Goal: Task Accomplishment & Management: Use online tool/utility

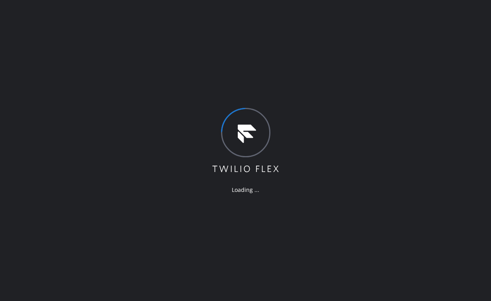
drag, startPoint x: 63, startPoint y: 114, endPoint x: 74, endPoint y: 130, distance: 19.1
click at [63, 114] on div "Loading ..." at bounding box center [245, 150] width 491 height 301
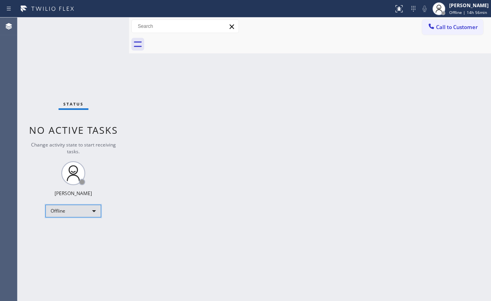
click at [73, 213] on div "Offline" at bounding box center [73, 211] width 56 height 13
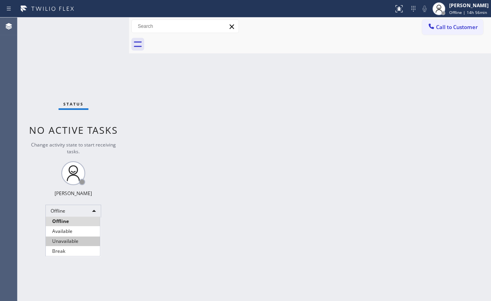
click at [71, 239] on li "Unavailable" at bounding box center [73, 242] width 54 height 10
click at [158, 222] on div "Back to Dashboard Change Sender ID Customers Technicians Select a contact Outbo…" at bounding box center [310, 160] width 362 height 284
click at [97, 45] on div "Status No active tasks Change activity state to start receiving tasks. [PERSON_…" at bounding box center [74, 160] width 112 height 284
click at [451, 28] on span "Call to Customer" at bounding box center [457, 27] width 42 height 7
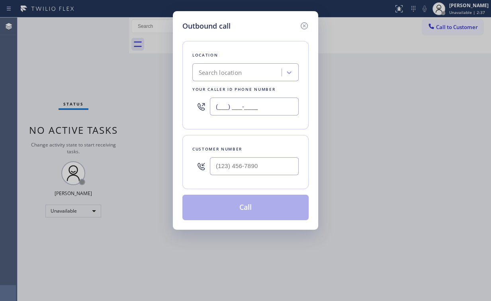
drag, startPoint x: 258, startPoint y: 105, endPoint x: 191, endPoint y: 107, distance: 67.0
click at [193, 107] on div "(___) ___-____" at bounding box center [246, 107] width 106 height 26
paste input "332) 456-0495"
type input "[PHONE_NUMBER]"
click at [236, 166] on input "(___) ___-____" at bounding box center [254, 166] width 89 height 18
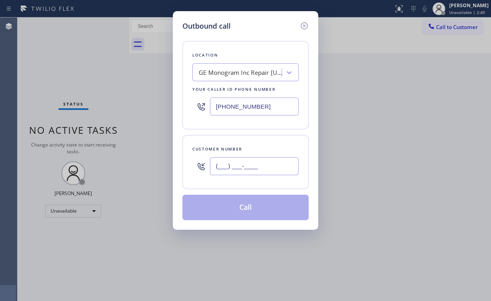
paste input "518) 421-4768"
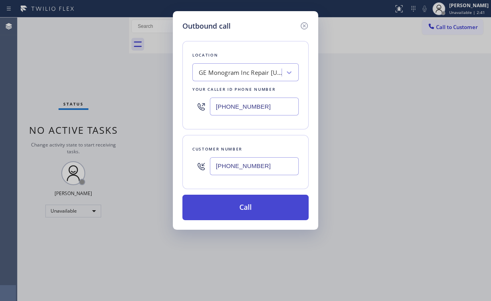
type input "[PHONE_NUMBER]"
click at [240, 210] on button "Call" at bounding box center [246, 208] width 126 height 26
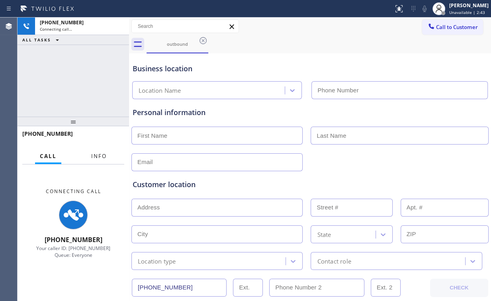
click at [107, 159] on button "Info" at bounding box center [98, 157] width 25 height 16
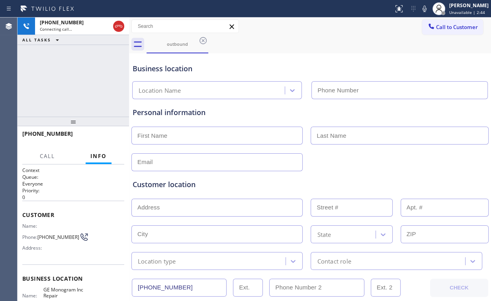
click at [97, 101] on div "[PHONE_NUMBER] Connecting call… ALL TASKS ALL TASKS ACTIVE TASKS TASKS IN WRAP …" at bounding box center [74, 67] width 112 height 99
type input "[PHONE_NUMBER]"
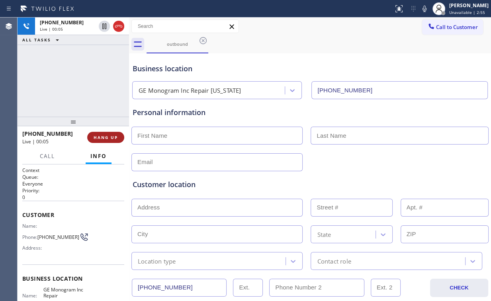
click at [108, 134] on button "HANG UP" at bounding box center [105, 137] width 37 height 11
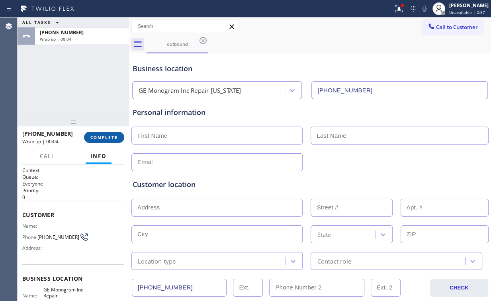
click at [117, 134] on button "COMPLETE" at bounding box center [104, 137] width 40 height 11
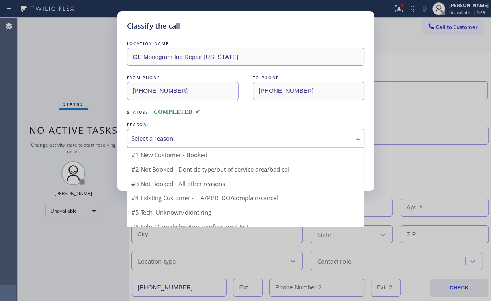
click at [164, 136] on div "Select a reason" at bounding box center [246, 138] width 229 height 9
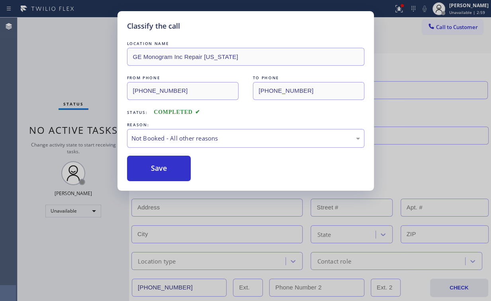
drag, startPoint x: 161, startPoint y: 169, endPoint x: 112, endPoint y: 94, distance: 89.0
click at [161, 168] on button "Save" at bounding box center [159, 169] width 64 height 26
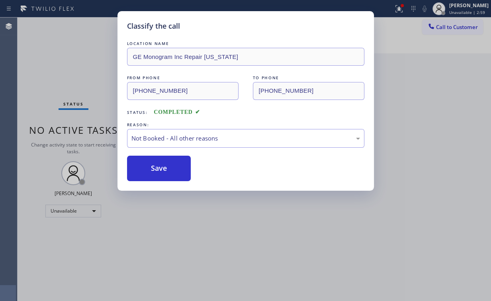
click at [74, 49] on div "Classify the call LOCATION NAME GE Monogram Inc Repair [US_STATE] FROM PHONE [P…" at bounding box center [245, 150] width 491 height 301
drag, startPoint x: 422, startPoint y: 79, endPoint x: 419, endPoint y: 62, distance: 17.4
click at [423, 74] on div "Classify the call LOCATION NAME GE Monogram Inc Repair [US_STATE] FROM PHONE [P…" at bounding box center [255, 160] width 474 height 284
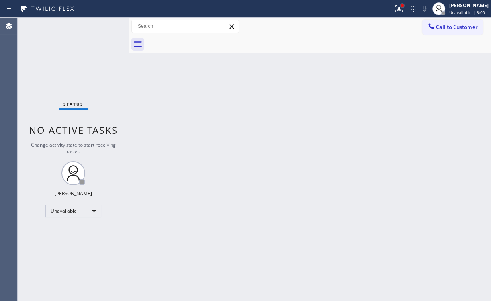
click at [405, 6] on div at bounding box center [402, 5] width 5 height 5
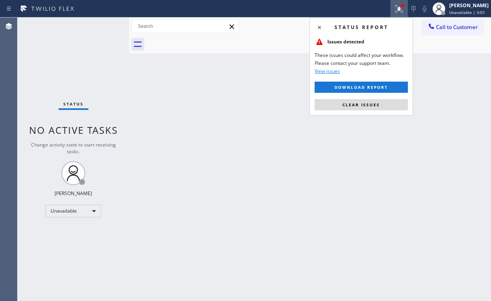
click at [370, 98] on div "Status report Issues detected These issues could affect your workflow. Please c…" at bounding box center [362, 67] width 104 height 98
click at [365, 105] on span "Clear issues" at bounding box center [361, 105] width 37 height 6
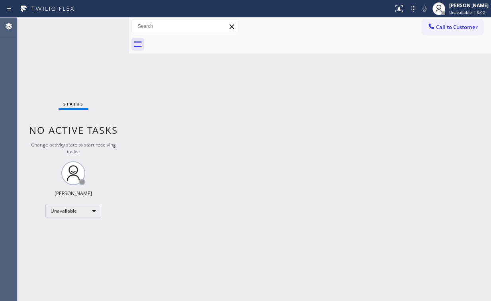
click at [439, 111] on div "Back to Dashboard Change Sender ID Customers Technicians Select a contact Outbo…" at bounding box center [310, 160] width 362 height 284
click at [444, 27] on span "Call to Customer" at bounding box center [457, 27] width 42 height 7
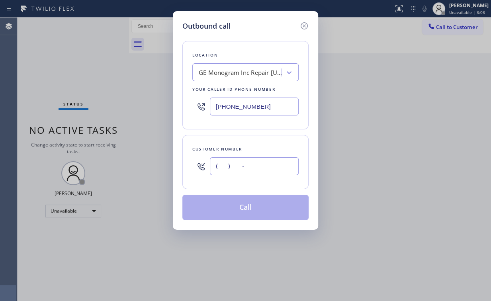
click at [275, 164] on input "(___) ___-____" at bounding box center [254, 166] width 89 height 18
paste input "518) 421-4768"
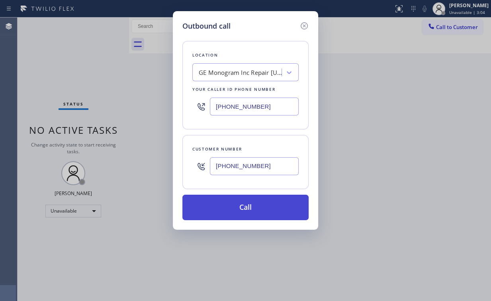
type input "[PHONE_NUMBER]"
drag, startPoint x: 230, startPoint y: 206, endPoint x: 225, endPoint y: 218, distance: 13.4
click at [230, 209] on button "Call" at bounding box center [246, 208] width 126 height 26
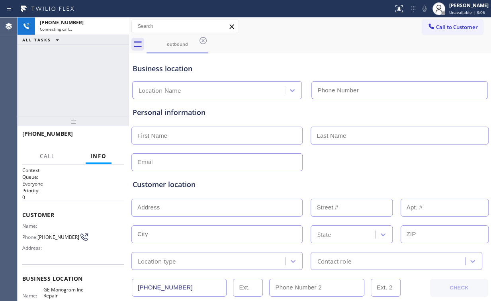
type input "[PHONE_NUMBER]"
click at [61, 68] on div "[PHONE_NUMBER] Connecting call… ALL TASKS ALL TASKS ACTIVE TASKS TASKS IN WRAP …" at bounding box center [74, 67] width 112 height 99
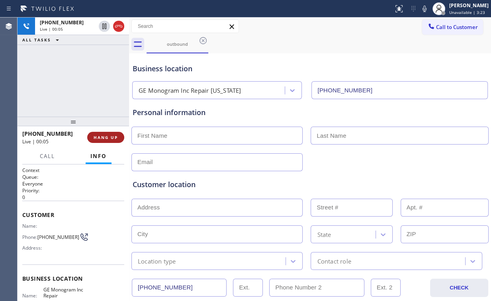
click at [117, 138] on span "HANG UP" at bounding box center [106, 138] width 24 height 6
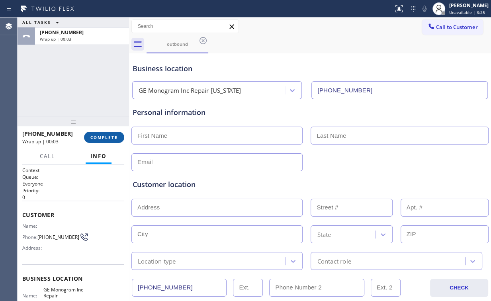
click at [117, 138] on span "COMPLETE" at bounding box center [104, 138] width 28 height 6
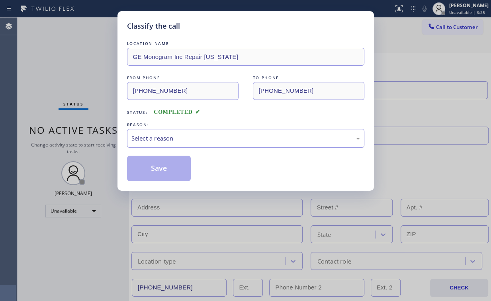
click at [154, 138] on div "Select a reason" at bounding box center [246, 138] width 229 height 9
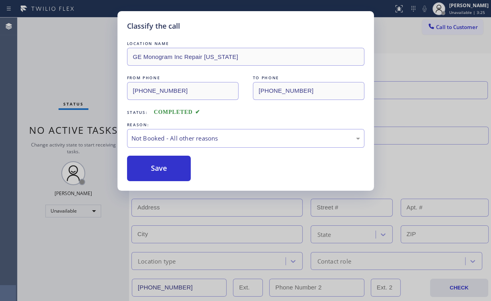
click at [155, 166] on button "Save" at bounding box center [159, 169] width 64 height 26
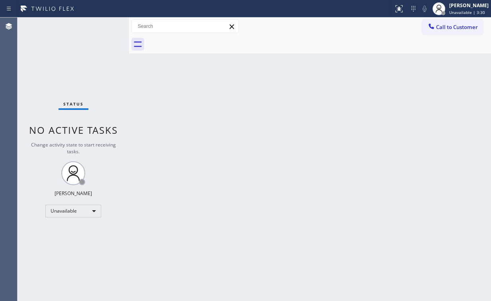
click at [450, 26] on span "Call to Customer" at bounding box center [457, 27] width 42 height 7
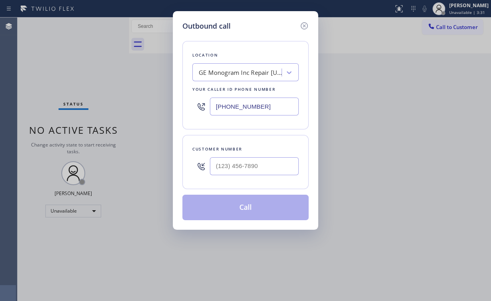
drag, startPoint x: 289, startPoint y: 107, endPoint x: 102, endPoint y: 94, distance: 187.0
click at [73, 107] on div "Outbound call Location GE Monogram Inc Repair [US_STATE] Your caller id phone n…" at bounding box center [245, 150] width 491 height 301
paste input "818) 960-1819"
click at [303, 26] on icon at bounding box center [305, 26] width 10 height 10
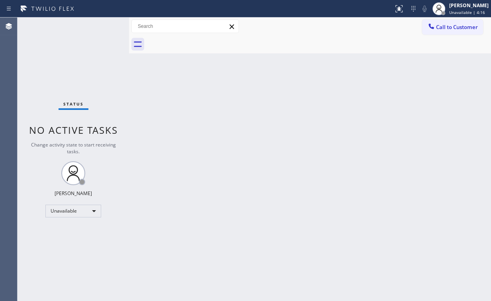
drag, startPoint x: 395, startPoint y: 87, endPoint x: 215, endPoint y: 261, distance: 250.0
click at [394, 88] on div "Back to Dashboard Change Sender ID Customers Technicians Select a contact Outbo…" at bounding box center [310, 160] width 362 height 284
click at [440, 37] on div at bounding box center [319, 44] width 345 height 18
click at [442, 31] on button "Call to Customer" at bounding box center [453, 27] width 61 height 15
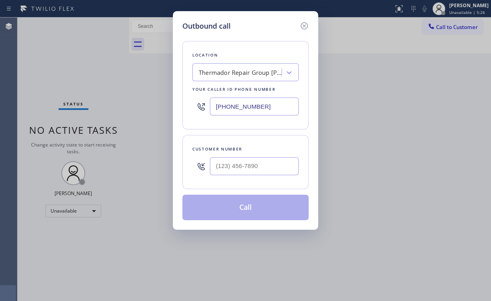
drag, startPoint x: 180, startPoint y: 106, endPoint x: 102, endPoint y: 102, distance: 78.2
click at [108, 102] on div "Outbound call Location Thermador Repair Group [PERSON_NAME][GEOGRAPHIC_DATA] Yo…" at bounding box center [245, 150] width 491 height 301
paste input "text"
type input "[PHONE_NUMBER]"
click at [252, 170] on input "(___) ___-____" at bounding box center [254, 166] width 89 height 18
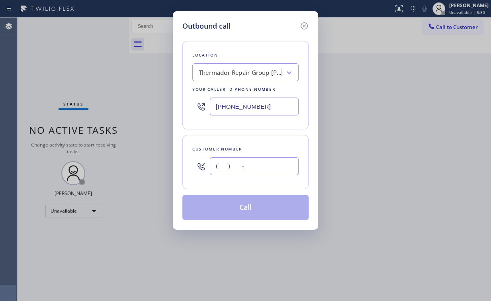
paste input "310) 892-9736"
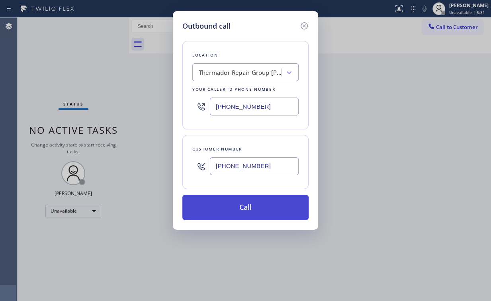
type input "[PHONE_NUMBER]"
click at [238, 212] on button "Call" at bounding box center [246, 208] width 126 height 26
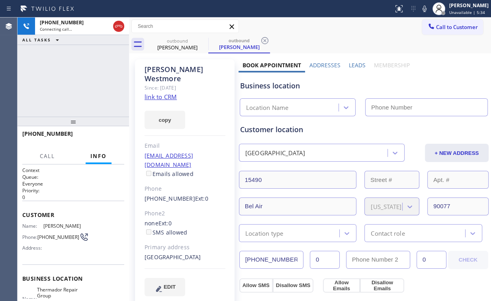
click at [75, 70] on div "[PHONE_NUMBER] Connecting call… ALL TASKS ALL TASKS ACTIVE TASKS TASKS IN WRAP …" at bounding box center [74, 67] width 112 height 99
type input "[PHONE_NUMBER]"
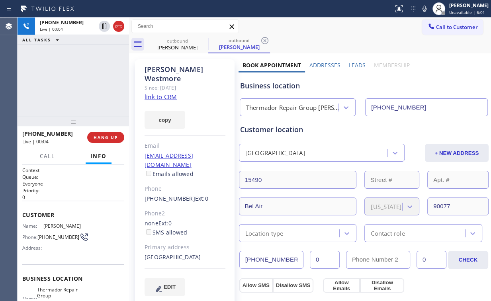
drag, startPoint x: 75, startPoint y: 77, endPoint x: 92, endPoint y: 97, distance: 25.7
click at [77, 79] on div "[PHONE_NUMBER] Live | 00:04 ALL TASKS ALL TASKS ACTIVE TASKS TASKS IN WRAP UP" at bounding box center [74, 67] width 112 height 99
click at [102, 138] on span "HANG UP" at bounding box center [106, 138] width 24 height 6
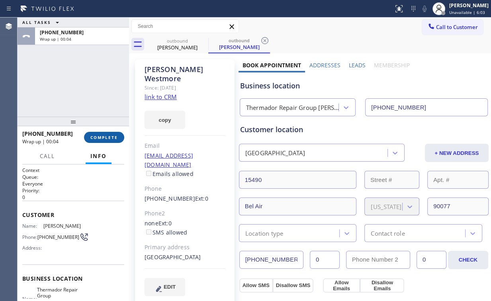
click at [102, 138] on span "COMPLETE" at bounding box center [104, 138] width 28 height 6
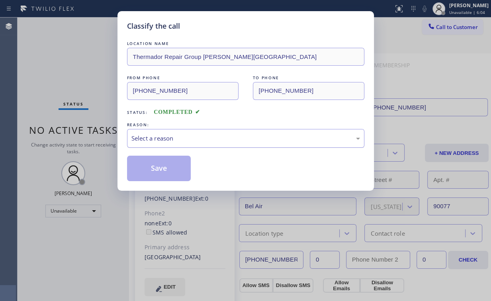
click at [163, 139] on div "Select a reason" at bounding box center [246, 138] width 229 height 9
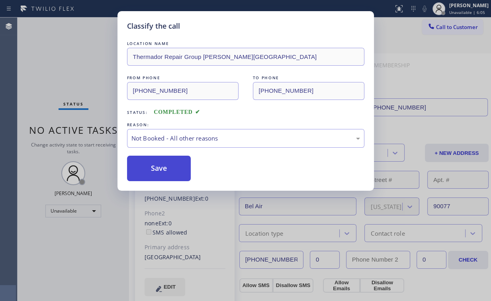
click at [160, 169] on button "Save" at bounding box center [159, 169] width 64 height 26
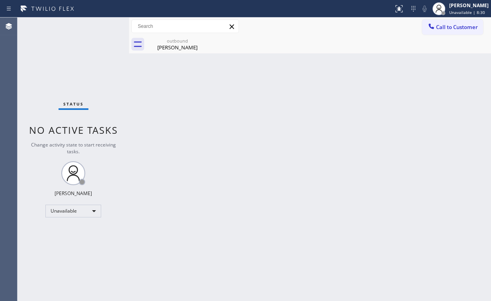
click at [47, 42] on div "Status No active tasks Change activity state to start receiving tasks. [PERSON_…" at bounding box center [74, 160] width 112 height 284
drag, startPoint x: 433, startPoint y: 29, endPoint x: 428, endPoint y: 37, distance: 8.4
click at [433, 30] on icon at bounding box center [432, 26] width 8 height 8
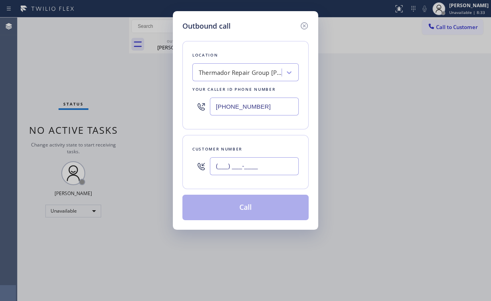
click at [245, 161] on input "(___) ___-____" at bounding box center [254, 166] width 89 height 18
paste input "310) 892-9736"
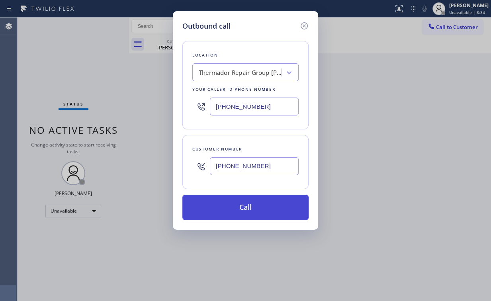
type input "[PHONE_NUMBER]"
click at [238, 203] on button "Call" at bounding box center [246, 208] width 126 height 26
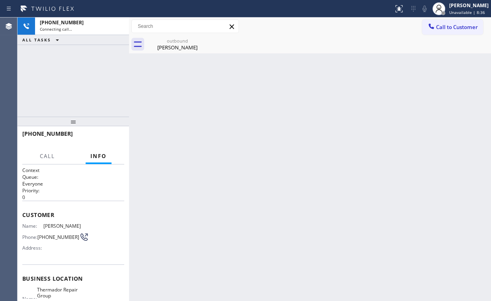
click at [86, 56] on div "[PHONE_NUMBER] Connecting call… ALL TASKS ALL TASKS ACTIVE TASKS TASKS IN WRAP …" at bounding box center [74, 67] width 112 height 99
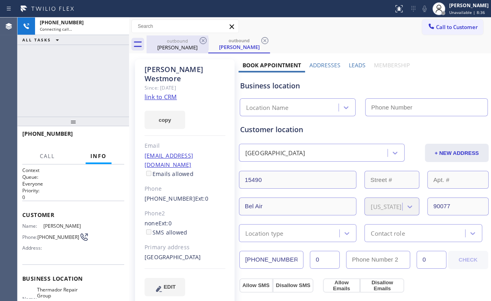
drag, startPoint x: 172, startPoint y: 41, endPoint x: 189, endPoint y: 41, distance: 17.5
click at [172, 41] on div "outbound" at bounding box center [177, 41] width 60 height 6
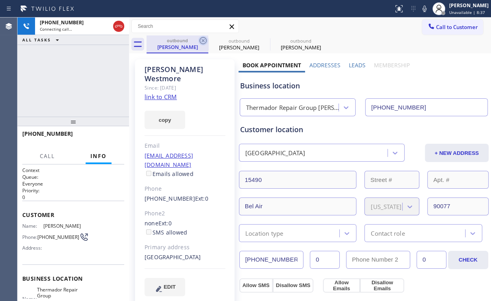
click at [202, 39] on icon at bounding box center [203, 40] width 7 height 7
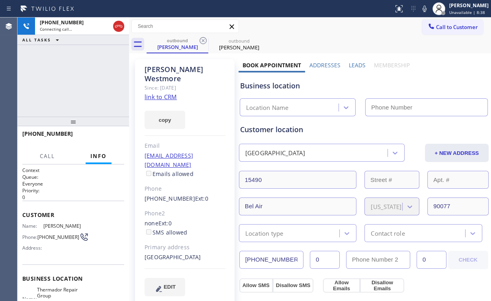
type input "[PHONE_NUMBER]"
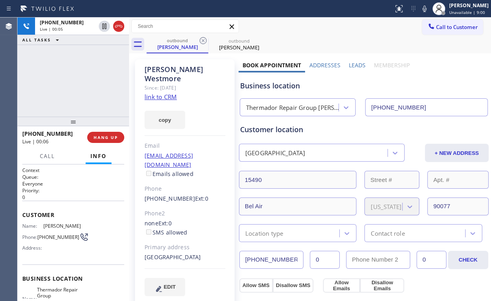
click at [77, 70] on div "[PHONE_NUMBER] Live | 00:05 ALL TASKS ALL TASKS ACTIVE TASKS TASKS IN WRAP UP" at bounding box center [74, 67] width 112 height 99
click at [101, 132] on button "HANG UP" at bounding box center [105, 137] width 37 height 11
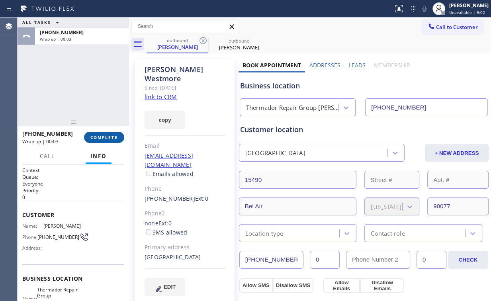
click at [107, 139] on span "COMPLETE" at bounding box center [104, 138] width 28 height 6
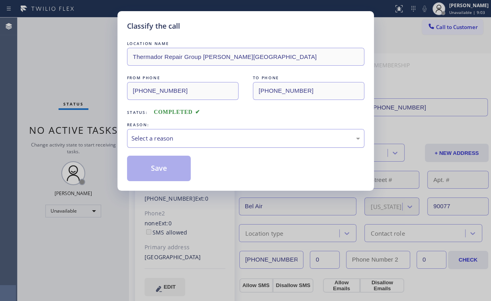
drag, startPoint x: 167, startPoint y: 137, endPoint x: 167, endPoint y: 145, distance: 8.8
click at [167, 137] on div "Select a reason" at bounding box center [246, 138] width 229 height 9
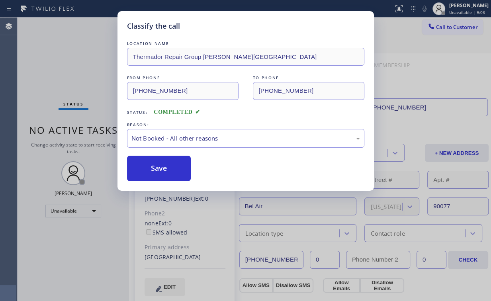
click at [166, 164] on button "Save" at bounding box center [159, 169] width 64 height 26
drag, startPoint x: 74, startPoint y: 72, endPoint x: 79, endPoint y: 69, distance: 6.1
click at [75, 72] on div "Classify the call LOCATION NAME Thermador Repair Group [PERSON_NAME][GEOGRAPHIC…" at bounding box center [245, 150] width 491 height 301
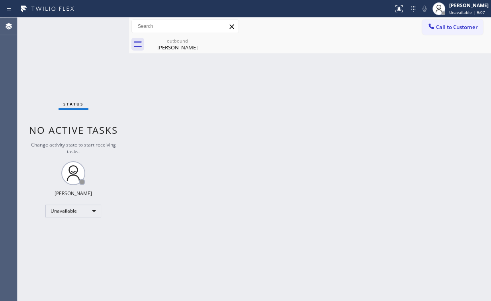
click at [447, 24] on button "Call to Customer" at bounding box center [453, 27] width 61 height 15
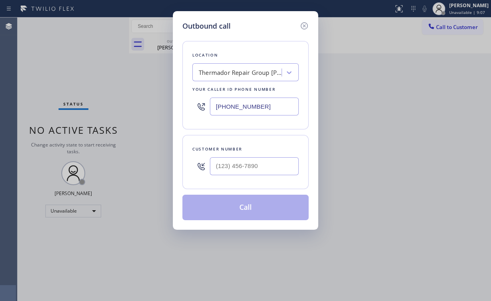
drag, startPoint x: 208, startPoint y: 107, endPoint x: 116, endPoint y: 89, distance: 93.7
click at [141, 107] on div "Outbound call Location Thermador Repair Group [PERSON_NAME][GEOGRAPHIC_DATA] Yo…" at bounding box center [245, 150] width 491 height 301
paste input "310) 340-047"
type input "[PHONE_NUMBER]"
drag, startPoint x: 262, startPoint y: 173, endPoint x: 276, endPoint y: 159, distance: 20.0
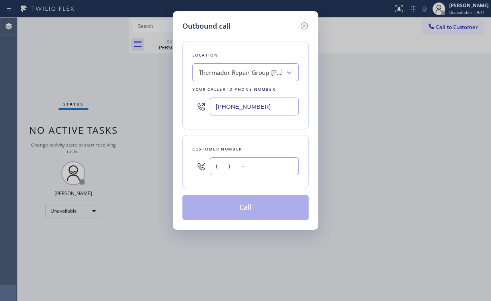
click at [263, 173] on input "(___) ___-____" at bounding box center [254, 166] width 89 height 18
paste input "310) 490-1750"
type input "[PHONE_NUMBER]"
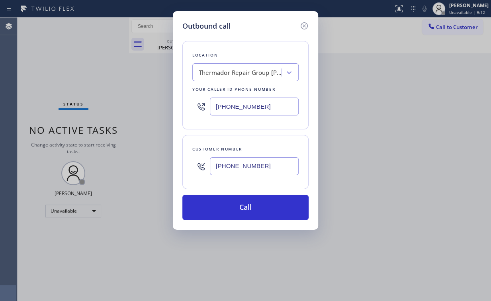
drag, startPoint x: 224, startPoint y: 200, endPoint x: 210, endPoint y: 278, distance: 79.4
click at [225, 202] on button "Call" at bounding box center [246, 208] width 126 height 26
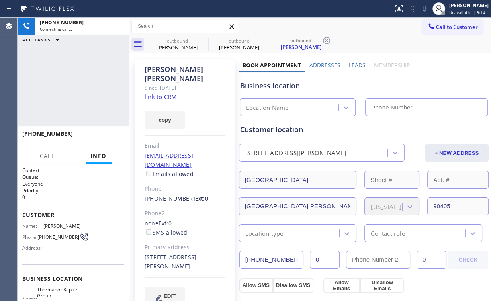
click at [73, 72] on div "[PHONE_NUMBER] Connecting call… ALL TASKS ALL TASKS ACTIVE TASKS TASKS IN WRAP …" at bounding box center [74, 67] width 112 height 99
type input "[PHONE_NUMBER]"
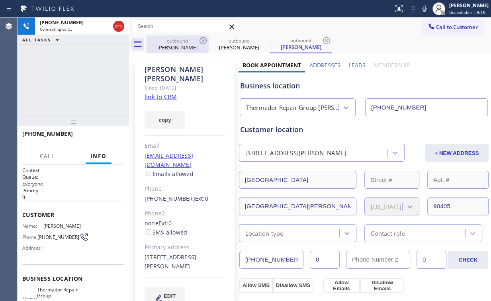
click at [179, 48] on div "[PERSON_NAME]" at bounding box center [177, 47] width 60 height 7
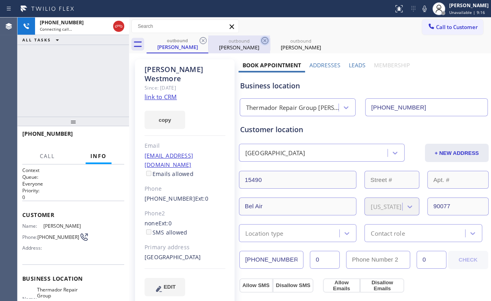
drag, startPoint x: 205, startPoint y: 37, endPoint x: 202, endPoint y: 42, distance: 6.0
click at [205, 37] on icon at bounding box center [204, 41] width 10 height 10
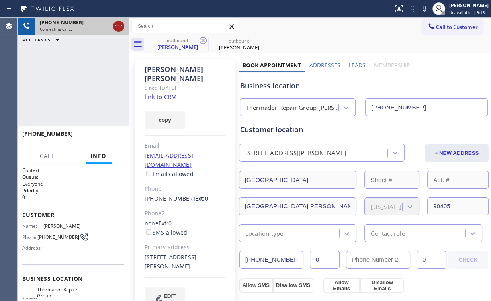
click at [121, 24] on icon at bounding box center [119, 27] width 10 height 10
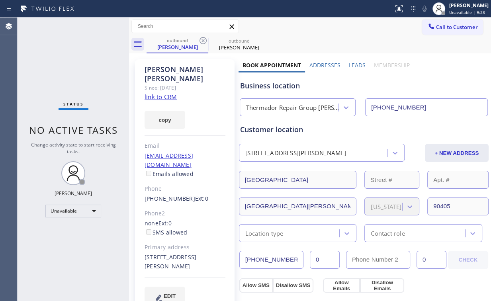
drag, startPoint x: 460, startPoint y: 28, endPoint x: 316, endPoint y: 145, distance: 185.3
click at [459, 28] on span "Call to Customer" at bounding box center [457, 27] width 42 height 7
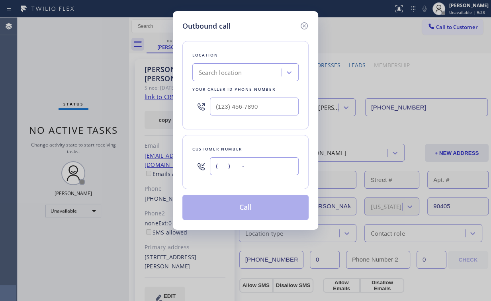
click at [275, 163] on input "(___) ___-____" at bounding box center [254, 166] width 89 height 18
paste input "310) 490-1750"
type input "[PHONE_NUMBER]"
click at [263, 53] on div "Location" at bounding box center [246, 55] width 106 height 8
click at [259, 98] on input "(___) ___-____" at bounding box center [254, 107] width 89 height 18
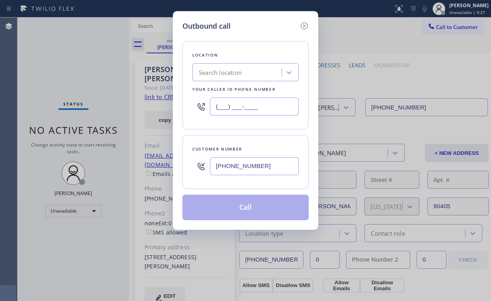
paste input "855) 731-4952"
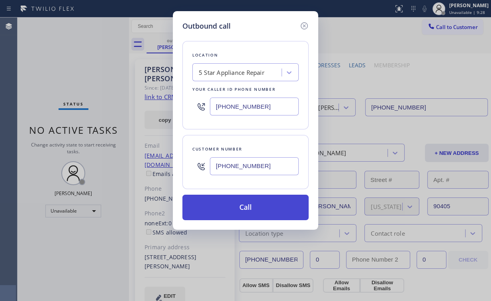
type input "[PHONE_NUMBER]"
click at [238, 210] on button "Call" at bounding box center [246, 208] width 126 height 26
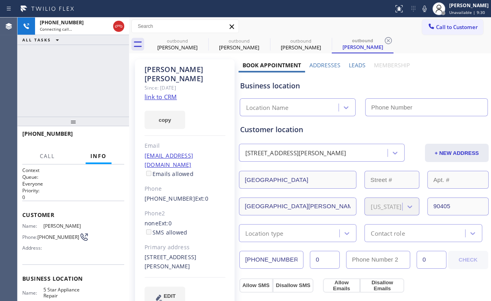
click at [83, 86] on div "[PHONE_NUMBER] Connecting call… ALL TASKS ALL TASKS ACTIVE TASKS TASKS IN WRAP …" at bounding box center [74, 67] width 112 height 99
drag, startPoint x: 177, startPoint y: 45, endPoint x: 199, endPoint y: 42, distance: 22.5
click at [177, 45] on div "[PERSON_NAME]" at bounding box center [177, 47] width 60 height 7
type input "[PHONE_NUMBER]"
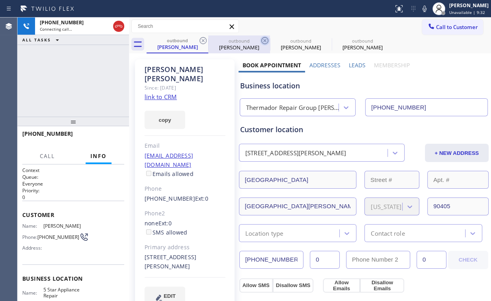
click at [202, 40] on icon at bounding box center [204, 41] width 10 height 10
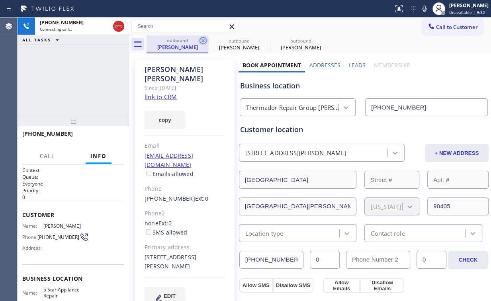
click at [202, 40] on icon at bounding box center [204, 41] width 10 height 10
type input "[PHONE_NUMBER]"
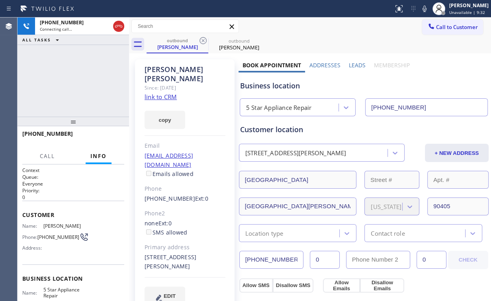
click at [56, 81] on div "[PHONE_NUMBER] Connecting call… ALL TASKS ALL TASKS ACTIVE TASKS TASKS IN WRAP …" at bounding box center [74, 67] width 112 height 99
click at [72, 87] on div "[PHONE_NUMBER] Connecting call… ALL TASKS ALL TASKS ACTIVE TASKS TASKS IN WRAP …" at bounding box center [74, 67] width 112 height 99
click at [117, 138] on span "HANG UP" at bounding box center [106, 138] width 24 height 6
click at [112, 138] on span "HANG UP" at bounding box center [106, 138] width 24 height 6
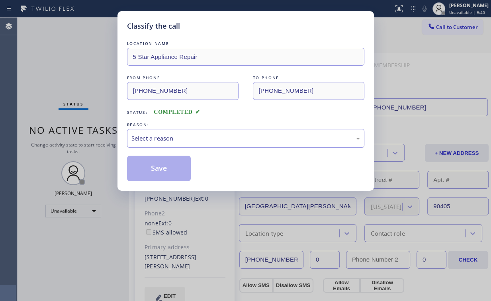
click at [148, 139] on div "Select a reason" at bounding box center [246, 138] width 229 height 9
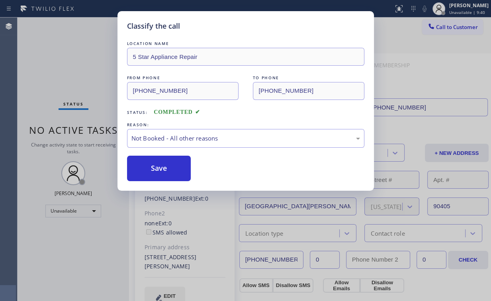
drag, startPoint x: 149, startPoint y: 165, endPoint x: 118, endPoint y: 91, distance: 80.0
click at [149, 164] on button "Save" at bounding box center [159, 169] width 64 height 26
click at [100, 62] on div "Classify the call LOCATION NAME 5 Star Appliance Repair FROM PHONE [PHONE_NUMBE…" at bounding box center [245, 150] width 491 height 301
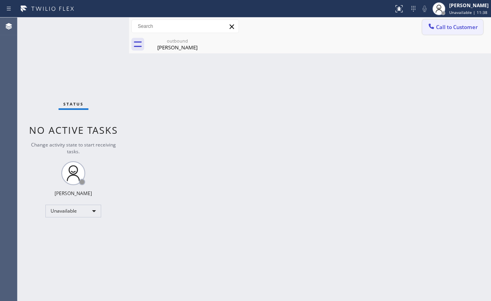
click at [456, 27] on span "Call to Customer" at bounding box center [457, 27] width 42 height 7
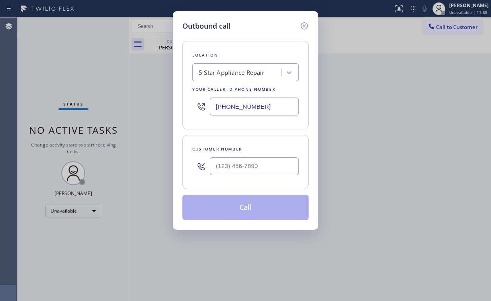
drag, startPoint x: 266, startPoint y: 112, endPoint x: 102, endPoint y: 96, distance: 165.0
click at [161, 100] on div "Outbound call Location 5 Star Appliance Repair Your caller id phone number [PHO…" at bounding box center [245, 150] width 491 height 301
paste input "920-0838"
type input "[PHONE_NUMBER]"
click at [271, 165] on input "(___) ___-____" at bounding box center [254, 166] width 89 height 18
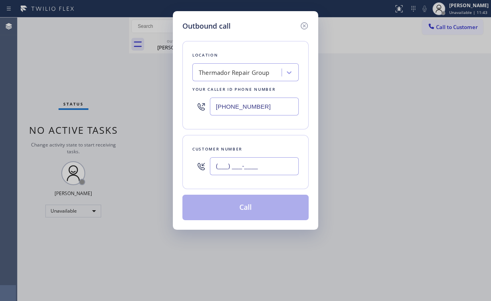
paste input "202) 882-6294"
type input "[PHONE_NUMBER]"
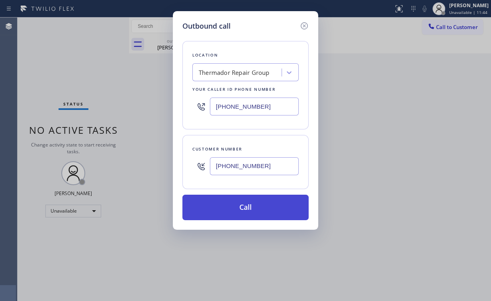
click at [235, 205] on button "Call" at bounding box center [246, 208] width 126 height 26
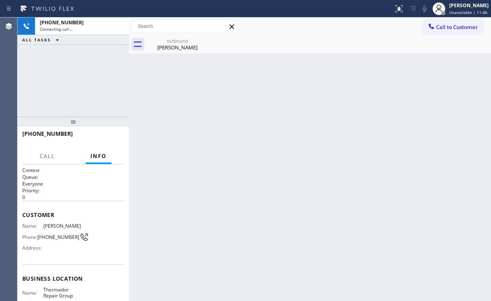
drag, startPoint x: 67, startPoint y: 60, endPoint x: 84, endPoint y: 81, distance: 27.5
click at [67, 59] on div "[PHONE_NUMBER] Connecting call… ALL TASKS ALL TASKS ACTIVE TASKS TASKS IN WRAP …" at bounding box center [74, 67] width 112 height 99
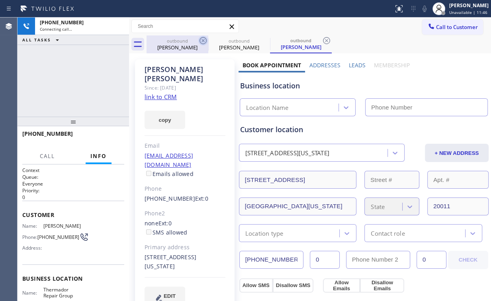
click at [183, 40] on div "outbound" at bounding box center [177, 41] width 60 height 6
type input "[PHONE_NUMBER]"
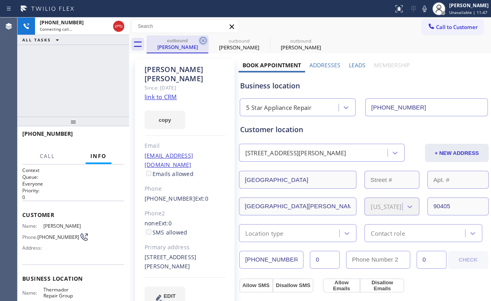
click at [202, 38] on icon at bounding box center [203, 40] width 7 height 7
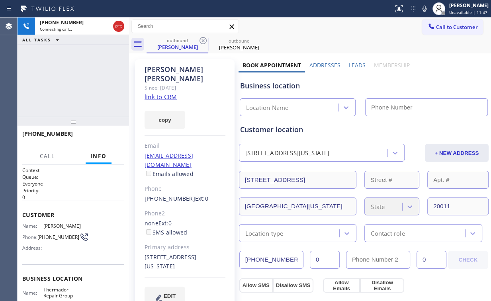
click at [55, 77] on div "[PHONE_NUMBER] Connecting call… ALL TASKS ALL TASKS ACTIVE TASKS TASKS IN WRAP …" at bounding box center [74, 67] width 112 height 99
type input "[PHONE_NUMBER]"
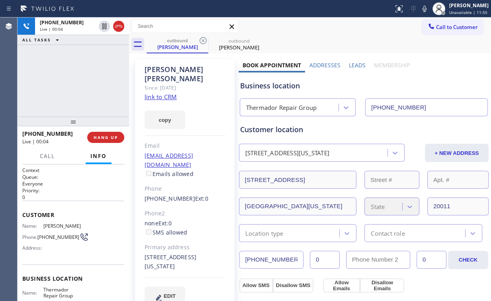
click at [59, 78] on div "[PHONE_NUMBER] Live | 00:04 ALL TASKS ALL TASKS ACTIVE TASKS TASKS IN WRAP UP" at bounding box center [74, 67] width 112 height 99
click at [105, 133] on button "HANG UP" at bounding box center [105, 137] width 37 height 11
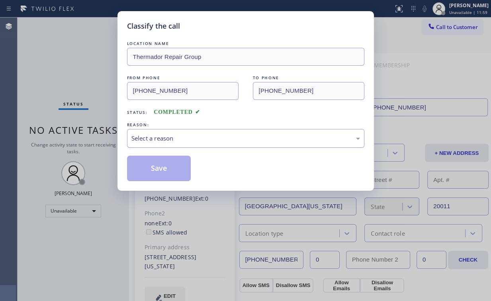
click at [164, 134] on div "Select a reason" at bounding box center [246, 138] width 229 height 9
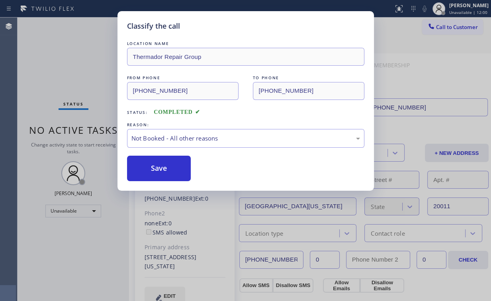
drag, startPoint x: 163, startPoint y: 169, endPoint x: 78, endPoint y: 73, distance: 128.5
click at [163, 169] on button "Save" at bounding box center [159, 169] width 64 height 26
click at [70, 63] on div "Classify the call LOCATION NAME Thermador Repair Group FROM PHONE [PHONE_NUMBER…" at bounding box center [245, 150] width 491 height 301
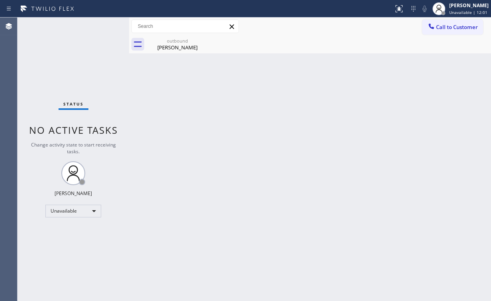
click at [440, 29] on span "Call to Customer" at bounding box center [457, 27] width 42 height 7
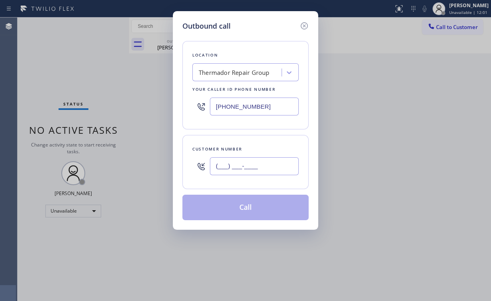
drag, startPoint x: 257, startPoint y: 165, endPoint x: 261, endPoint y: 163, distance: 4.3
click at [257, 165] on input "(___) ___-____" at bounding box center [254, 166] width 89 height 18
paste input "202) 882-6294"
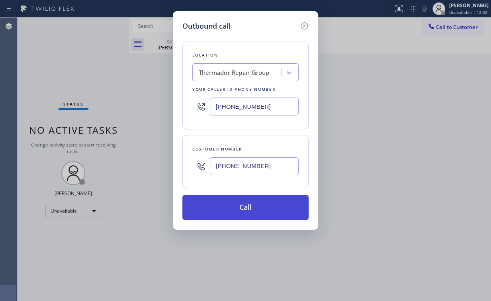
type input "[PHONE_NUMBER]"
click at [227, 205] on button "Call" at bounding box center [246, 208] width 126 height 26
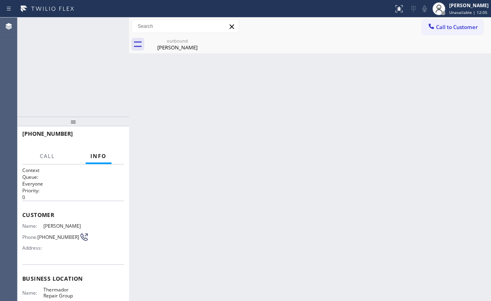
click at [81, 69] on div "[PHONE_NUMBER] Connecting call… ALL TASKS ALL TASKS ACTIVE TASKS TASKS IN WRAP …" at bounding box center [74, 67] width 112 height 99
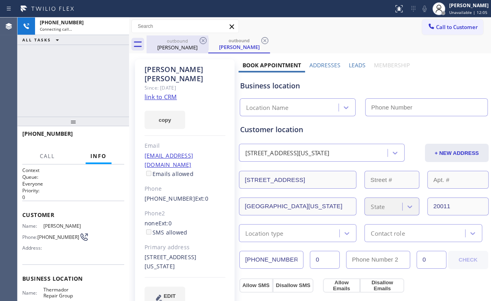
drag, startPoint x: 177, startPoint y: 41, endPoint x: 203, endPoint y: 39, distance: 26.4
click at [177, 41] on div "outbound" at bounding box center [177, 41] width 60 height 6
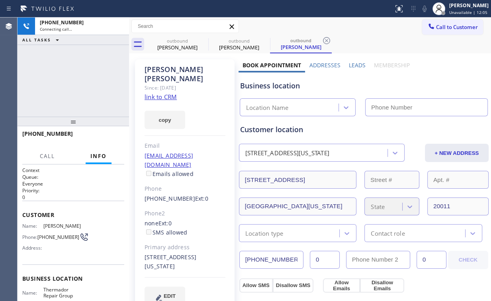
click at [0, 0] on icon at bounding box center [0, 0] width 0 height 0
type input "[PHONE_NUMBER]"
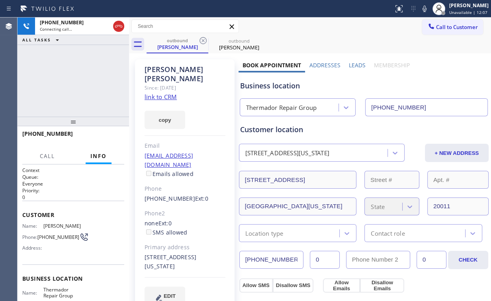
click at [100, 65] on div "[PHONE_NUMBER] Connecting call… ALL TASKS ALL TASKS ACTIVE TASKS TASKS IN WRAP …" at bounding box center [74, 67] width 112 height 99
drag, startPoint x: 76, startPoint y: 78, endPoint x: 101, endPoint y: 117, distance: 46.1
click at [77, 81] on div "[PHONE_NUMBER] Live | 00:03 ALL TASKS ALL TASKS ACTIVE TASKS TASKS IN WRAP UP" at bounding box center [74, 67] width 112 height 99
click at [105, 139] on span "HANG UP" at bounding box center [106, 138] width 24 height 6
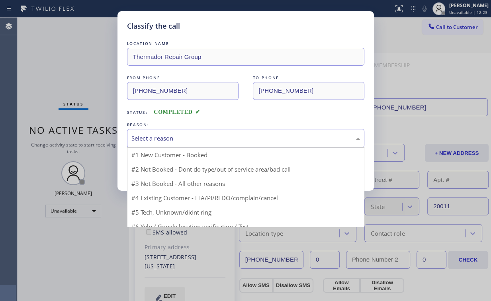
click at [155, 137] on div "Select a reason" at bounding box center [246, 138] width 229 height 9
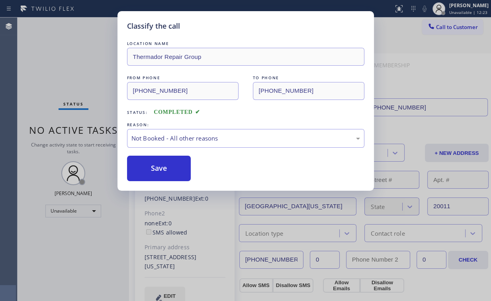
drag, startPoint x: 156, startPoint y: 167, endPoint x: 90, endPoint y: 75, distance: 112.9
click at [156, 166] on button "Save" at bounding box center [159, 169] width 64 height 26
drag, startPoint x: 62, startPoint y: 45, endPoint x: 305, endPoint y: 58, distance: 243.9
click at [65, 47] on div "Classify the call LOCATION NAME Thermador Repair Group FROM PHONE [PHONE_NUMBER…" at bounding box center [245, 150] width 491 height 301
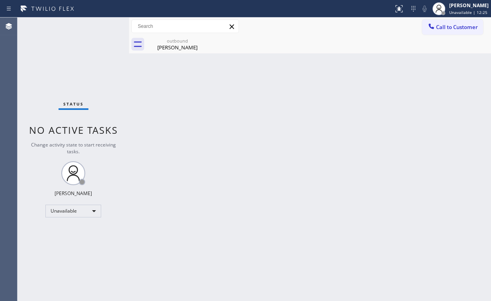
drag, startPoint x: 329, startPoint y: 126, endPoint x: 322, endPoint y: 128, distance: 7.3
click at [329, 126] on div "Back to Dashboard Change Sender ID Customers Technicians Select a contact Outbo…" at bounding box center [310, 160] width 362 height 284
click at [172, 47] on div "[PERSON_NAME]" at bounding box center [177, 47] width 60 height 7
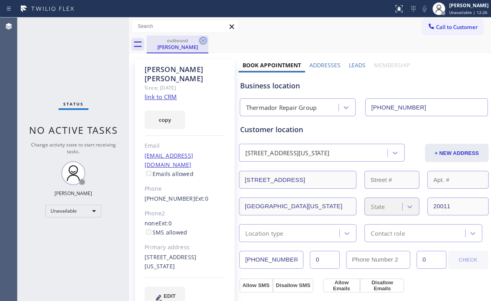
click at [207, 37] on icon at bounding box center [204, 41] width 10 height 10
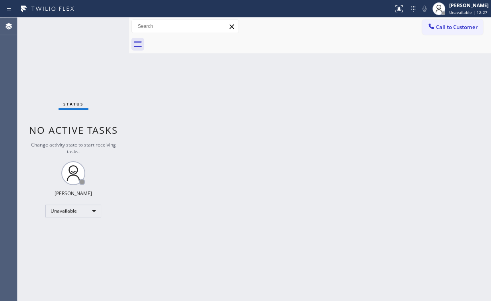
drag, startPoint x: 258, startPoint y: 90, endPoint x: 139, endPoint y: 4, distance: 147.6
click at [254, 85] on div "Back to Dashboard Change Sender ID Customers Technicians Select a contact Outbo…" at bounding box center [310, 160] width 362 height 284
drag, startPoint x: 454, startPoint y: 31, endPoint x: 332, endPoint y: 73, distance: 129.0
click at [453, 31] on button "Call to Customer" at bounding box center [453, 27] width 61 height 15
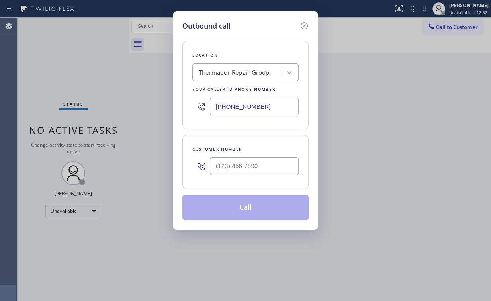
drag, startPoint x: 271, startPoint y: 106, endPoint x: 155, endPoint y: 80, distance: 118.9
click at [169, 106] on div "Outbound call Location Thermador Repair Group Your caller id phone number [PHON…" at bounding box center [245, 150] width 491 height 301
paste input "623) 869-1096"
drag, startPoint x: 290, startPoint y: 104, endPoint x: 149, endPoint y: 110, distance: 141.2
click at [156, 110] on div "Outbound call Location Thermador Dacor Repair Center Your caller id phone numbe…" at bounding box center [245, 150] width 491 height 301
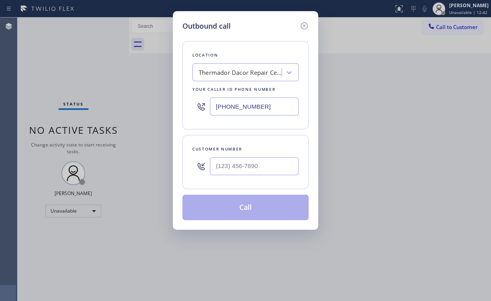
paste input "408) 872-9690"
type input "[PHONE_NUMBER]"
click at [253, 167] on input "(___) ___-____" at bounding box center [254, 166] width 89 height 18
paste input "408) 484-2888"
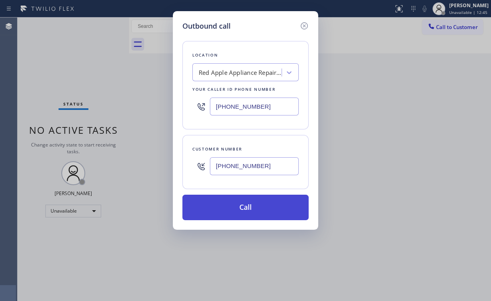
type input "[PHONE_NUMBER]"
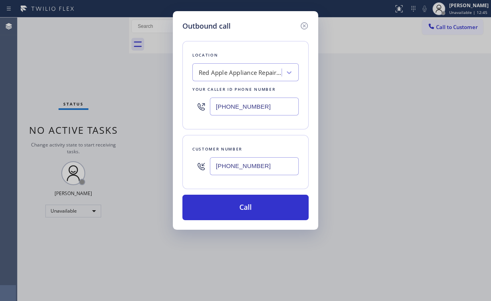
drag, startPoint x: 242, startPoint y: 202, endPoint x: 224, endPoint y: 253, distance: 53.6
click at [242, 203] on button "Call" at bounding box center [246, 208] width 126 height 26
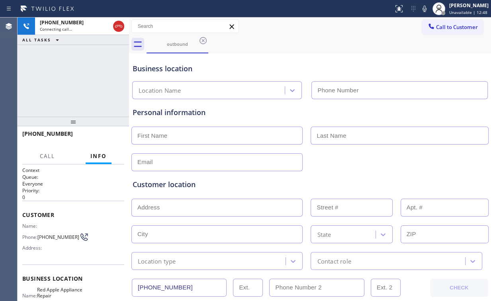
click at [78, 73] on div "[PHONE_NUMBER] Connecting call… ALL TASKS ALL TASKS ACTIVE TASKS TASKS IN WRAP …" at bounding box center [74, 67] width 112 height 99
type input "[PHONE_NUMBER]"
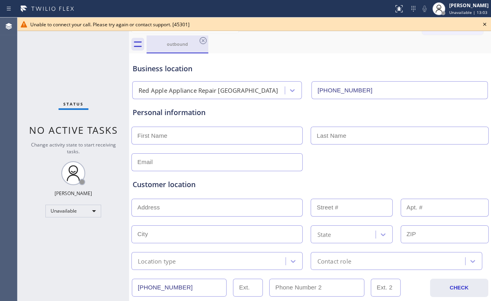
click at [192, 45] on div "outbound" at bounding box center [177, 44] width 60 height 6
click at [202, 41] on icon at bounding box center [203, 40] width 7 height 7
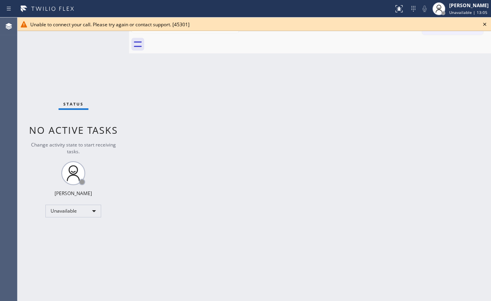
click at [483, 22] on icon at bounding box center [485, 25] width 10 height 10
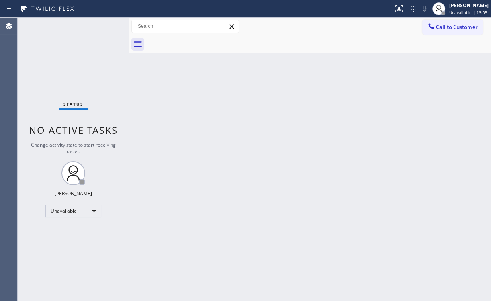
click at [463, 26] on span "Call to Customer" at bounding box center [457, 27] width 42 height 7
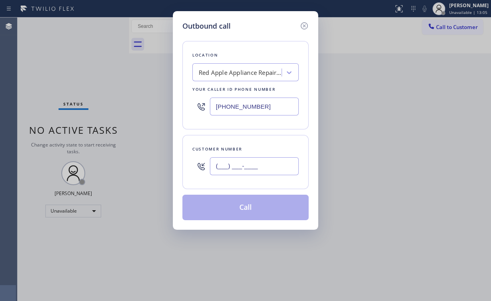
click at [270, 166] on input "(___) ___-____" at bounding box center [254, 166] width 89 height 18
paste input "408) 484-2888"
type input "[PHONE_NUMBER]"
click at [262, 168] on input "[PHONE_NUMBER]" at bounding box center [254, 166] width 89 height 18
click at [265, 145] on div "Customer number" at bounding box center [246, 149] width 106 height 8
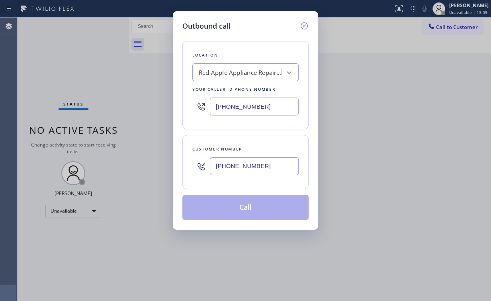
click at [265, 191] on div "Location Red Apple Appliance Repair [GEOGRAPHIC_DATA] Your caller id phone numb…" at bounding box center [246, 125] width 126 height 189
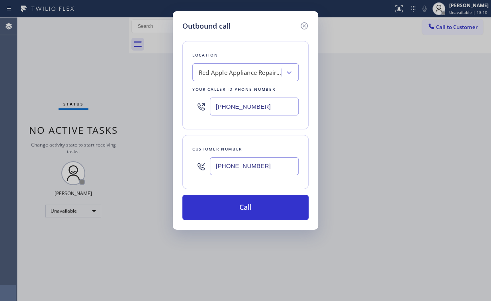
click at [247, 222] on div "Outbound call Location Red Apple Appliance Repair [GEOGRAPHIC_DATA] Your caller…" at bounding box center [245, 120] width 145 height 219
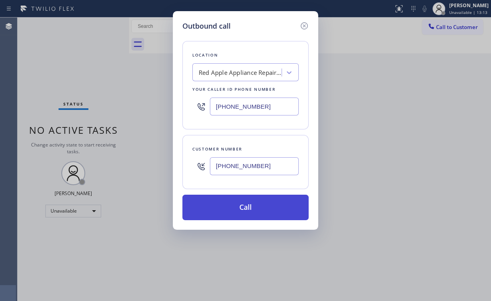
click at [267, 210] on button "Call" at bounding box center [246, 208] width 126 height 26
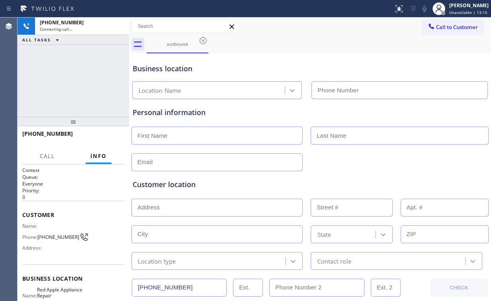
drag, startPoint x: 92, startPoint y: 78, endPoint x: 90, endPoint y: 89, distance: 11.7
click at [92, 77] on div "[PHONE_NUMBER] Connecting call… ALL TASKS ALL TASKS ACTIVE TASKS TASKS IN WRAP …" at bounding box center [74, 67] width 112 height 99
type input "[PHONE_NUMBER]"
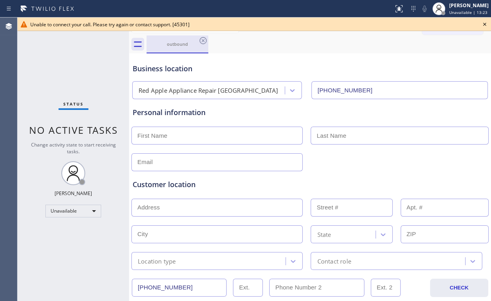
drag, startPoint x: 67, startPoint y: 47, endPoint x: 171, endPoint y: 48, distance: 104.4
click at [72, 48] on div "Status No active tasks Change activity state to start receiving tasks. [PERSON_…" at bounding box center [74, 160] width 112 height 284
click at [185, 46] on div "outbound" at bounding box center [177, 44] width 60 height 6
click at [204, 40] on icon at bounding box center [204, 41] width 10 height 10
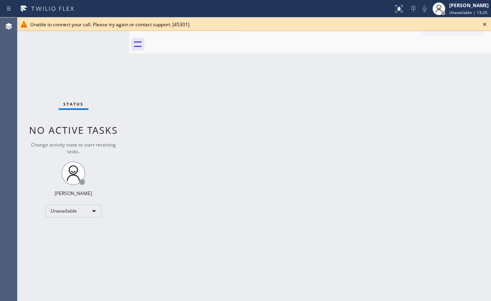
drag, startPoint x: 345, startPoint y: 90, endPoint x: 389, endPoint y: 57, distance: 54.8
click at [346, 89] on div "Back to Dashboard Change Sender ID Customers Technicians Select a contact Outbo…" at bounding box center [310, 160] width 362 height 284
click at [486, 26] on icon at bounding box center [485, 24] width 3 height 3
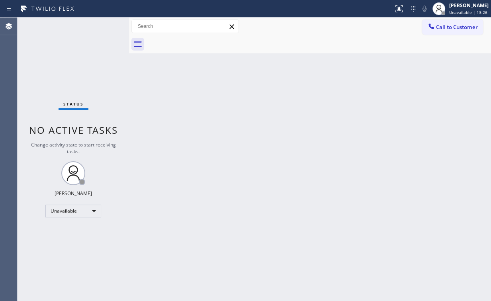
drag, startPoint x: 327, startPoint y: 105, endPoint x: 193, endPoint y: 31, distance: 153.3
click at [311, 98] on div "Back to Dashboard Change Sender ID Customers Technicians Select a contact Outbo…" at bounding box center [310, 160] width 362 height 284
drag, startPoint x: 457, startPoint y: 28, endPoint x: 440, endPoint y: 37, distance: 18.9
click at [456, 28] on span "Call to Customer" at bounding box center [457, 27] width 42 height 7
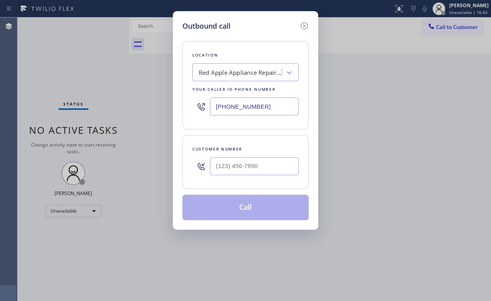
drag, startPoint x: 265, startPoint y: 108, endPoint x: 130, endPoint y: 109, distance: 135.5
click at [145, 108] on div "Outbound call Location Red Apple Appliance Repair [GEOGRAPHIC_DATA] Your caller…" at bounding box center [245, 150] width 491 height 301
paste input "24) 396-5428"
type input "[PHONE_NUMBER]"
click at [236, 163] on input "(___) ___-____" at bounding box center [254, 166] width 89 height 18
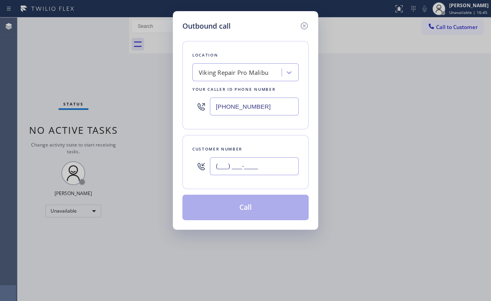
paste input "424) 353-5559"
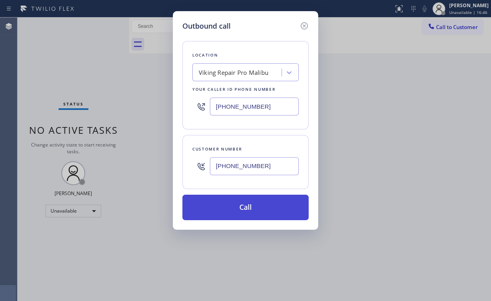
type input "[PHONE_NUMBER]"
click at [235, 203] on button "Call" at bounding box center [246, 208] width 126 height 26
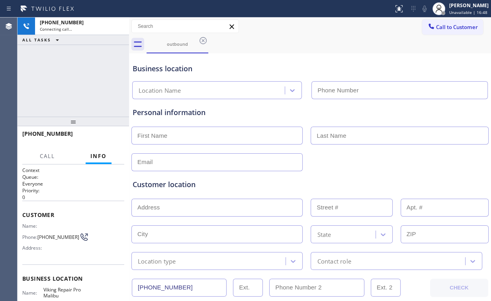
type input "[PHONE_NUMBER]"
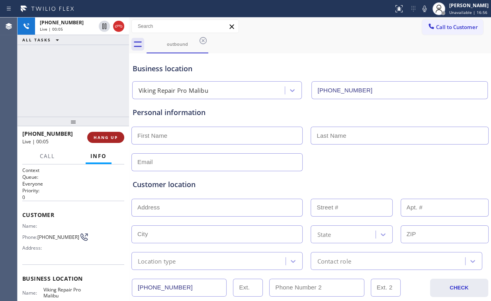
click at [119, 137] on button "HANG UP" at bounding box center [105, 137] width 37 height 11
click at [111, 137] on span "HANG UP" at bounding box center [106, 138] width 24 height 6
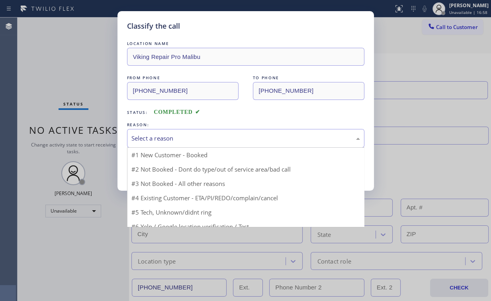
click at [145, 134] on div "Select a reason" at bounding box center [246, 138] width 229 height 9
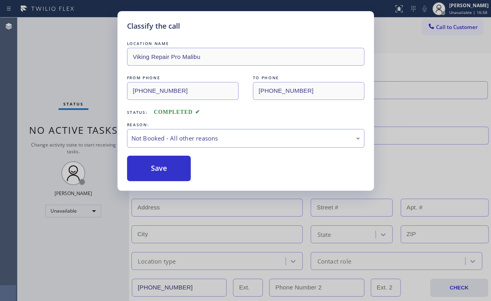
drag, startPoint x: 152, startPoint y: 170, endPoint x: 123, endPoint y: 128, distance: 51.3
click at [152, 169] on button "Save" at bounding box center [159, 169] width 64 height 26
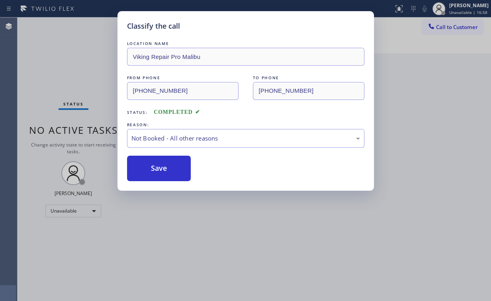
click at [79, 80] on div "Classify the call LOCATION NAME Viking Repair Pro Malibu FROM PHONE [PHONE_NUMB…" at bounding box center [245, 150] width 491 height 301
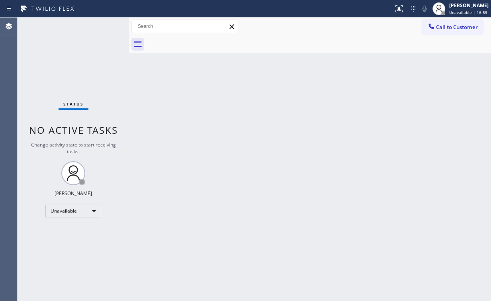
drag, startPoint x: 399, startPoint y: 86, endPoint x: 430, endPoint y: 54, distance: 45.1
click at [400, 86] on div "Back to Dashboard Change Sender ID Customers Technicians Select a contact Outbo…" at bounding box center [310, 160] width 362 height 284
click at [437, 27] on span "Call to Customer" at bounding box center [457, 27] width 42 height 7
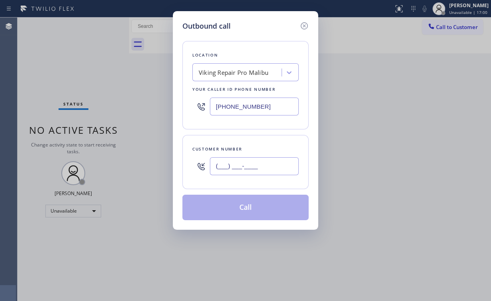
click at [263, 164] on input "(___) ___-____" at bounding box center [254, 166] width 89 height 18
paste input "424) 353-5559"
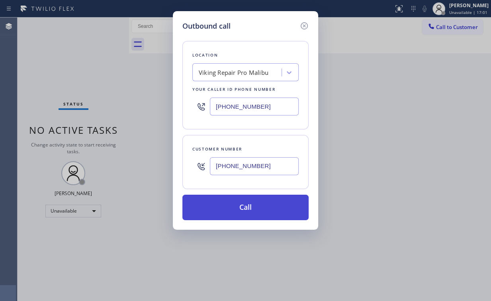
type input "[PHONE_NUMBER]"
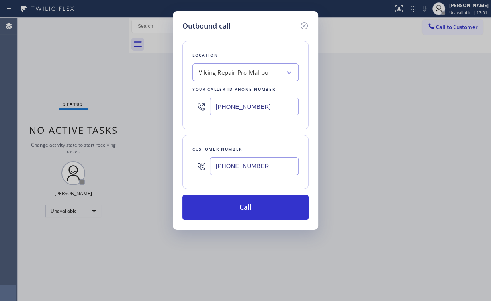
drag, startPoint x: 228, startPoint y: 208, endPoint x: 187, endPoint y: 290, distance: 92.2
click at [227, 210] on button "Call" at bounding box center [246, 208] width 126 height 26
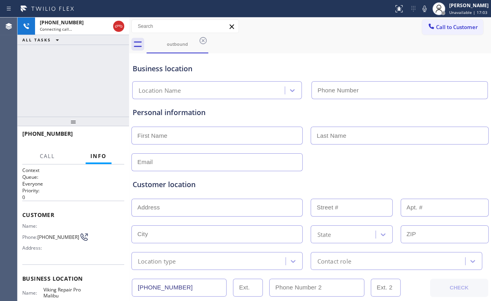
type input "[PHONE_NUMBER]"
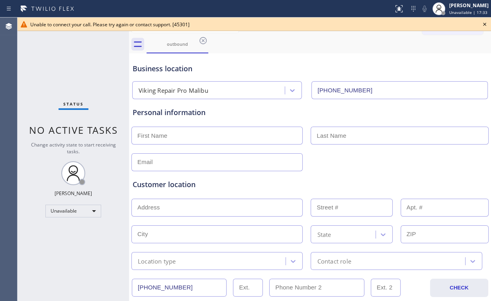
drag, startPoint x: 36, startPoint y: 46, endPoint x: 241, endPoint y: 50, distance: 204.9
click at [42, 46] on div "Status No active tasks Change activity state to start receiving tasks. [PERSON_…" at bounding box center [74, 160] width 112 height 284
click at [487, 26] on icon at bounding box center [485, 25] width 10 height 10
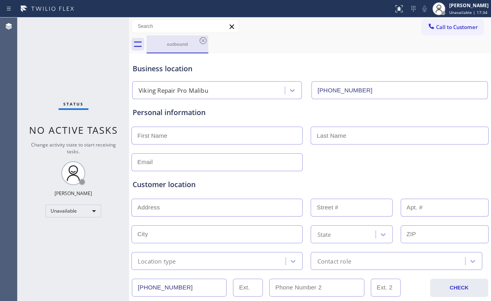
drag, startPoint x: 164, startPoint y: 53, endPoint x: 189, endPoint y: 45, distance: 25.5
click at [165, 52] on div "Business location Viking Repair Pro [GEOGRAPHIC_DATA] [PHONE_NUMBER]" at bounding box center [310, 75] width 358 height 47
click at [204, 39] on icon at bounding box center [204, 41] width 10 height 10
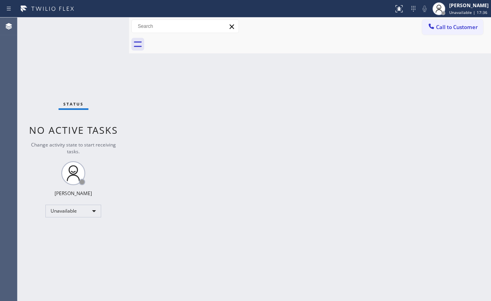
click at [224, 117] on div "Back to Dashboard Change Sender ID Customers Technicians Select a contact Outbo…" at bounding box center [310, 160] width 362 height 284
click at [454, 27] on span "Call to Customer" at bounding box center [457, 27] width 42 height 7
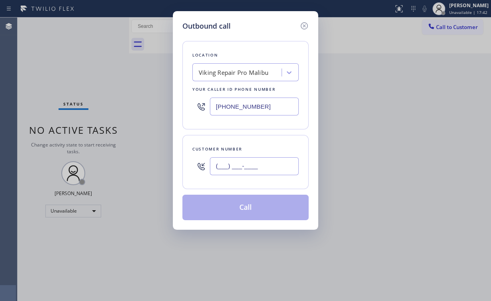
click at [264, 163] on input "(___) ___-____" at bounding box center [254, 166] width 89 height 18
paste input "424) 353-5559"
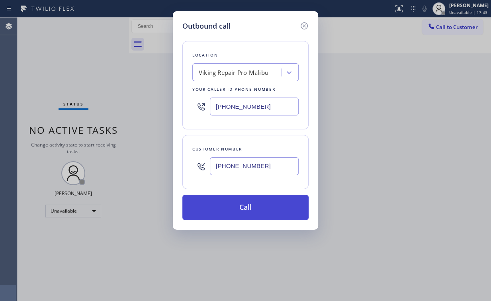
type input "[PHONE_NUMBER]"
click at [260, 199] on button "Call" at bounding box center [246, 208] width 126 height 26
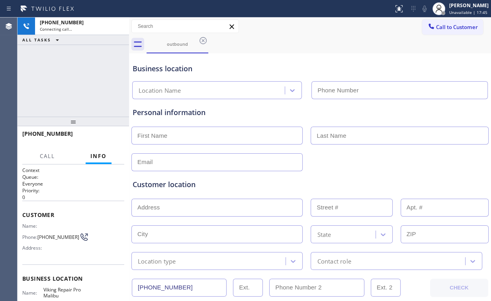
click at [62, 70] on div "[PHONE_NUMBER] Connecting call… ALL TASKS ALL TASKS ACTIVE TASKS TASKS IN WRAP …" at bounding box center [74, 67] width 112 height 99
type input "[PHONE_NUMBER]"
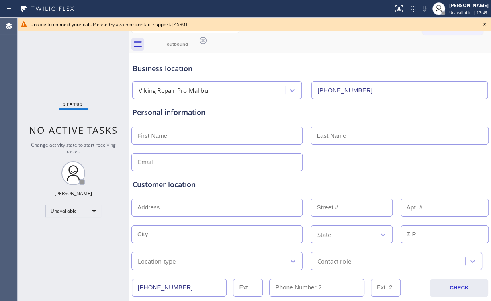
click at [485, 25] on icon at bounding box center [485, 24] width 3 height 3
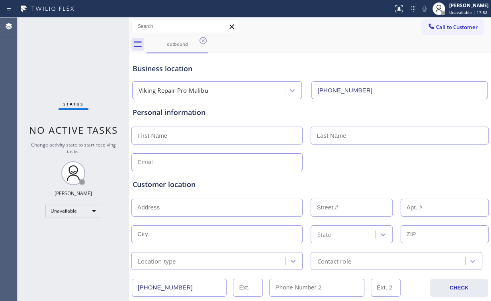
drag, startPoint x: 55, startPoint y: 42, endPoint x: 46, endPoint y: 1, distance: 41.5
click at [57, 41] on div "Status No active tasks Change activity state to start receiving tasks. [PERSON_…" at bounding box center [74, 160] width 112 height 284
drag, startPoint x: 173, startPoint y: 43, endPoint x: 194, endPoint y: 41, distance: 21.2
click at [173, 43] on div "outbound" at bounding box center [177, 44] width 60 height 6
click at [210, 40] on div "outbound" at bounding box center [319, 44] width 345 height 18
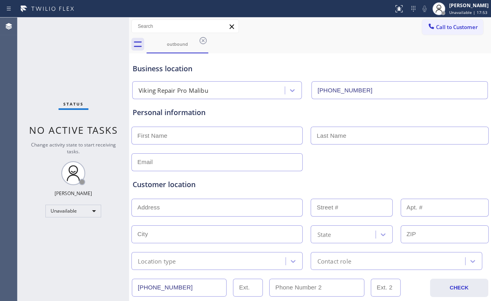
click at [206, 39] on icon at bounding box center [203, 40] width 7 height 7
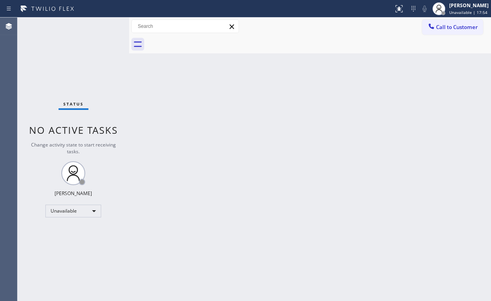
click at [287, 128] on div "Back to Dashboard Change Sender ID Customers Technicians Select a contact Outbo…" at bounding box center [310, 160] width 362 height 284
drag, startPoint x: 67, startPoint y: 57, endPoint x: 71, endPoint y: 47, distance: 10.1
click at [67, 56] on div "Status No active tasks Change activity state to start receiving tasks. [PERSON_…" at bounding box center [74, 160] width 112 height 284
click at [465, 26] on span "Call to Customer" at bounding box center [457, 27] width 42 height 7
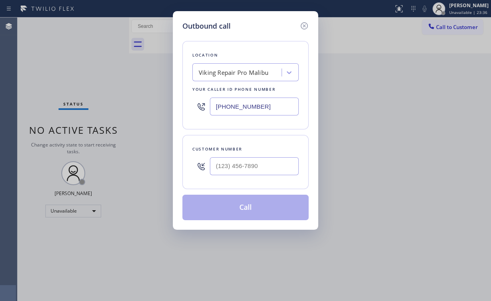
drag, startPoint x: 261, startPoint y: 105, endPoint x: 112, endPoint y: 85, distance: 149.6
click at [96, 108] on div "Outbound call Location Viking Repair Pro [GEOGRAPHIC_DATA] Your caller id phone…" at bounding box center [245, 150] width 491 height 301
paste input "562) 724-1151"
type input "[PHONE_NUMBER]"
click at [252, 171] on input "(___) ___-____" at bounding box center [254, 166] width 89 height 18
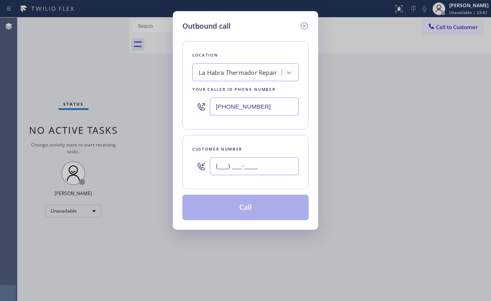
paste input "562) 587-5503"
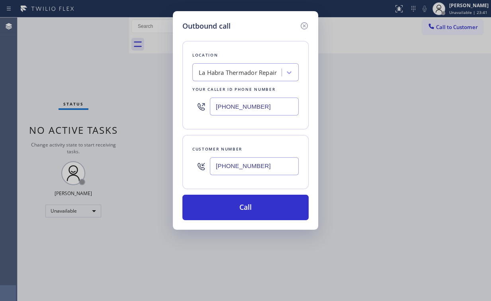
type input "[PHONE_NUMBER]"
click at [241, 207] on button "Call" at bounding box center [246, 208] width 126 height 26
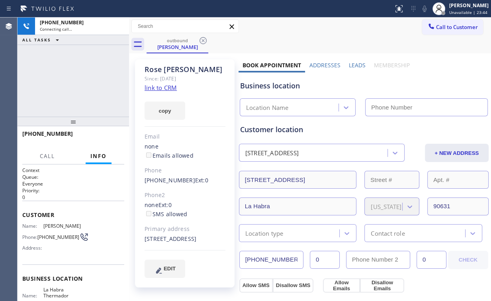
click at [99, 86] on div "[PHONE_NUMBER] Connecting call… ALL TASKS ALL TASKS ACTIVE TASKS TASKS IN WRAP …" at bounding box center [74, 67] width 112 height 99
type input "[PHONE_NUMBER]"
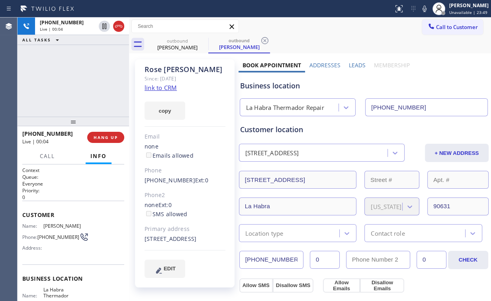
drag, startPoint x: 62, startPoint y: 79, endPoint x: 84, endPoint y: 98, distance: 29.4
click at [68, 84] on div "[PHONE_NUMBER] Live | 00:04 ALL TASKS ALL TASKS ACTIVE TASKS TASKS IN WRAP UP" at bounding box center [74, 67] width 112 height 99
click at [115, 138] on span "HANG UP" at bounding box center [106, 138] width 24 height 6
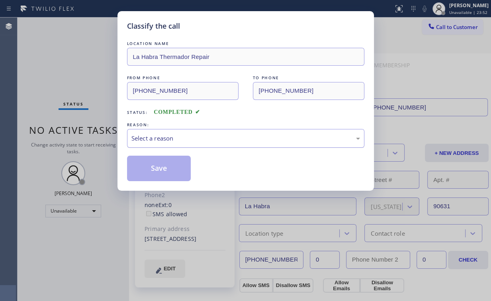
drag, startPoint x: 156, startPoint y: 134, endPoint x: 157, endPoint y: 145, distance: 11.2
click at [157, 135] on div "Select a reason" at bounding box center [246, 138] width 229 height 9
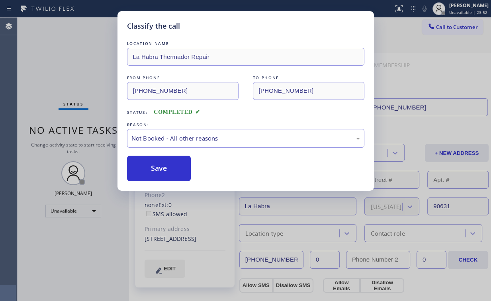
drag, startPoint x: 157, startPoint y: 165, endPoint x: 115, endPoint y: 120, distance: 61.8
click at [156, 164] on button "Save" at bounding box center [159, 169] width 64 height 26
click at [64, 63] on div "Classify the call LOCATION NAME La Habra Thermador Repair FROM PHONE [PHONE_NUM…" at bounding box center [245, 150] width 491 height 301
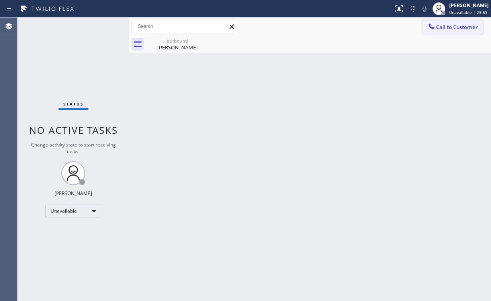
drag, startPoint x: 448, startPoint y: 28, endPoint x: 445, endPoint y: 31, distance: 4.5
click at [448, 28] on span "Call to Customer" at bounding box center [457, 27] width 42 height 7
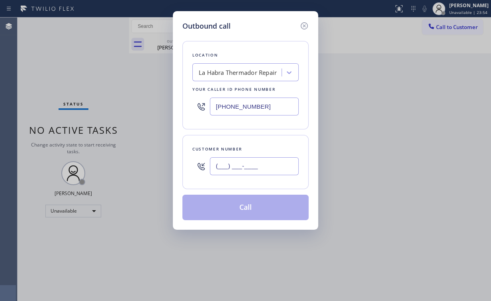
click at [249, 172] on input "(___) ___-____" at bounding box center [254, 166] width 89 height 18
paste input "562) 587-5503"
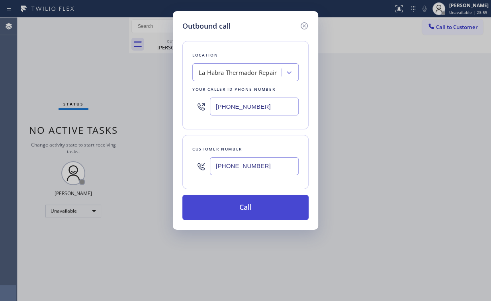
type input "[PHONE_NUMBER]"
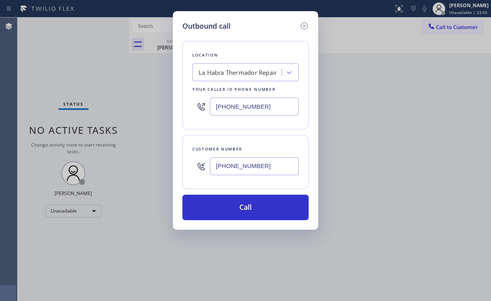
drag, startPoint x: 234, startPoint y: 204, endPoint x: 182, endPoint y: 295, distance: 104.6
click at [234, 206] on button "Call" at bounding box center [246, 208] width 126 height 26
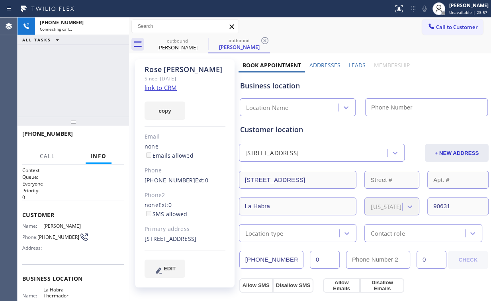
click at [75, 74] on div "[PHONE_NUMBER] Connecting call… ALL TASKS ALL TASKS ACTIVE TASKS TASKS IN WRAP …" at bounding box center [74, 67] width 112 height 99
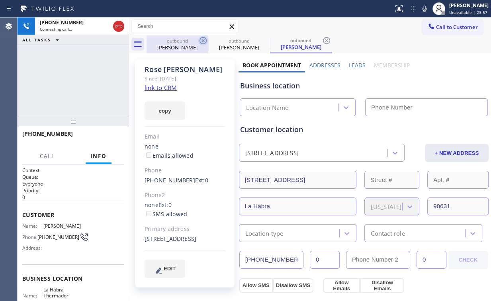
click at [180, 45] on div "[PERSON_NAME]" at bounding box center [177, 47] width 60 height 7
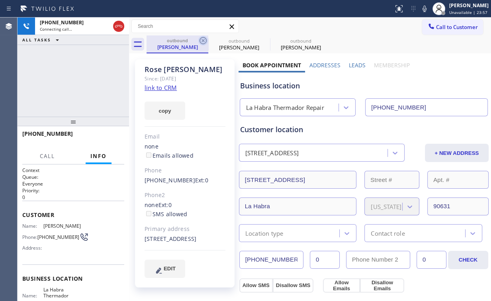
click at [202, 38] on icon at bounding box center [204, 41] width 10 height 10
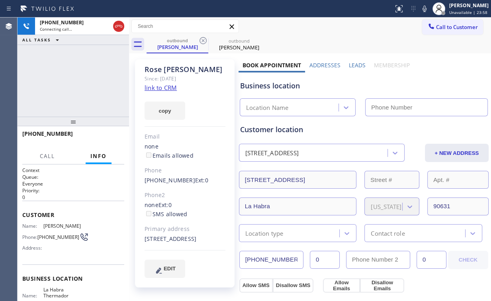
click at [41, 75] on div "[PHONE_NUMBER] Connecting call… ALL TASKS ALL TASKS ACTIVE TASKS TASKS IN WRAP …" at bounding box center [74, 67] width 112 height 99
type input "[PHONE_NUMBER]"
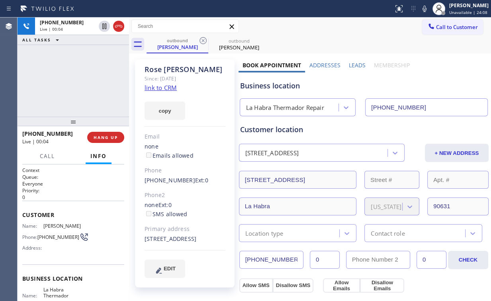
drag, startPoint x: 55, startPoint y: 77, endPoint x: 79, endPoint y: 117, distance: 47.0
click at [55, 78] on div "[PHONE_NUMBER] Live | 00:04 ALL TASKS ALL TASKS ACTIVE TASKS TASKS IN WRAP UP" at bounding box center [74, 67] width 112 height 99
click at [105, 135] on span "HANG UP" at bounding box center [106, 138] width 24 height 6
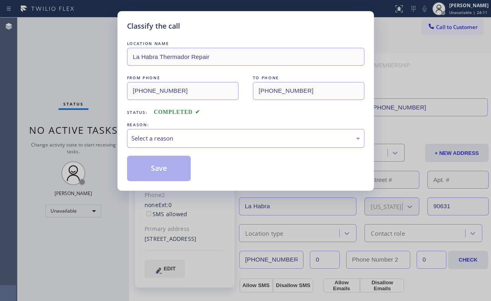
click at [164, 138] on div "Select a reason" at bounding box center [246, 138] width 229 height 9
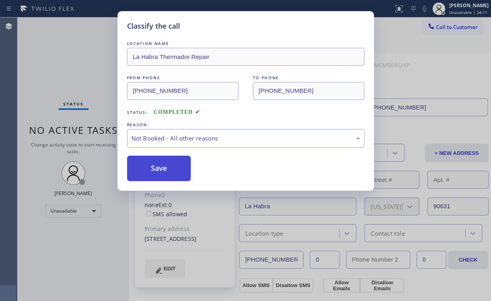
click at [158, 171] on button "Save" at bounding box center [159, 169] width 64 height 26
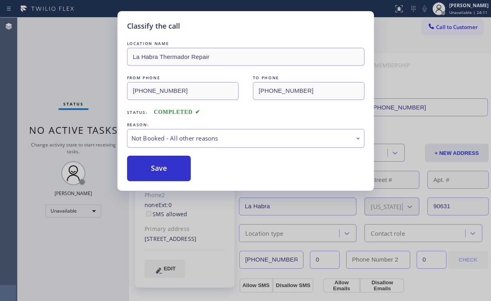
drag, startPoint x: 61, startPoint y: 61, endPoint x: 70, endPoint y: 64, distance: 9.8
click at [62, 61] on div "Classify the call LOCATION NAME La Habra Thermador Repair FROM PHONE [PHONE_NUM…" at bounding box center [245, 150] width 491 height 301
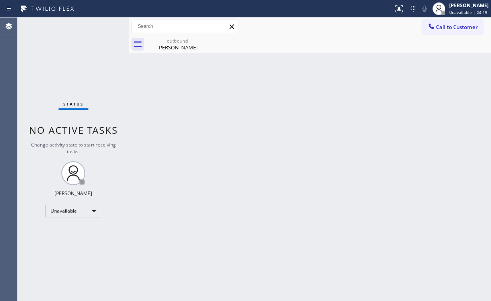
click at [67, 65] on div "Status No active tasks Change activity state to start receiving tasks. [PERSON_…" at bounding box center [74, 160] width 112 height 284
click at [433, 24] on icon at bounding box center [432, 26] width 8 height 8
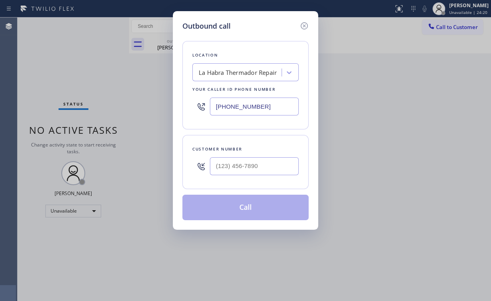
drag, startPoint x: 270, startPoint y: 109, endPoint x: 141, endPoint y: 104, distance: 129.3
click at [141, 104] on div "Outbound call Location [GEOGRAPHIC_DATA] Thermador Repair Your caller id phone …" at bounding box center [245, 150] width 491 height 301
paste input "786) 661-1350"
type input "[PHONE_NUMBER]"
click at [263, 171] on input "(___) ___-____" at bounding box center [254, 166] width 89 height 18
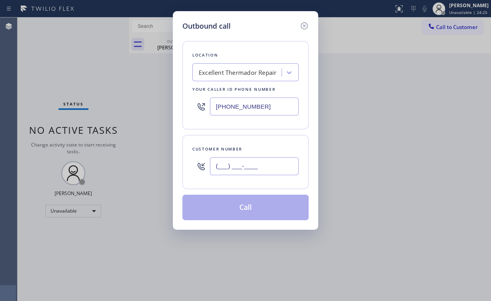
paste input "619) 831-1202"
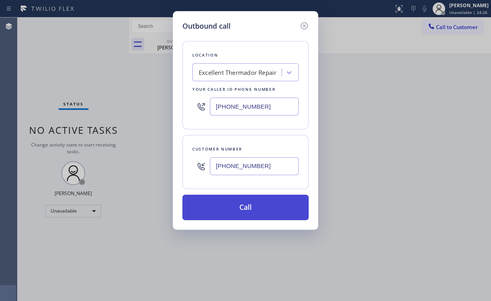
type input "[PHONE_NUMBER]"
click at [240, 207] on button "Call" at bounding box center [246, 208] width 126 height 26
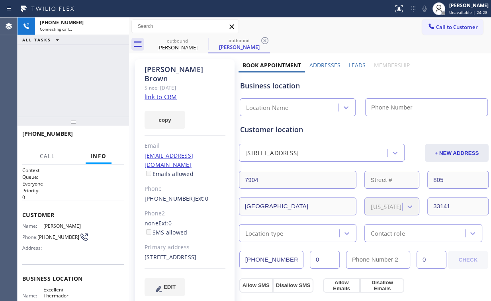
click at [80, 59] on div "[PHONE_NUMBER] Connecting call… ALL TASKS ALL TASKS ACTIVE TASKS TASKS IN WRAP …" at bounding box center [74, 67] width 112 height 99
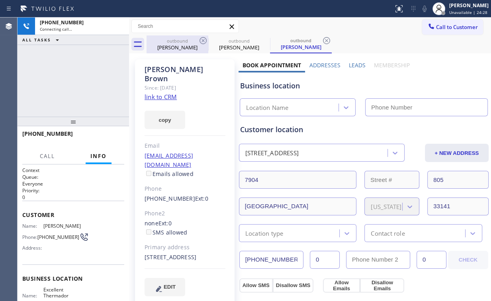
drag, startPoint x: 178, startPoint y: 45, endPoint x: 199, endPoint y: 40, distance: 22.0
click at [178, 45] on div "[PERSON_NAME]" at bounding box center [177, 47] width 60 height 7
type input "[PHONE_NUMBER]"
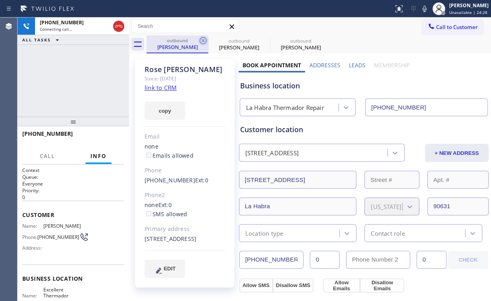
click at [201, 39] on icon at bounding box center [204, 41] width 10 height 10
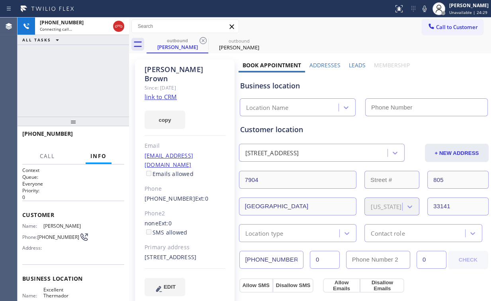
drag, startPoint x: 47, startPoint y: 81, endPoint x: 58, endPoint y: 83, distance: 11.8
click at [49, 82] on div "[PHONE_NUMBER] Connecting call… ALL TASKS ALL TASKS ACTIVE TASKS TASKS IN WRAP …" at bounding box center [74, 67] width 112 height 99
type input "[PHONE_NUMBER]"
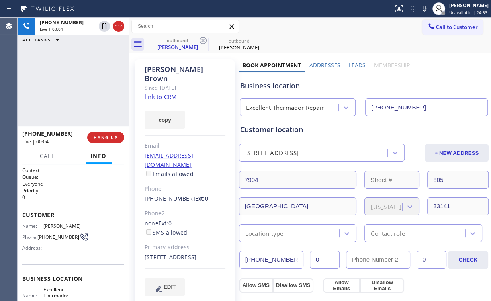
click at [70, 80] on div "[PHONE_NUMBER] Live | 00:04 ALL TASKS ALL TASKS ACTIVE TASKS TASKS IN WRAP UP" at bounding box center [74, 67] width 112 height 99
click at [340, 83] on div "Business location" at bounding box center [364, 86] width 248 height 11
click at [106, 142] on button "HANG UP" at bounding box center [105, 137] width 37 height 11
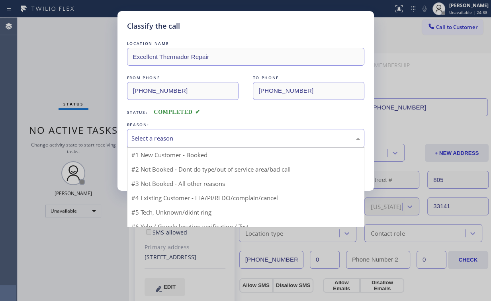
click at [154, 136] on div "Select a reason" at bounding box center [246, 138] width 229 height 9
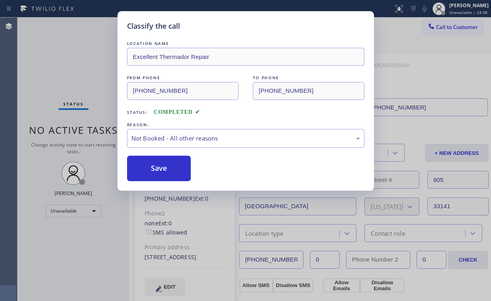
drag, startPoint x: 155, startPoint y: 171, endPoint x: 61, endPoint y: 50, distance: 152.3
click at [155, 169] on button "Save" at bounding box center [159, 169] width 64 height 26
drag, startPoint x: 61, startPoint y: 50, endPoint x: 122, endPoint y: 51, distance: 60.2
click at [61, 50] on div "Classify the call LOCATION NAME Excellent Thermador Repair FROM PHONE [PHONE_NU…" at bounding box center [245, 150] width 491 height 301
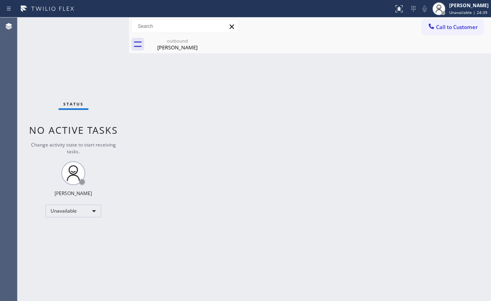
click at [439, 27] on span "Call to Customer" at bounding box center [457, 27] width 42 height 7
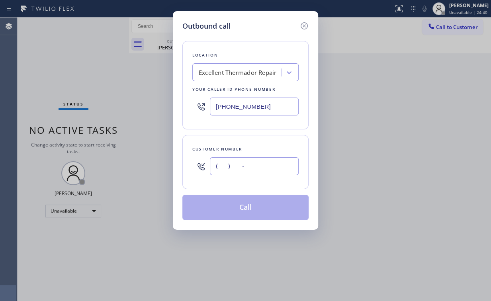
click at [280, 157] on input "(___) ___-____" at bounding box center [254, 166] width 89 height 18
paste input "619) 831-1202"
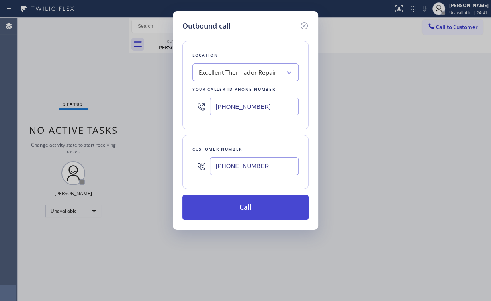
type input "[PHONE_NUMBER]"
click at [233, 214] on button "Call" at bounding box center [246, 208] width 126 height 26
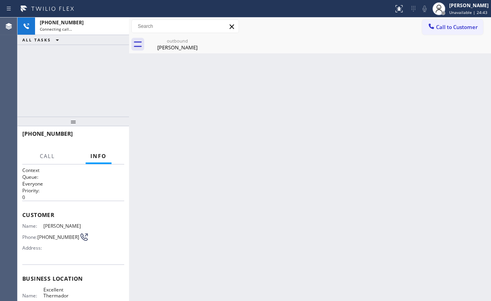
click at [69, 83] on div "[PHONE_NUMBER] Connecting call… ALL TASKS ALL TASKS ACTIVE TASKS TASKS IN WRAP …" at bounding box center [74, 67] width 112 height 99
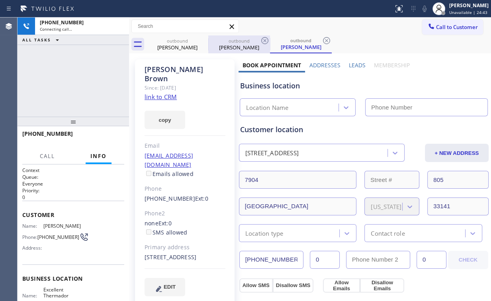
drag, startPoint x: 180, startPoint y: 40, endPoint x: 208, endPoint y: 41, distance: 28.3
click at [181, 41] on div "outbound" at bounding box center [177, 41] width 60 height 6
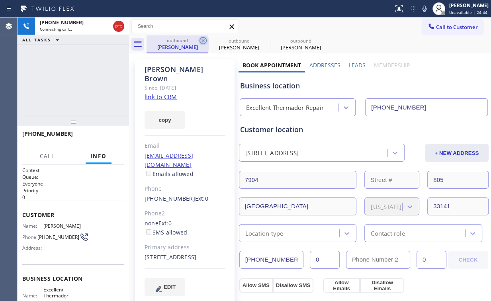
click at [199, 38] on icon at bounding box center [204, 41] width 10 height 10
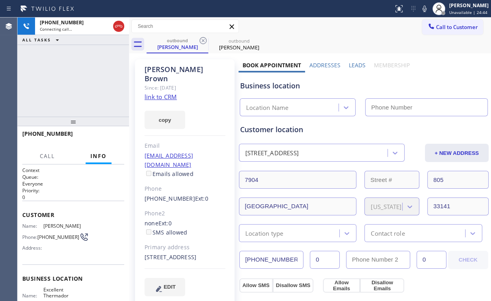
drag, startPoint x: 96, startPoint y: 77, endPoint x: 76, endPoint y: 6, distance: 73.0
click at [96, 75] on div "[PHONE_NUMBER] Connecting call… ALL TASKS ALL TASKS ACTIVE TASKS TASKS IN WRAP …" at bounding box center [74, 67] width 112 height 99
type input "[PHONE_NUMBER]"
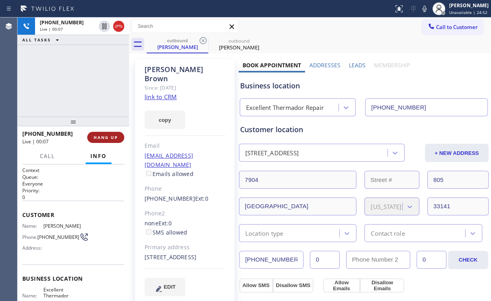
click at [111, 134] on button "HANG UP" at bounding box center [105, 137] width 37 height 11
click at [110, 134] on button "HANG UP" at bounding box center [105, 137] width 37 height 11
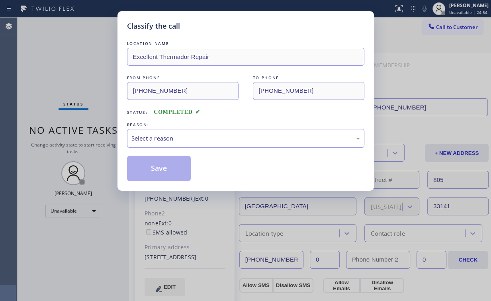
click at [164, 138] on div "Select a reason" at bounding box center [246, 138] width 229 height 9
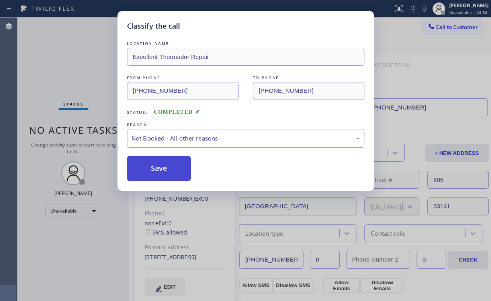
click at [158, 167] on button "Save" at bounding box center [159, 169] width 64 height 26
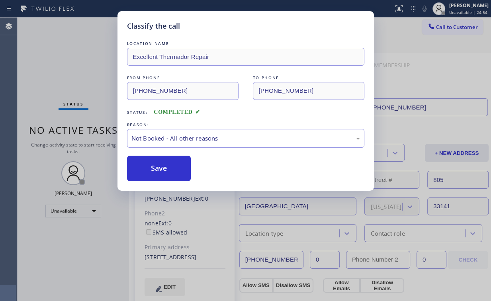
drag, startPoint x: 71, startPoint y: 86, endPoint x: 72, endPoint y: 62, distance: 23.9
click at [72, 84] on div "Classify the call LOCATION NAME Excellent Thermador Repair FROM PHONE [PHONE_NU…" at bounding box center [245, 150] width 491 height 301
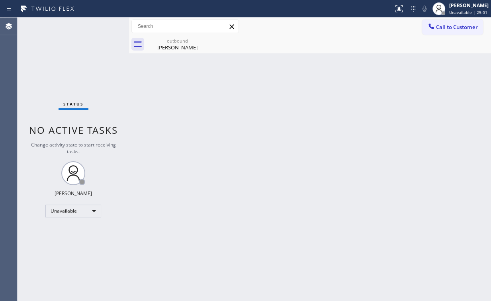
click at [458, 29] on span "Call to Customer" at bounding box center [457, 27] width 42 height 7
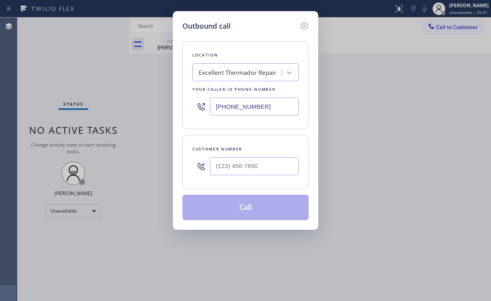
drag, startPoint x: 268, startPoint y: 108, endPoint x: 106, endPoint y: 101, distance: 161.6
click at [126, 105] on div "Outbound call Location Excellent Thermador Repair Your caller id phone number […" at bounding box center [245, 150] width 491 height 301
paste input "646) 374-257"
type input "[PHONE_NUMBER]"
click at [257, 173] on input "(___) ___-____" at bounding box center [254, 166] width 89 height 18
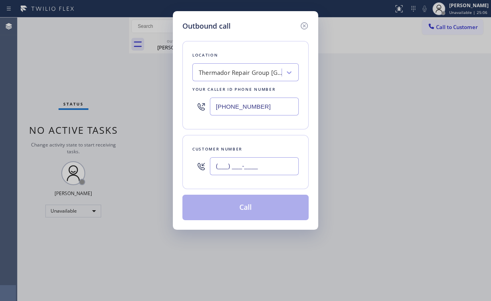
paste input "310) 749-6391"
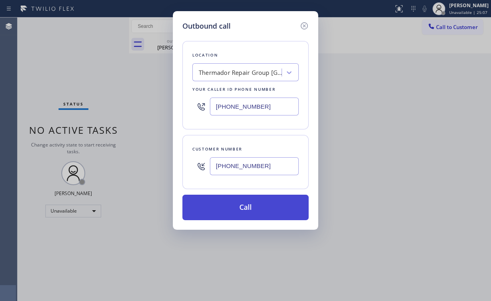
type input "[PHONE_NUMBER]"
click at [232, 214] on button "Call" at bounding box center [246, 208] width 126 height 26
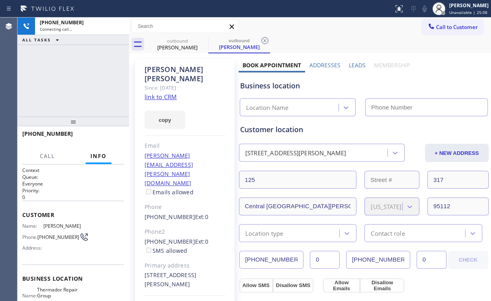
click at [71, 65] on div "[PHONE_NUMBER] Connecting call… ALL TASKS ALL TASKS ACTIVE TASKS TASKS IN WRAP …" at bounding box center [74, 67] width 112 height 99
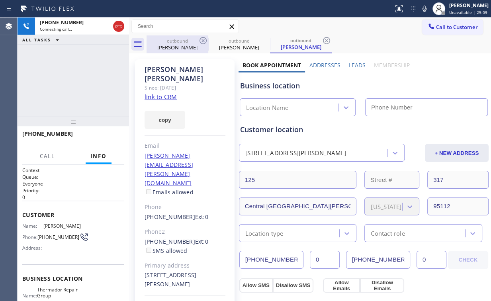
click at [182, 46] on div "[PERSON_NAME]" at bounding box center [177, 47] width 60 height 7
type input "[PHONE_NUMBER]"
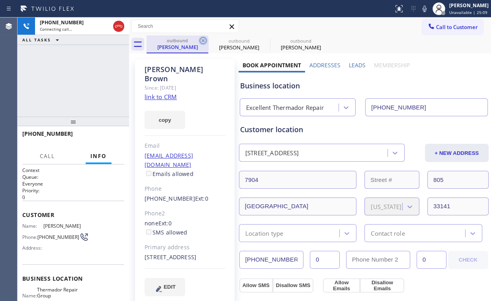
click at [202, 41] on icon at bounding box center [204, 41] width 10 height 10
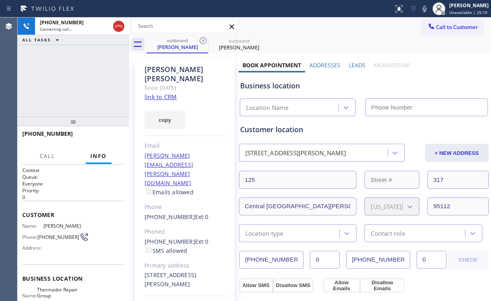
click at [61, 75] on div "[PHONE_NUMBER] Connecting call… ALL TASKS ALL TASKS ACTIVE TASKS TASKS IN WRAP …" at bounding box center [74, 67] width 112 height 99
type input "[PHONE_NUMBER]"
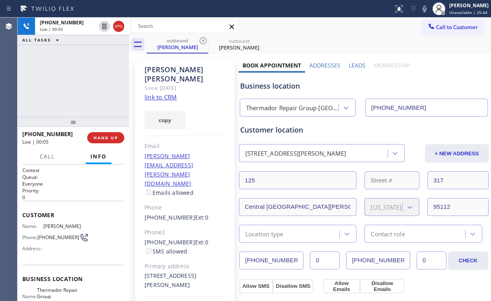
click at [72, 104] on div "[PHONE_NUMBER] Live | 00:05 ALL TASKS ALL TASKS ACTIVE TASKS TASKS IN WRAP UP" at bounding box center [74, 67] width 112 height 99
click at [111, 137] on span "HANG UP" at bounding box center [106, 138] width 24 height 6
click at [112, 138] on span "HANG UP" at bounding box center [106, 138] width 24 height 6
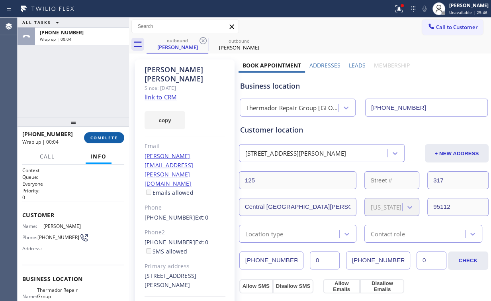
click at [120, 138] on button "COMPLETE" at bounding box center [104, 137] width 40 height 11
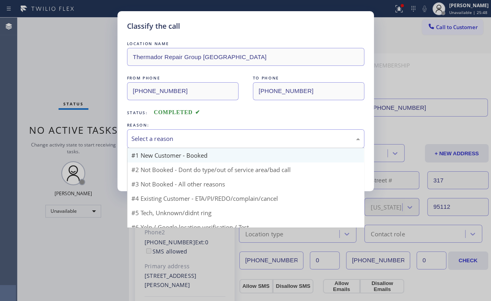
drag, startPoint x: 169, startPoint y: 134, endPoint x: 166, endPoint y: 161, distance: 26.9
click at [169, 136] on div "Select a reason" at bounding box center [246, 138] width 229 height 9
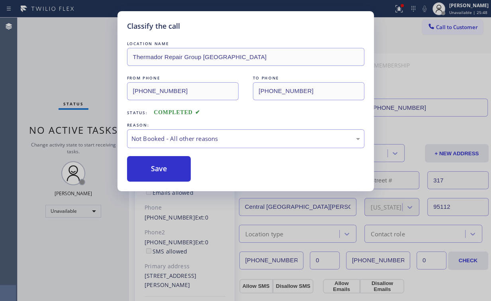
click at [163, 167] on button "Save" at bounding box center [159, 169] width 64 height 26
click at [68, 56] on div "Classify the call LOCATION NAME Thermador Repair Group Marble Hill FROM PHONE […" at bounding box center [245, 150] width 491 height 301
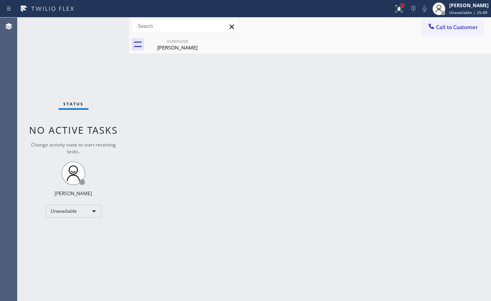
drag, startPoint x: 407, startPoint y: 6, endPoint x: 404, endPoint y: 16, distance: 9.6
click at [404, 6] on div at bounding box center [402, 5] width 3 height 3
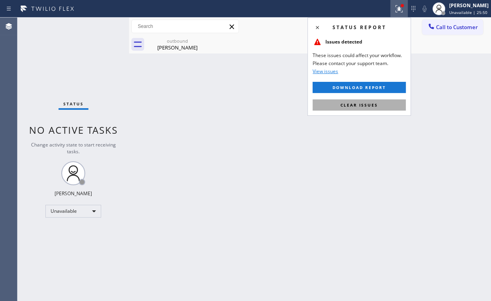
click at [368, 105] on span "Clear issues" at bounding box center [359, 105] width 37 height 6
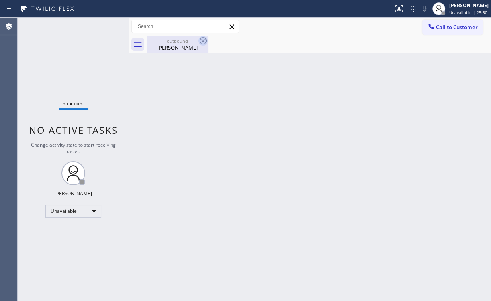
drag, startPoint x: 185, startPoint y: 42, endPoint x: 207, endPoint y: 41, distance: 21.9
click at [188, 43] on div "outbound" at bounding box center [177, 41] width 60 height 6
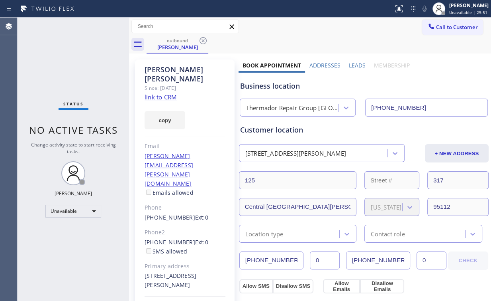
drag, startPoint x: 202, startPoint y: 41, endPoint x: 240, endPoint y: 49, distance: 39.1
click at [202, 41] on icon at bounding box center [204, 41] width 10 height 10
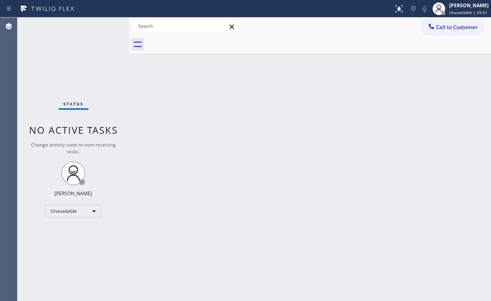
click at [438, 92] on div "Back to Dashboard Change Sender ID Customers Technicians Select a contact Outbo…" at bounding box center [310, 159] width 362 height 283
drag, startPoint x: 454, startPoint y: 28, endPoint x: 260, endPoint y: 104, distance: 209.0
click at [451, 30] on span "Call to Customer" at bounding box center [457, 27] width 42 height 7
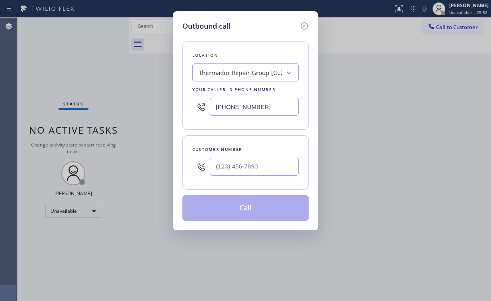
drag, startPoint x: 263, startPoint y: 105, endPoint x: 98, endPoint y: 118, distance: 165.9
click at [125, 118] on div "Outbound call Location Thermador Repair Group [GEOGRAPHIC_DATA] Your caller id …" at bounding box center [245, 150] width 491 height 301
paste input "213) 444-5645"
type input "[PHONE_NUMBER]"
click at [242, 164] on input "(___) ___-____" at bounding box center [254, 166] width 89 height 18
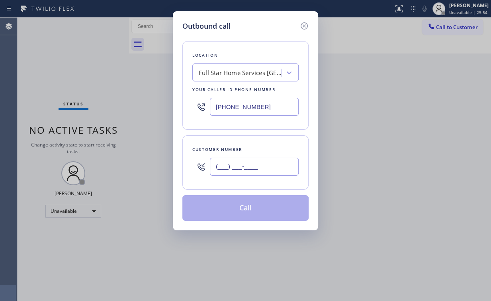
paste input "888) 364-4165"
type input "[PHONE_NUMBER]"
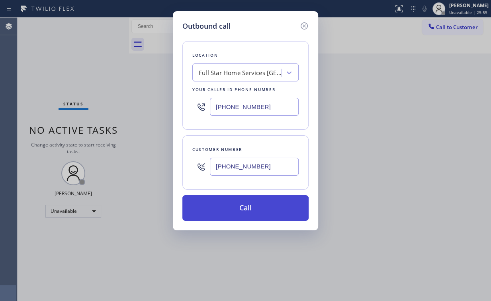
click at [231, 204] on button "Call" at bounding box center [246, 208] width 126 height 26
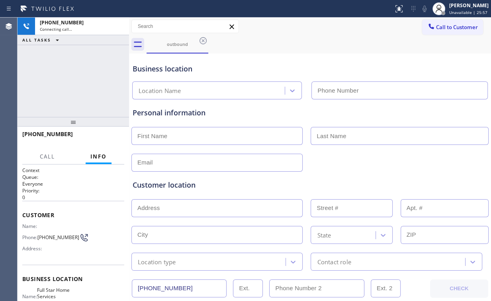
type input "[PHONE_NUMBER]"
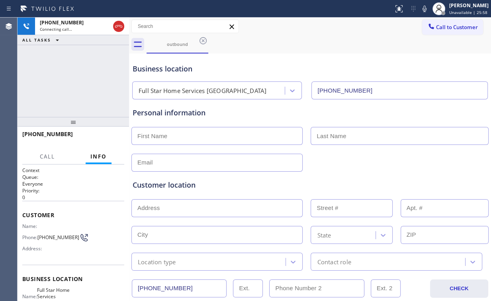
click at [75, 65] on div "[PHONE_NUMBER] Connecting call… ALL TASKS ALL TASKS ACTIVE TASKS TASKS IN WRAP …" at bounding box center [74, 67] width 112 height 99
click at [108, 136] on span "HANG UP" at bounding box center [106, 138] width 24 height 6
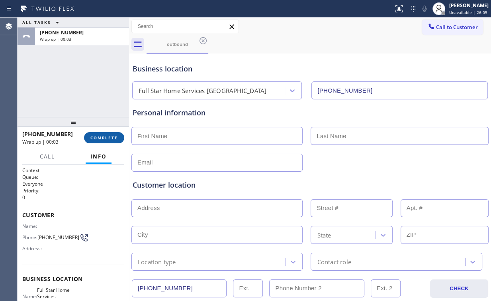
click at [107, 137] on span "COMPLETE" at bounding box center [104, 138] width 28 height 6
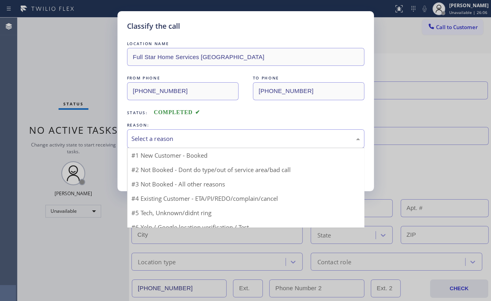
drag, startPoint x: 151, startPoint y: 136, endPoint x: 153, endPoint y: 165, distance: 29.1
click at [151, 136] on div "Select a reason" at bounding box center [246, 138] width 229 height 9
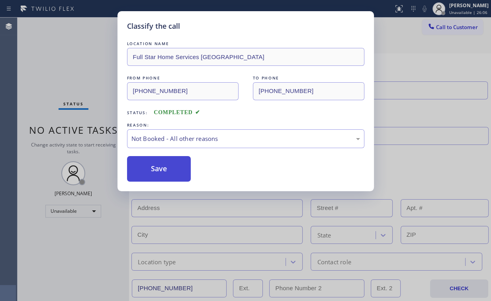
click at [152, 167] on button "Save" at bounding box center [159, 169] width 64 height 26
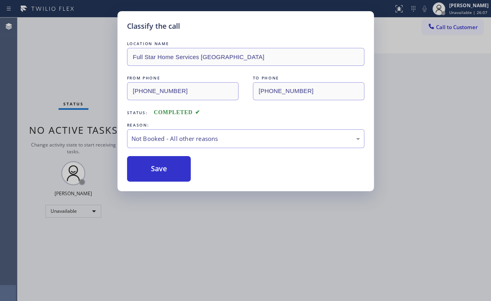
click at [83, 85] on div "Classify the call LOCATION NAME Full Star Home Services Eagle Rock FROM PHONE […" at bounding box center [245, 150] width 491 height 301
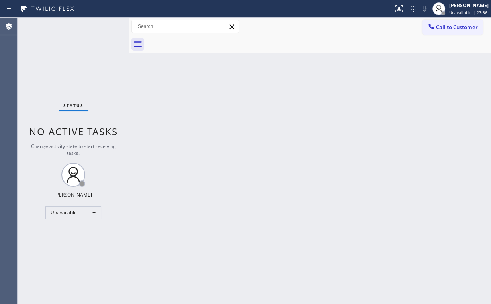
drag, startPoint x: 54, startPoint y: 61, endPoint x: 49, endPoint y: 16, distance: 45.7
click at [54, 61] on div "Status No active tasks Change activity state to start receiving tasks. [PERSON_…" at bounding box center [74, 161] width 112 height 286
drag, startPoint x: 461, startPoint y: 24, endPoint x: 352, endPoint y: 73, distance: 119.4
click at [460, 27] on span "Call to Customer" at bounding box center [457, 27] width 42 height 7
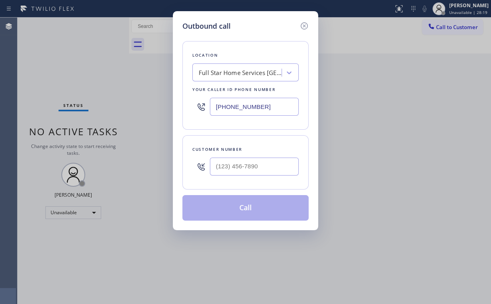
drag, startPoint x: 278, startPoint y: 105, endPoint x: 120, endPoint y: 95, distance: 159.0
click at [155, 107] on div "Outbound call Location Full Star Home Services [GEOGRAPHIC_DATA] Your caller id…" at bounding box center [245, 152] width 491 height 304
paste input "650) 542-0936"
type input "[PHONE_NUMBER]"
click at [272, 165] on input "(___) ___-____" at bounding box center [254, 166] width 89 height 18
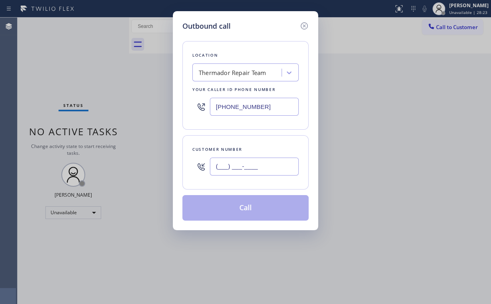
paste input "408) 616-9586"
type input "[PHONE_NUMBER]"
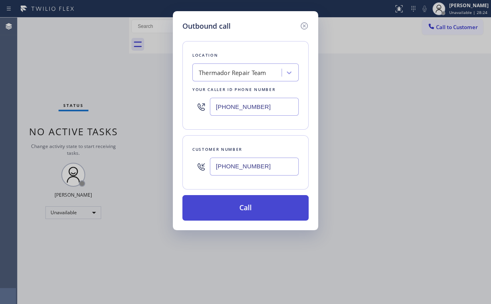
drag, startPoint x: 235, startPoint y: 204, endPoint x: 207, endPoint y: 282, distance: 82.6
click at [235, 204] on button "Call" at bounding box center [246, 208] width 126 height 26
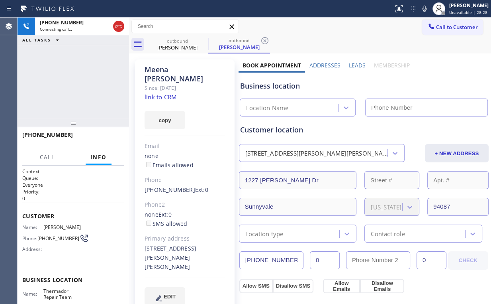
click at [81, 59] on div "[PHONE_NUMBER] Connecting call… ALL TASKS ALL TASKS ACTIVE TASKS TASKS IN WRAP …" at bounding box center [74, 68] width 112 height 100
type input "[PHONE_NUMBER]"
drag, startPoint x: 117, startPoint y: 25, endPoint x: 136, endPoint y: 32, distance: 20.1
click at [117, 26] on icon at bounding box center [119, 27] width 10 height 10
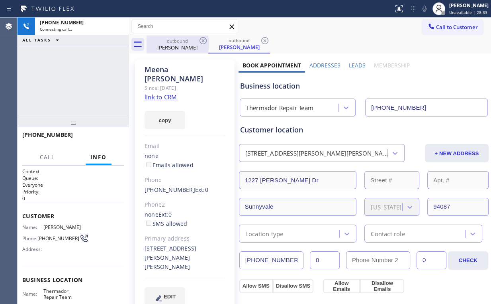
click at [182, 48] on div "[PERSON_NAME]" at bounding box center [177, 47] width 60 height 7
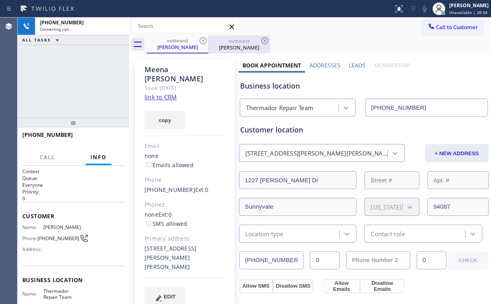
click at [211, 40] on div "outbound" at bounding box center [239, 41] width 60 height 6
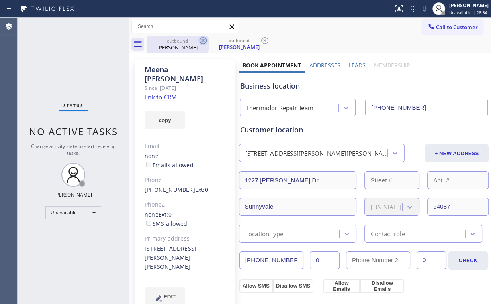
click at [203, 40] on icon at bounding box center [203, 40] width 7 height 7
drag, startPoint x: 203, startPoint y: 39, endPoint x: 227, endPoint y: 45, distance: 25.0
click at [0, 0] on icon at bounding box center [0, 0] width 0 height 0
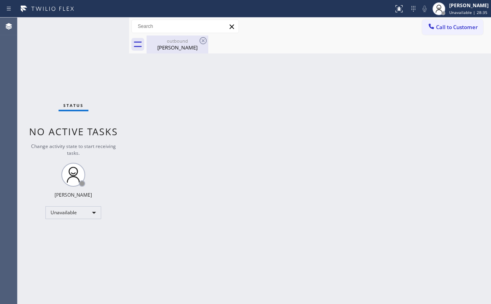
click at [171, 43] on div "outbound [PERSON_NAME]" at bounding box center [177, 44] width 60 height 18
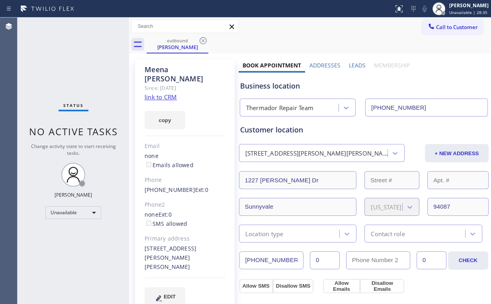
drag, startPoint x: 345, startPoint y: 75, endPoint x: 367, endPoint y: 62, distance: 25.2
click at [346, 75] on div "Business location Thermador Repair Team [PHONE_NUMBER]" at bounding box center [364, 95] width 251 height 44
drag, startPoint x: 204, startPoint y: 42, endPoint x: 372, endPoint y: 108, distance: 180.4
click at [205, 43] on icon at bounding box center [204, 41] width 10 height 10
click at [430, 120] on div "Back to Dashboard Change Sender ID Customers Technicians Select a contact Outbo…" at bounding box center [310, 161] width 362 height 286
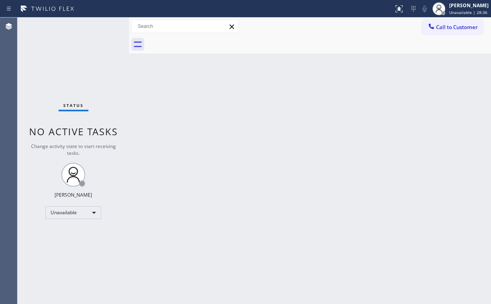
click at [460, 31] on button "Call to Customer" at bounding box center [453, 27] width 61 height 15
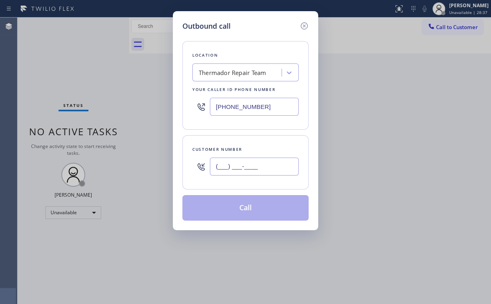
click at [276, 168] on input "(___) ___-____" at bounding box center [254, 166] width 89 height 18
paste input "408) 616-9586"
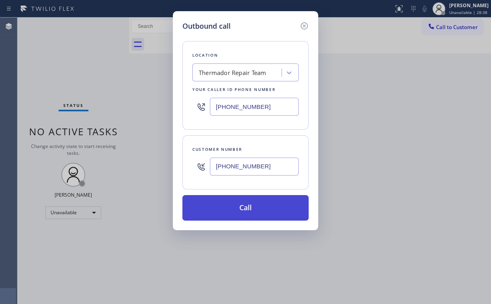
type input "[PHONE_NUMBER]"
drag, startPoint x: 236, startPoint y: 210, endPoint x: 230, endPoint y: 234, distance: 24.1
click at [236, 210] on button "Call" at bounding box center [246, 208] width 126 height 26
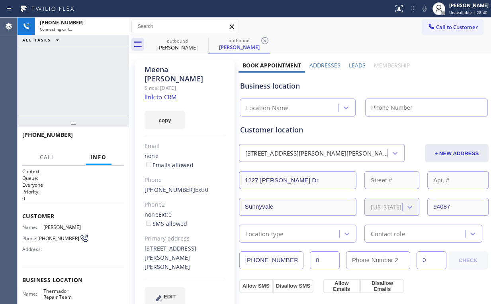
click at [65, 72] on div "[PHONE_NUMBER] Connecting call… ALL TASKS ALL TASKS ACTIVE TASKS TASKS IN WRAP …" at bounding box center [74, 68] width 112 height 100
type input "[PHONE_NUMBER]"
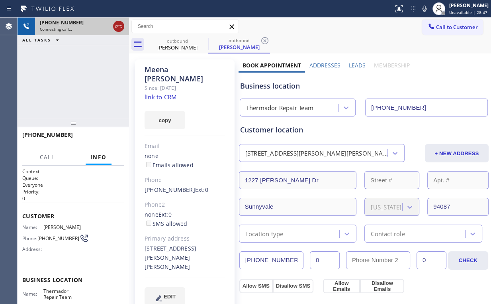
click at [116, 26] on icon at bounding box center [119, 27] width 10 height 10
click at [183, 44] on div "[PERSON_NAME]" at bounding box center [177, 47] width 60 height 7
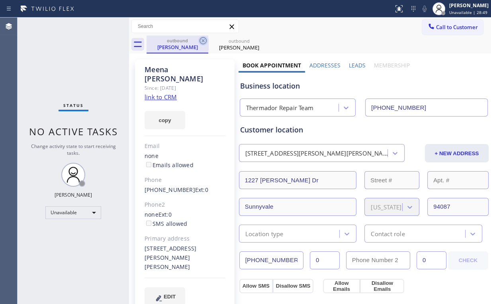
click at [202, 40] on icon at bounding box center [204, 41] width 10 height 10
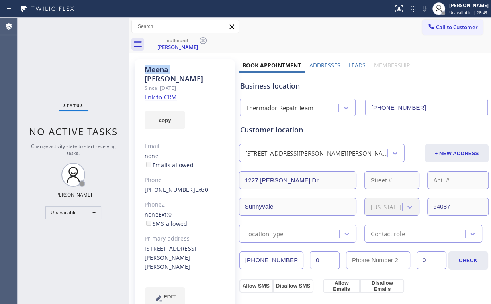
drag, startPoint x: 202, startPoint y: 40, endPoint x: 159, endPoint y: 48, distance: 44.2
click at [202, 40] on icon at bounding box center [204, 41] width 10 height 10
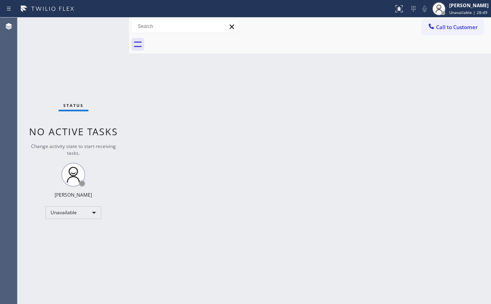
drag, startPoint x: 62, startPoint y: 55, endPoint x: 79, endPoint y: 1, distance: 56.0
click at [61, 52] on div "Status No active tasks Change activity state to start receiving tasks. [PERSON_…" at bounding box center [74, 161] width 112 height 286
click at [441, 24] on span "Call to Customer" at bounding box center [457, 27] width 42 height 7
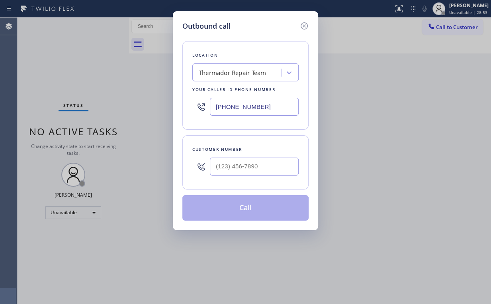
drag, startPoint x: 279, startPoint y: 108, endPoint x: 145, endPoint y: 94, distance: 134.3
click at [161, 97] on div "Outbound call Location Thermador Repair Team Your caller id phone number [PHONE…" at bounding box center [245, 152] width 491 height 304
paste input "310) 906-4962"
type input "[PHONE_NUMBER]"
click at [270, 165] on input "(___) ___-____" at bounding box center [254, 166] width 89 height 18
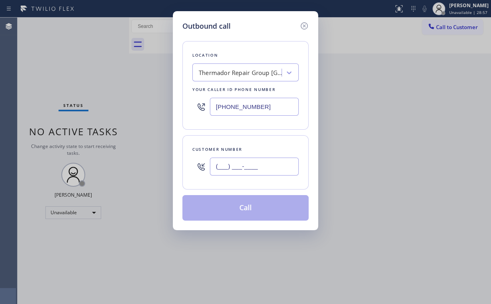
paste input "612) 805-2218"
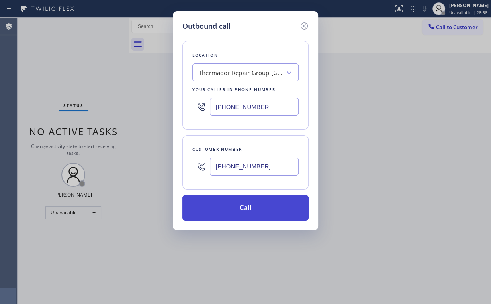
type input "[PHONE_NUMBER]"
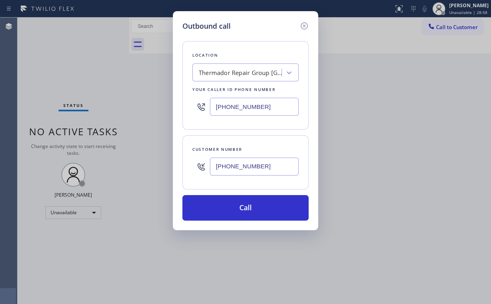
drag, startPoint x: 233, startPoint y: 203, endPoint x: 212, endPoint y: 238, distance: 40.6
click at [233, 204] on button "Call" at bounding box center [246, 208] width 126 height 26
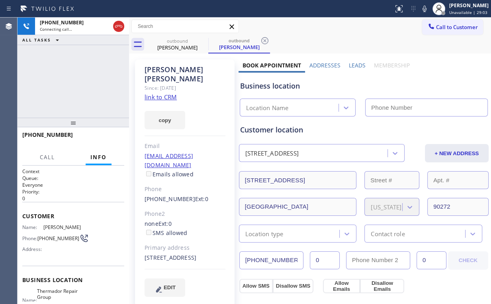
type input "[PHONE_NUMBER]"
drag, startPoint x: 69, startPoint y: 68, endPoint x: 57, endPoint y: 7, distance: 62.1
click at [68, 62] on div "[PHONE_NUMBER] Connecting call… ALL TASKS ALL TASKS ACTIVE TASKS TASKS IN WRAP …" at bounding box center [74, 68] width 112 height 100
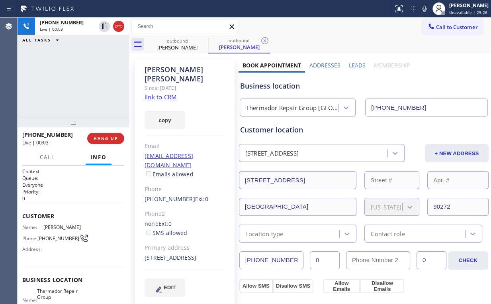
click at [85, 86] on div "[PHONE_NUMBER] Live | 00:03 ALL TASKS ALL TASKS ACTIVE TASKS TASKS IN WRAP UP" at bounding box center [74, 68] width 112 height 100
click at [104, 139] on span "HANG UP" at bounding box center [106, 139] width 24 height 6
click at [109, 136] on span "HANG UP" at bounding box center [106, 139] width 24 height 6
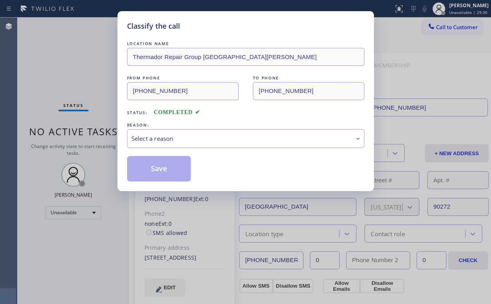
click at [186, 121] on div "REASON:" at bounding box center [246, 125] width 238 height 8
drag, startPoint x: 170, startPoint y: 136, endPoint x: 169, endPoint y: 147, distance: 11.2
click at [169, 138] on div "Select a reason" at bounding box center [246, 138] width 229 height 9
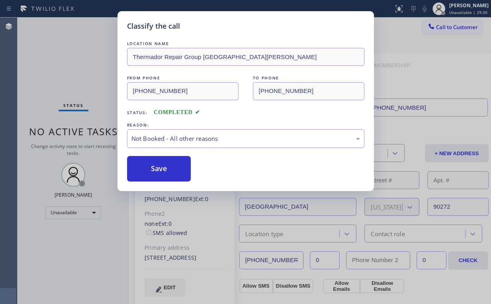
drag, startPoint x: 159, startPoint y: 170, endPoint x: 70, endPoint y: 46, distance: 152.8
click at [160, 169] on button "Save" at bounding box center [159, 169] width 64 height 26
drag, startPoint x: 65, startPoint y: 41, endPoint x: 96, endPoint y: 47, distance: 32.4
click at [67, 43] on div "Classify the call LOCATION NAME Thermador Repair Group [GEOGRAPHIC_DATA][PERSON…" at bounding box center [245, 152] width 491 height 304
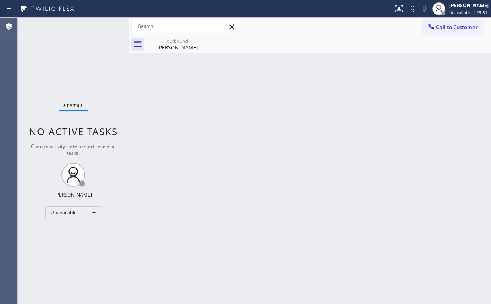
drag, startPoint x: 438, startPoint y: 28, endPoint x: 202, endPoint y: 146, distance: 263.6
click at [438, 28] on span "Call to Customer" at bounding box center [457, 27] width 42 height 7
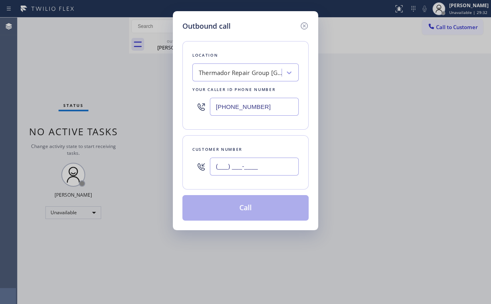
click at [263, 171] on input "(___) ___-____" at bounding box center [254, 166] width 89 height 18
paste input "612) 805-2218"
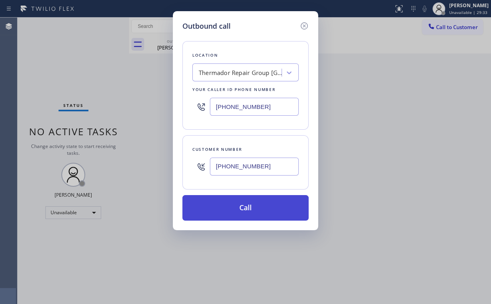
type input "[PHONE_NUMBER]"
click at [238, 210] on button "Call" at bounding box center [246, 208] width 126 height 26
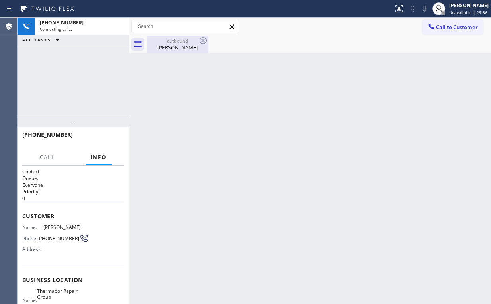
click at [108, 79] on div "[PHONE_NUMBER] Connecting call… ALL TASKS ALL TASKS ACTIVE TASKS TASKS IN WRAP …" at bounding box center [74, 68] width 112 height 100
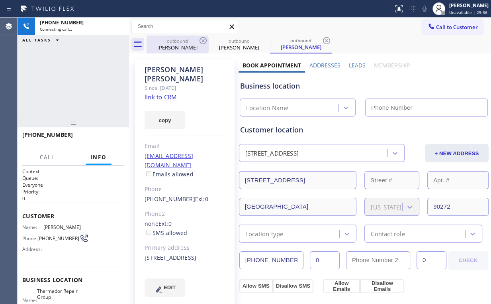
click at [170, 44] on div "[PERSON_NAME]" at bounding box center [177, 47] width 60 height 7
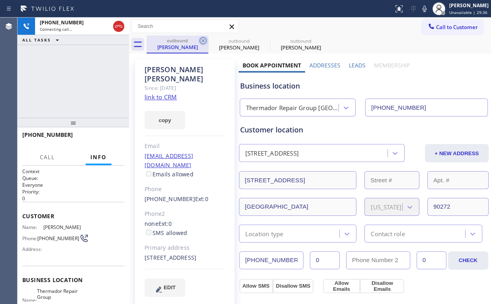
click at [204, 39] on icon at bounding box center [203, 40] width 7 height 7
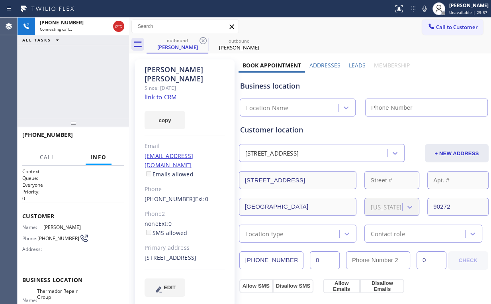
click at [100, 59] on div "[PHONE_NUMBER] Connecting call… ALL TASKS ALL TASKS ACTIVE TASKS TASKS IN WRAP …" at bounding box center [74, 68] width 112 height 100
type input "[PHONE_NUMBER]"
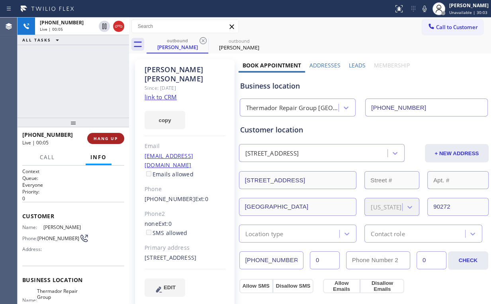
click at [100, 137] on span "HANG UP" at bounding box center [106, 139] width 24 height 6
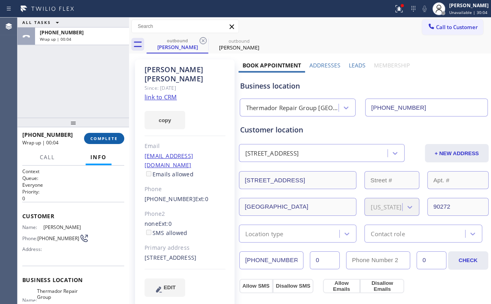
click at [105, 134] on button "COMPLETE" at bounding box center [104, 138] width 40 height 11
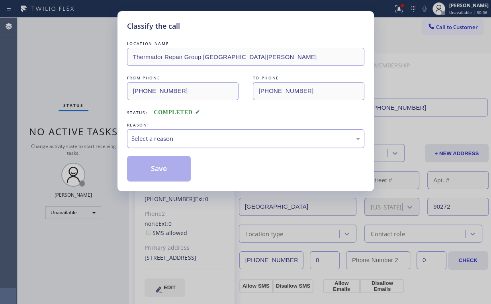
drag, startPoint x: 150, startPoint y: 138, endPoint x: 151, endPoint y: 143, distance: 5.4
click at [150, 138] on div "Select a reason" at bounding box center [246, 138] width 229 height 9
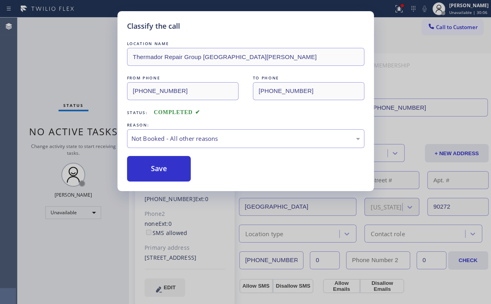
click at [151, 170] on button "Save" at bounding box center [159, 169] width 64 height 26
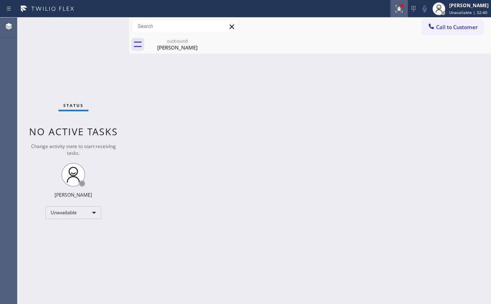
click at [400, 8] on icon at bounding box center [400, 9] width 10 height 10
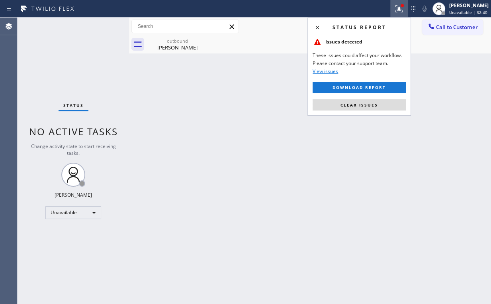
click at [358, 111] on div "Status report Issues detected These issues could affect your workflow. Please c…" at bounding box center [360, 67] width 104 height 98
click at [361, 110] on div "Status report Issues detected These issues could affect your workflow. Please c…" at bounding box center [360, 67] width 104 height 98
click at [359, 109] on button "Clear issues" at bounding box center [359, 104] width 93 height 11
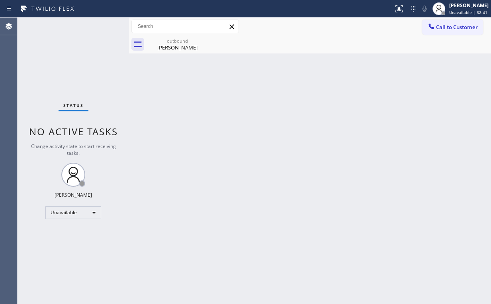
drag, startPoint x: 343, startPoint y: 76, endPoint x: 343, endPoint y: 72, distance: 4.0
click at [343, 72] on div "Back to Dashboard Change Sender ID Customers Technicians Select a contact Outbo…" at bounding box center [310, 161] width 362 height 286
drag, startPoint x: 169, startPoint y: 39, endPoint x: 184, endPoint y: 48, distance: 17.2
click at [169, 40] on div "outbound" at bounding box center [177, 41] width 60 height 6
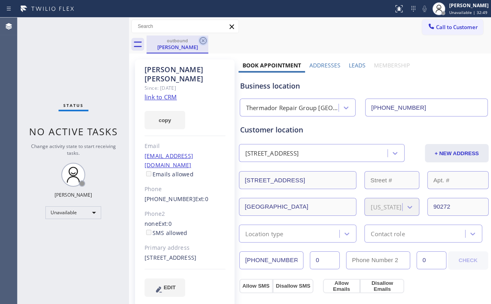
click at [202, 42] on icon at bounding box center [204, 41] width 10 height 10
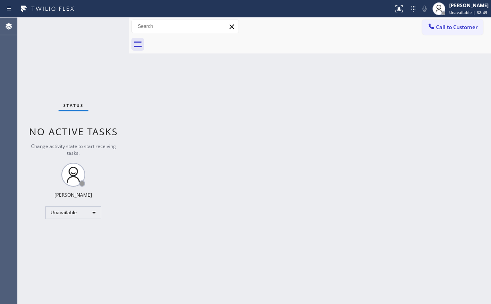
drag, startPoint x: 333, startPoint y: 177, endPoint x: 394, endPoint y: 170, distance: 61.8
click at [338, 177] on div "Back to Dashboard Change Sender ID Customers Technicians Select a contact Outbo…" at bounding box center [310, 161] width 362 height 286
drag, startPoint x: 453, startPoint y: 26, endPoint x: 372, endPoint y: 71, distance: 92.8
click at [452, 26] on span "Call to Customer" at bounding box center [457, 27] width 42 height 7
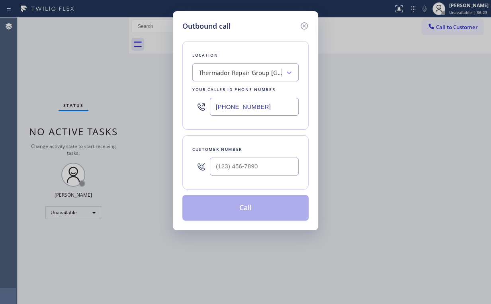
drag, startPoint x: 273, startPoint y: 111, endPoint x: 83, endPoint y: 128, distance: 190.9
click at [151, 111] on div "Outbound call Location Thermador Repair Group [GEOGRAPHIC_DATA][PERSON_NAME] Yo…" at bounding box center [245, 152] width 491 height 304
paste input "23) 214-3167"
type input "[PHONE_NUMBER]"
click at [250, 48] on div "Location [PERSON_NAME][GEOGRAPHIC_DATA] Thermador Appliance Repair Your caller …" at bounding box center [246, 85] width 126 height 88
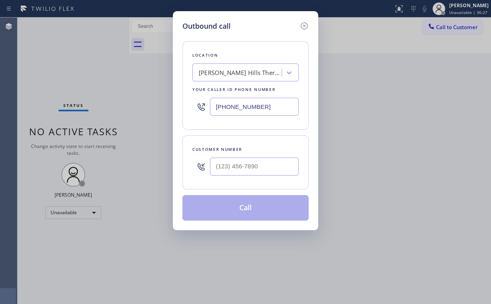
drag, startPoint x: 233, startPoint y: 177, endPoint x: 246, endPoint y: 162, distance: 19.2
click at [233, 177] on div at bounding box center [254, 166] width 89 height 26
drag, startPoint x: 246, startPoint y: 160, endPoint x: 262, endPoint y: 156, distance: 16.7
click at [246, 160] on input "(___) ___-____" at bounding box center [254, 166] width 89 height 18
paste input "951) 713-3870"
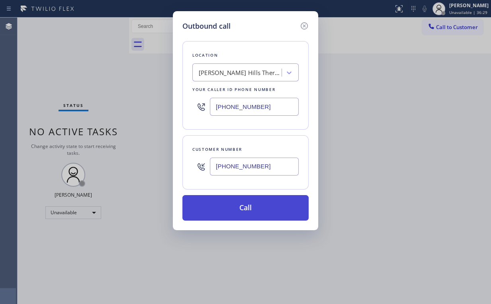
type input "[PHONE_NUMBER]"
click at [244, 202] on button "Call" at bounding box center [246, 208] width 126 height 26
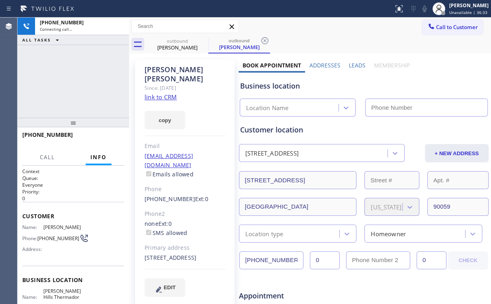
click at [95, 53] on div "[PHONE_NUMBER] Connecting call… ALL TASKS ALL TASKS ACTIVE TASKS TASKS IN WRAP …" at bounding box center [74, 68] width 112 height 100
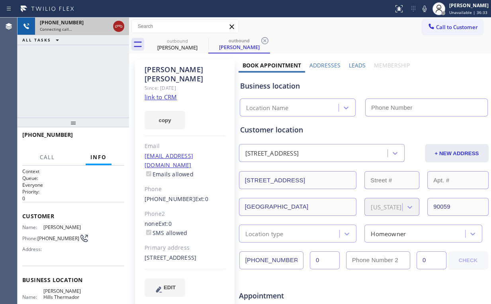
click at [117, 28] on icon at bounding box center [119, 27] width 10 height 10
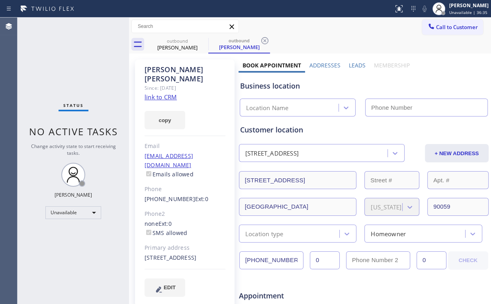
type input "[PHONE_NUMBER]"
click at [160, 93] on link "link to CRM" at bounding box center [161, 97] width 32 height 8
click at [72, 49] on div "Status No active tasks Change activity state to start receiving tasks. [PERSON_…" at bounding box center [74, 161] width 112 height 286
click at [446, 25] on span "Call to Customer" at bounding box center [457, 27] width 42 height 7
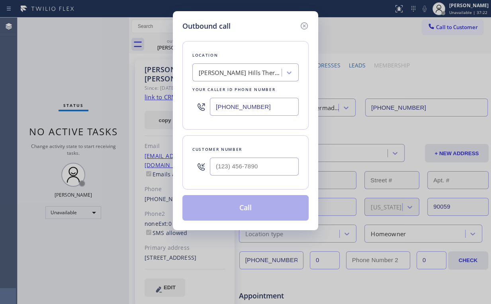
drag, startPoint x: 285, startPoint y: 102, endPoint x: 113, endPoint y: 110, distance: 172.0
click at [199, 106] on div "[PHONE_NUMBER]" at bounding box center [246, 107] width 106 height 26
paste input "206) 202-1006"
type input "[PHONE_NUMBER]"
click at [138, 131] on div "Outbound call Location [GEOGRAPHIC_DATA] Appliance Mending Your caller id phone…" at bounding box center [245, 152] width 491 height 304
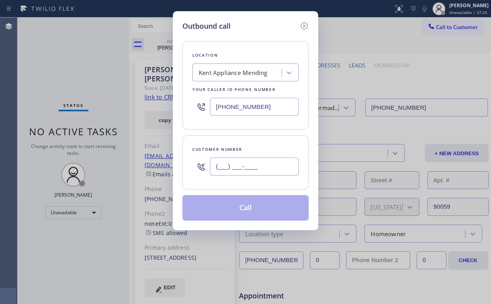
click at [247, 169] on input "(___) ___-____" at bounding box center [254, 166] width 89 height 18
paste input "253) 656-9207"
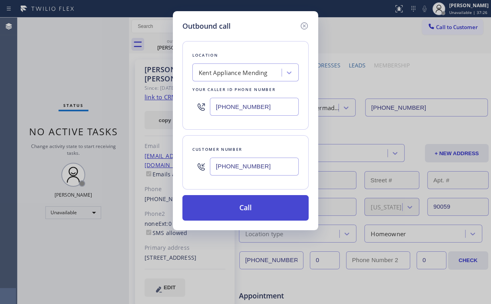
type input "[PHONE_NUMBER]"
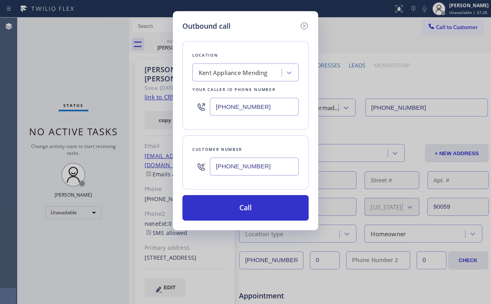
drag, startPoint x: 223, startPoint y: 208, endPoint x: 195, endPoint y: 281, distance: 78.6
click at [222, 209] on button "Call" at bounding box center [246, 208] width 126 height 26
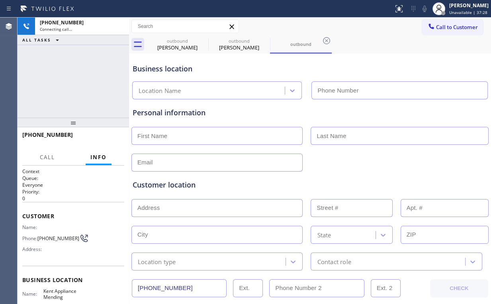
type input "[PHONE_NUMBER]"
drag, startPoint x: 38, startPoint y: 72, endPoint x: 51, endPoint y: 73, distance: 12.8
click at [39, 72] on div "[PHONE_NUMBER] Connecting call… ALL TASKS ALL TASKS ACTIVE TASKS TASKS IN WRAP …" at bounding box center [74, 68] width 112 height 100
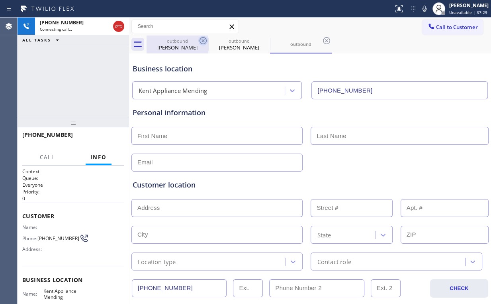
drag, startPoint x: 176, startPoint y: 43, endPoint x: 202, endPoint y: 44, distance: 25.9
click at [177, 43] on div "outbound [PERSON_NAME]" at bounding box center [177, 44] width 60 height 18
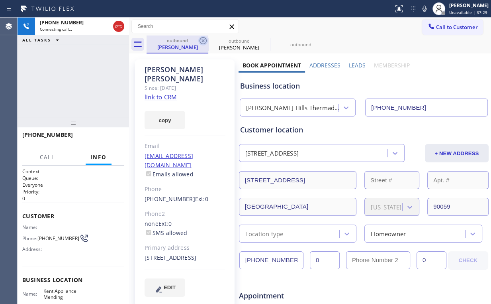
click at [202, 40] on icon at bounding box center [203, 40] width 7 height 7
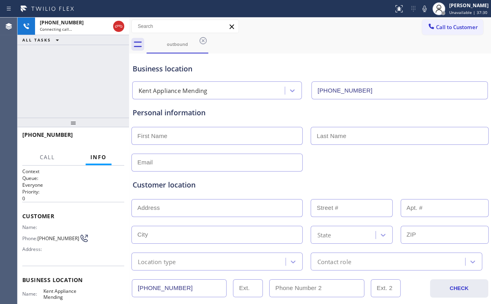
click at [94, 60] on div "[PHONE_NUMBER] Connecting call… ALL TASKS ALL TASKS ACTIVE TASKS TASKS IN WRAP …" at bounding box center [74, 68] width 112 height 100
click at [116, 140] on span "HANG UP" at bounding box center [106, 139] width 24 height 6
click at [110, 136] on span "HANG UP" at bounding box center [106, 139] width 24 height 6
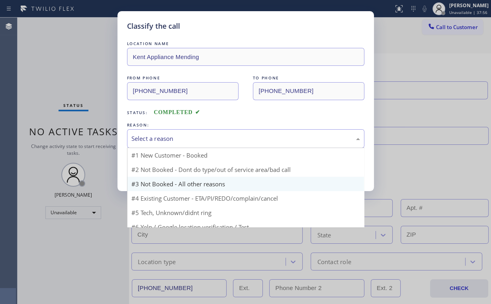
drag, startPoint x: 163, startPoint y: 135, endPoint x: 163, endPoint y: 169, distance: 33.5
click at [163, 140] on div "Select a reason" at bounding box center [246, 138] width 229 height 9
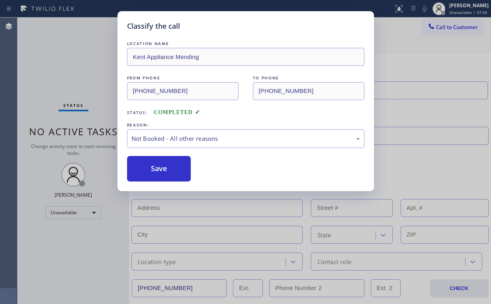
drag, startPoint x: 163, startPoint y: 169, endPoint x: 47, endPoint y: 43, distance: 170.7
click at [163, 169] on button "Save" at bounding box center [159, 169] width 64 height 26
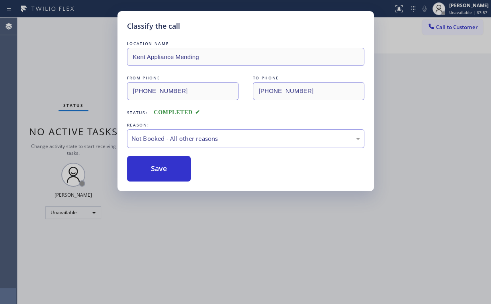
drag, startPoint x: 47, startPoint y: 41, endPoint x: 103, endPoint y: 40, distance: 55.8
click at [50, 42] on div "Classify the call LOCATION NAME Kent Appliance Mending FROM PHONE [PHONE_NUMBER…" at bounding box center [245, 152] width 491 height 304
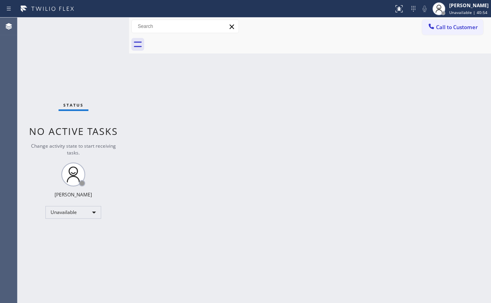
click at [462, 21] on button "Call to Customer" at bounding box center [453, 27] width 61 height 15
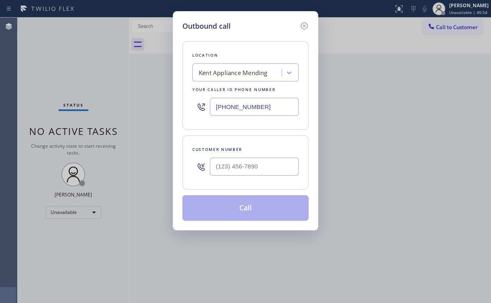
click at [147, 101] on div "Outbound call Location [GEOGRAPHIC_DATA] Appliance Mending Your caller id phone…" at bounding box center [245, 151] width 491 height 303
paste input "714) 248-8165"
type input "[PHONE_NUMBER]"
click at [277, 165] on input "(___) ___-____" at bounding box center [254, 166] width 89 height 18
paste input "714) 599-4043"
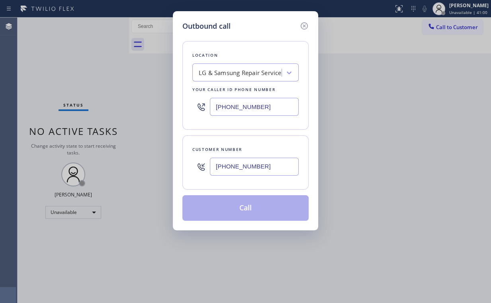
type input "[PHONE_NUMBER]"
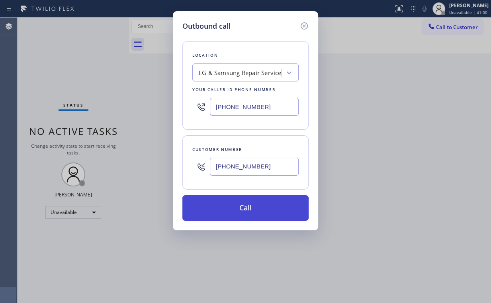
click at [242, 204] on button "Call" at bounding box center [246, 208] width 126 height 26
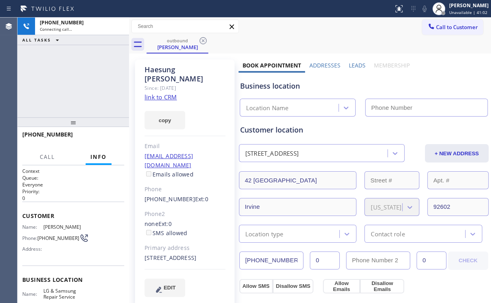
click at [89, 81] on div "[PHONE_NUMBER] Connecting call… ALL TASKS ALL TASKS ACTIVE TASKS TASKS IN WRAP …" at bounding box center [74, 68] width 112 height 100
type input "[PHONE_NUMBER]"
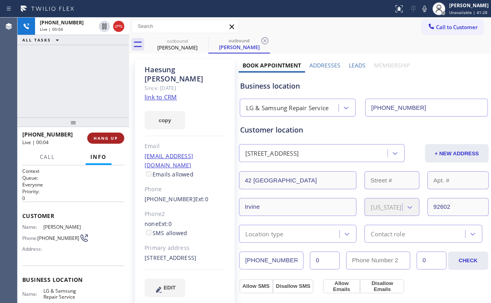
click at [94, 134] on button "HANG UP" at bounding box center [105, 137] width 37 height 11
click at [109, 138] on span "HANG UP" at bounding box center [106, 138] width 24 height 6
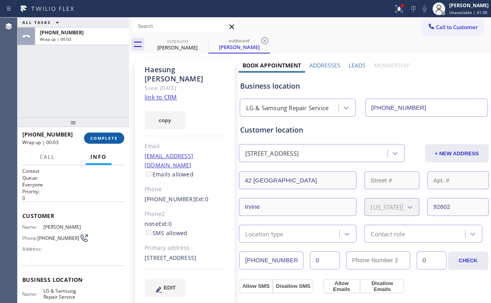
click at [109, 138] on span "COMPLETE" at bounding box center [104, 138] width 28 height 6
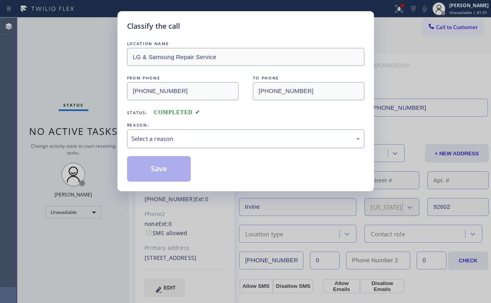
drag, startPoint x: 163, startPoint y: 134, endPoint x: 166, endPoint y: 145, distance: 10.8
click at [163, 136] on div "Select a reason" at bounding box center [246, 138] width 229 height 9
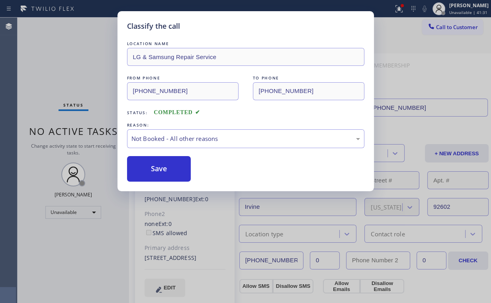
drag, startPoint x: 159, startPoint y: 172, endPoint x: 77, endPoint y: 58, distance: 140.6
click at [159, 171] on button "Save" at bounding box center [159, 169] width 64 height 26
drag, startPoint x: 72, startPoint y: 54, endPoint x: 80, endPoint y: 55, distance: 8.0
click at [72, 54] on div "Classify the call LOCATION NAME LG & Samsung Repair Service FROM PHONE [PHONE_N…" at bounding box center [245, 151] width 491 height 303
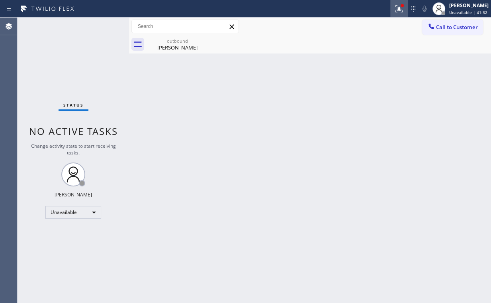
click at [402, 6] on icon at bounding box center [400, 9] width 10 height 10
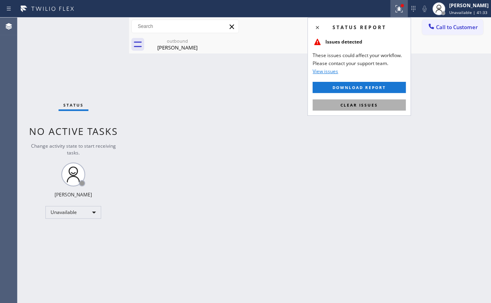
click at [358, 107] on button "Clear issues" at bounding box center [359, 104] width 93 height 11
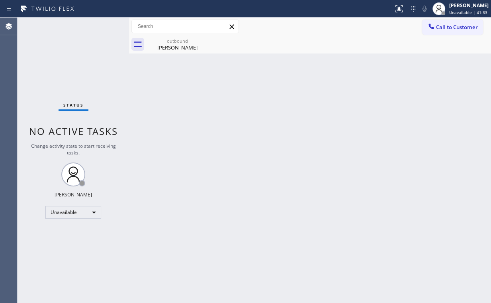
drag, startPoint x: 446, startPoint y: 88, endPoint x: 437, endPoint y: 40, distance: 48.3
click at [447, 87] on div "Back to Dashboard Change Sender ID Customers Technicians Select a contact Outbo…" at bounding box center [310, 160] width 362 height 285
click at [441, 27] on span "Call to Customer" at bounding box center [457, 27] width 42 height 7
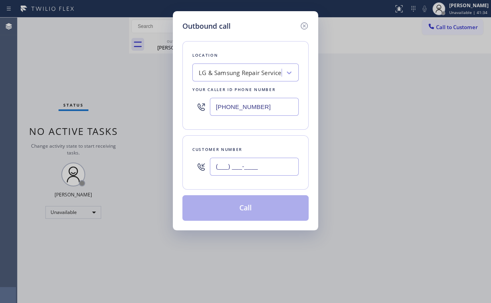
click at [267, 167] on input "(___) ___-____" at bounding box center [254, 166] width 89 height 18
paste input "714) 599-4043"
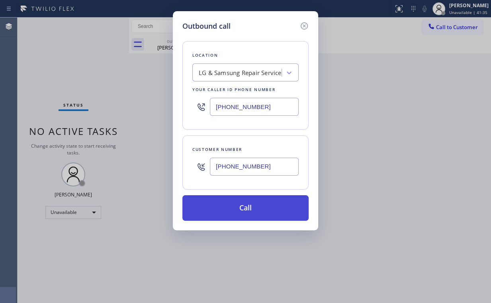
type input "[PHONE_NUMBER]"
click at [238, 205] on button "Call" at bounding box center [246, 208] width 126 height 26
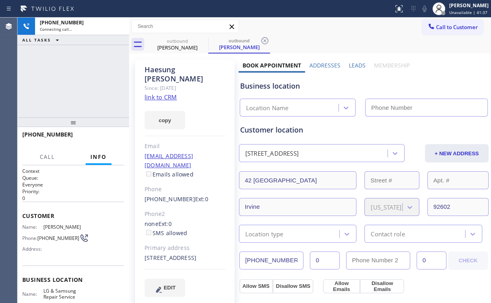
click at [69, 70] on div "[PHONE_NUMBER] Connecting call… ALL TASKS ALL TASKS ACTIVE TASKS TASKS IN WRAP …" at bounding box center [74, 68] width 112 height 100
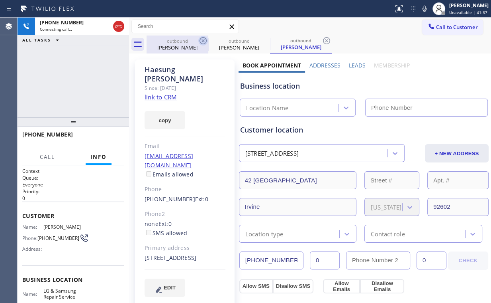
click at [183, 49] on div "[PERSON_NAME]" at bounding box center [177, 47] width 60 height 7
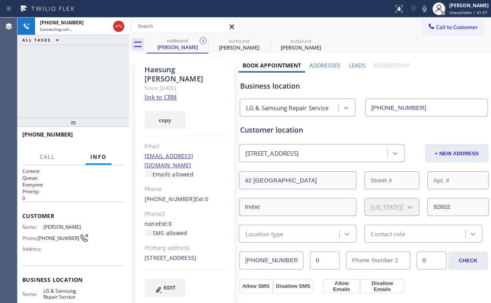
drag, startPoint x: 202, startPoint y: 40, endPoint x: 133, endPoint y: 71, distance: 76.4
click at [202, 40] on icon at bounding box center [203, 40] width 7 height 7
type input "[PHONE_NUMBER]"
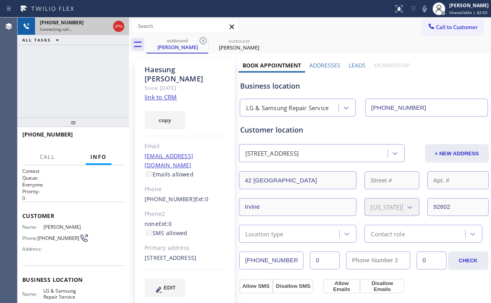
click at [114, 20] on div at bounding box center [119, 27] width 14 height 18
click at [108, 27] on div "Connecting call…" at bounding box center [75, 29] width 70 height 6
click at [118, 26] on icon at bounding box center [119, 27] width 10 height 10
drag, startPoint x: 167, startPoint y: 41, endPoint x: 195, endPoint y: 37, distance: 27.4
click at [168, 41] on div "outbound" at bounding box center [177, 40] width 60 height 6
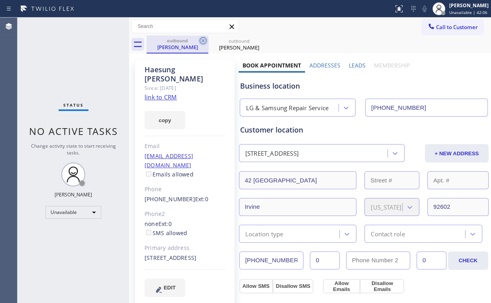
click at [204, 39] on icon at bounding box center [204, 41] width 10 height 10
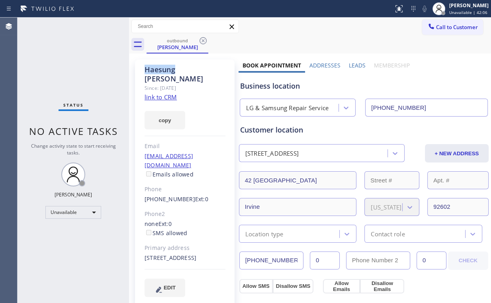
click at [204, 38] on icon at bounding box center [204, 41] width 10 height 10
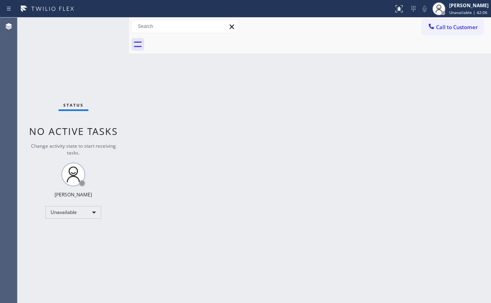
click at [85, 60] on div "Status No active tasks Change activity state to start receiving tasks. [PERSON_…" at bounding box center [74, 160] width 112 height 285
drag, startPoint x: 447, startPoint y: 23, endPoint x: 294, endPoint y: 90, distance: 167.1
click at [446, 24] on span "Call to Customer" at bounding box center [457, 27] width 42 height 7
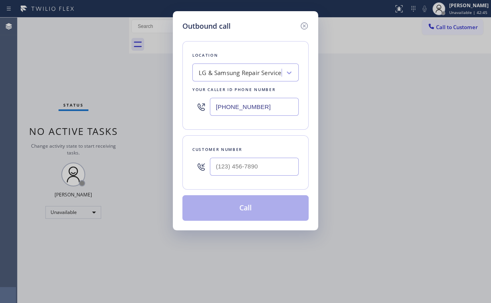
click at [250, 48] on div "Location LG & Samsung Repair Service Your caller id phone number [PHONE_NUMBER]" at bounding box center [246, 85] width 126 height 88
drag, startPoint x: 282, startPoint y: 108, endPoint x: 120, endPoint y: 110, distance: 162.6
click at [128, 108] on div "Outbound call Location LG & Samsung Repair Service Your caller id phone number …" at bounding box center [245, 151] width 491 height 303
paste input "855) 731-4952"
type input "[PHONE_NUMBER]"
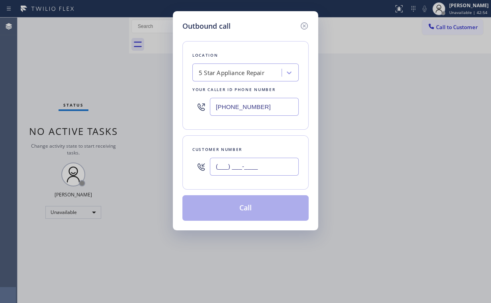
click at [256, 167] on input "(___) ___-____" at bounding box center [254, 166] width 89 height 18
paste input "661) 877-5506"
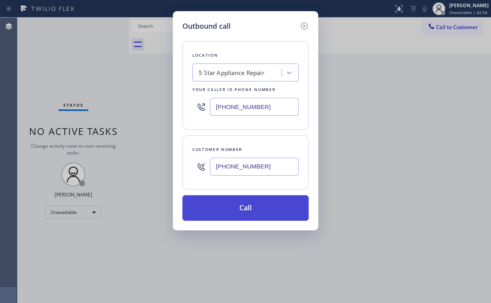
type input "[PHONE_NUMBER]"
drag, startPoint x: 240, startPoint y: 204, endPoint x: 228, endPoint y: 251, distance: 48.6
click at [240, 204] on button "Call" at bounding box center [246, 208] width 126 height 26
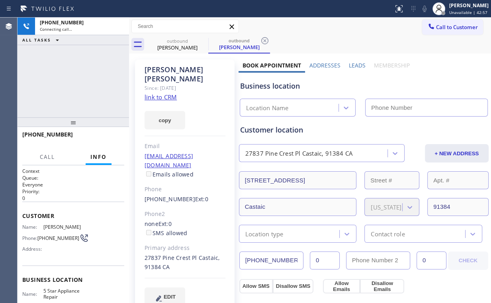
click at [59, 65] on div "[PHONE_NUMBER] Connecting call… ALL TASKS ALL TASKS ACTIVE TASKS TASKS IN WRAP …" at bounding box center [74, 68] width 112 height 100
type input "[PHONE_NUMBER]"
click at [332, 130] on div "Customer location" at bounding box center [364, 129] width 248 height 11
drag, startPoint x: 118, startPoint y: 27, endPoint x: 139, endPoint y: 30, distance: 21.7
click at [118, 27] on icon at bounding box center [119, 27] width 10 height 10
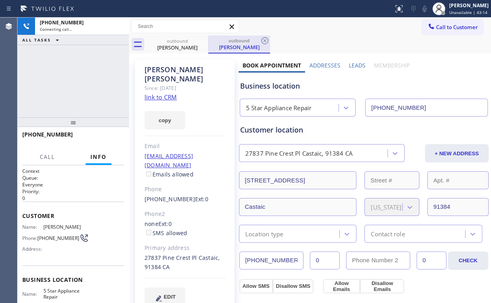
drag, startPoint x: 177, startPoint y: 43, endPoint x: 209, endPoint y: 37, distance: 33.3
click at [179, 44] on div "outbound [PERSON_NAME]" at bounding box center [177, 44] width 60 height 18
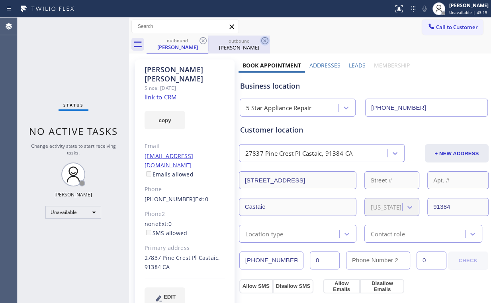
click at [206, 37] on icon at bounding box center [204, 41] width 10 height 10
drag, startPoint x: 205, startPoint y: 38, endPoint x: 224, endPoint y: 39, distance: 19.2
click at [205, 38] on icon at bounding box center [203, 40] width 7 height 7
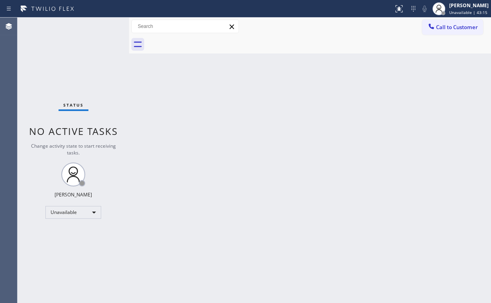
drag, startPoint x: 370, startPoint y: 80, endPoint x: 471, endPoint y: 44, distance: 107.3
click at [395, 77] on div "Back to Dashboard Change Sender ID Customers Technicians Select a contact Outbo…" at bounding box center [310, 160] width 362 height 285
drag, startPoint x: 470, startPoint y: 24, endPoint x: 327, endPoint y: 104, distance: 163.8
click at [469, 26] on span "Call to Customer" at bounding box center [457, 27] width 42 height 7
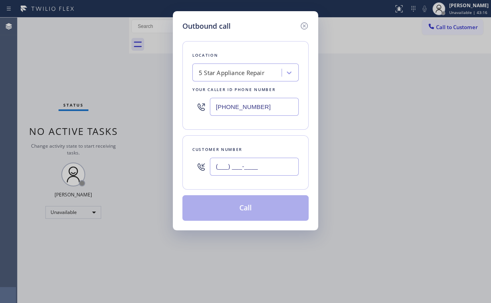
click at [261, 162] on input "(___) ___-____" at bounding box center [254, 166] width 89 height 18
paste input "661) 877-5506"
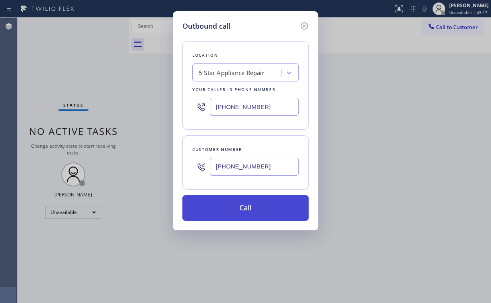
type input "[PHONE_NUMBER]"
click at [243, 218] on button "Call" at bounding box center [246, 208] width 126 height 26
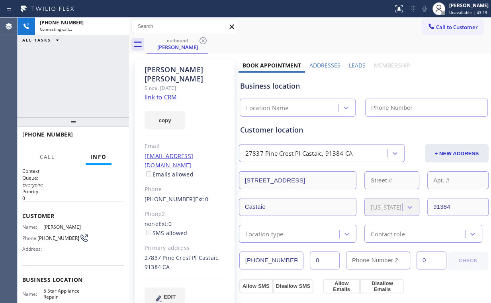
click at [24, 65] on div "[PHONE_NUMBER] Connecting call… ALL TASKS ALL TASKS ACTIVE TASKS TASKS IN WRAP …" at bounding box center [74, 68] width 112 height 100
type input "[PHONE_NUMBER]"
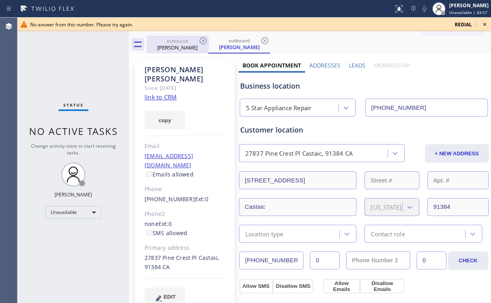
drag, startPoint x: 164, startPoint y: 43, endPoint x: 197, endPoint y: 41, distance: 32.7
click at [167, 43] on div "outbound" at bounding box center [177, 41] width 60 height 6
click at [203, 41] on icon at bounding box center [203, 40] width 7 height 7
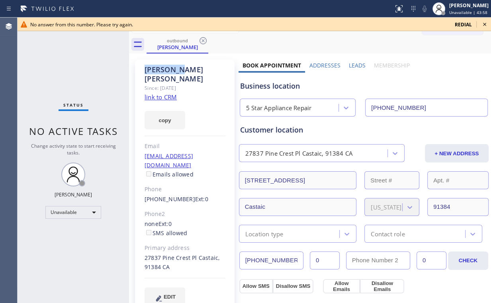
drag, startPoint x: 203, startPoint y: 41, endPoint x: 353, endPoint y: 59, distance: 150.6
click at [204, 41] on icon at bounding box center [204, 41] width 10 height 10
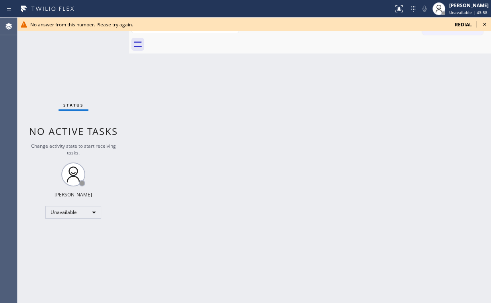
drag, startPoint x: 410, startPoint y: 63, endPoint x: 432, endPoint y: 57, distance: 23.2
click at [419, 63] on div "Back to Dashboard Change Sender ID Customers Technicians Select a contact Outbo…" at bounding box center [310, 160] width 362 height 285
click at [484, 22] on icon at bounding box center [485, 25] width 10 height 10
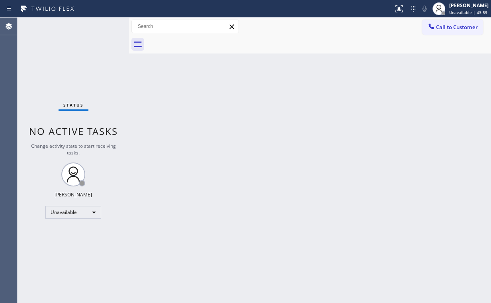
click at [419, 102] on div "Back to Dashboard Change Sender ID Customers Technicians Select a contact Outbo…" at bounding box center [310, 160] width 362 height 285
click at [29, 52] on div "Status No active tasks Change activity state to start receiving tasks. [PERSON_…" at bounding box center [74, 160] width 112 height 285
drag, startPoint x: 453, startPoint y: 25, endPoint x: 448, endPoint y: 27, distance: 5.7
click at [451, 25] on span "Call to Customer" at bounding box center [457, 27] width 42 height 7
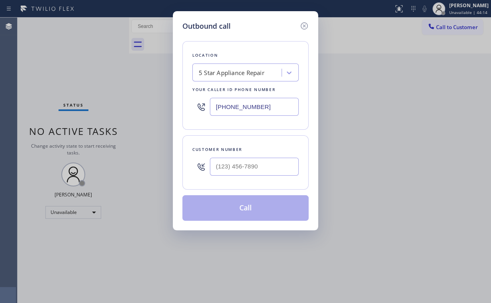
drag, startPoint x: 235, startPoint y: 105, endPoint x: 128, endPoint y: 101, distance: 106.5
click at [141, 102] on div "Outbound call Location 5 Star Appliance Repair Your caller id phone number [PHO…" at bounding box center [245, 151] width 491 height 303
paste input "714) 248-8165"
type input "[PHONE_NUMBER]"
click at [267, 169] on input "(___) ___-____" at bounding box center [254, 166] width 89 height 18
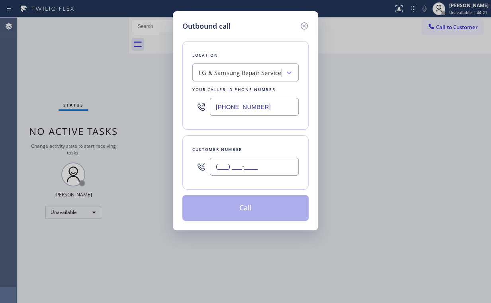
paste input "714) 309-0407"
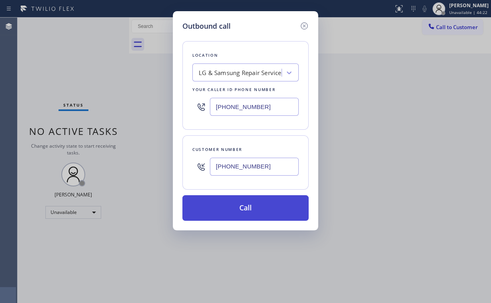
type input "[PHONE_NUMBER]"
drag, startPoint x: 227, startPoint y: 209, endPoint x: 215, endPoint y: 238, distance: 31.5
click at [227, 210] on button "Call" at bounding box center [246, 208] width 126 height 26
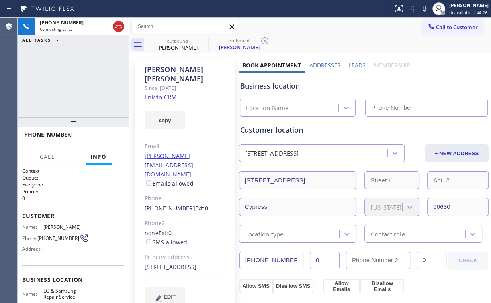
type input "[PHONE_NUMBER]"
click at [85, 78] on div "[PHONE_NUMBER] Connecting call… ALL TASKS ALL TASKS ACTIVE TASKS TASKS IN WRAP …" at bounding box center [74, 68] width 112 height 100
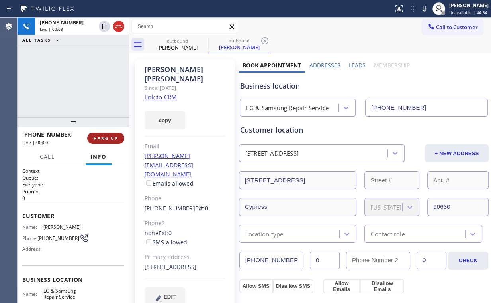
click at [110, 142] on button "HANG UP" at bounding box center [105, 137] width 37 height 11
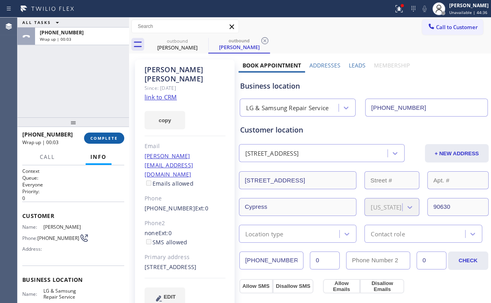
click at [105, 137] on span "COMPLETE" at bounding box center [104, 138] width 28 height 6
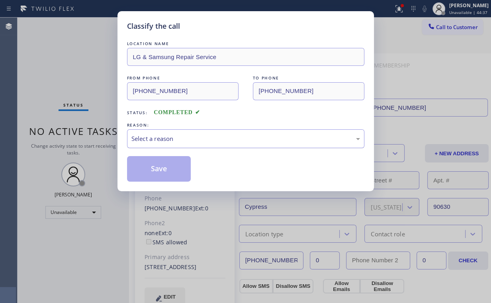
click at [165, 142] on div "Select a reason" at bounding box center [246, 138] width 229 height 9
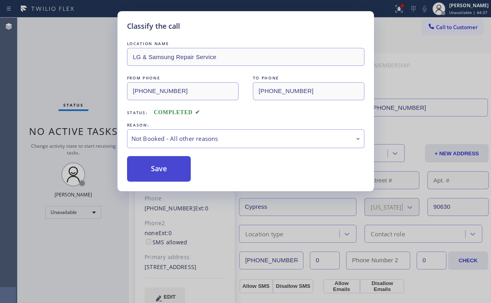
drag, startPoint x: 159, startPoint y: 174, endPoint x: 64, endPoint y: 71, distance: 140.7
click at [160, 173] on button "Save" at bounding box center [159, 169] width 64 height 26
drag, startPoint x: 46, startPoint y: 52, endPoint x: 53, endPoint y: 53, distance: 6.6
click at [48, 53] on div "Classify the call LOCATION NAME LG & Samsung Repair Service FROM PHONE [PHONE_N…" at bounding box center [245, 151] width 491 height 303
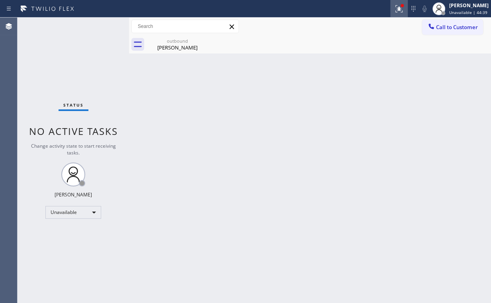
click at [408, 7] on div at bounding box center [400, 9] width 18 height 10
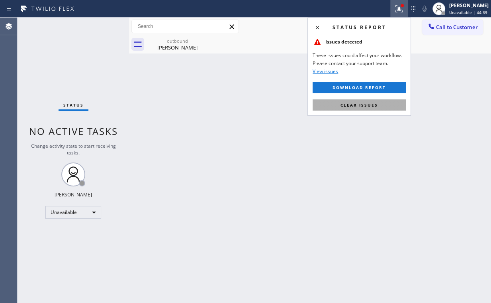
drag, startPoint x: 370, startPoint y: 104, endPoint x: 365, endPoint y: 104, distance: 4.8
click at [370, 104] on span "Clear issues" at bounding box center [359, 105] width 37 height 6
drag, startPoint x: 190, startPoint y: 82, endPoint x: 186, endPoint y: 73, distance: 9.3
click at [188, 77] on div "Back to Dashboard Change Sender ID Customers Technicians Select a contact Outbo…" at bounding box center [310, 160] width 362 height 285
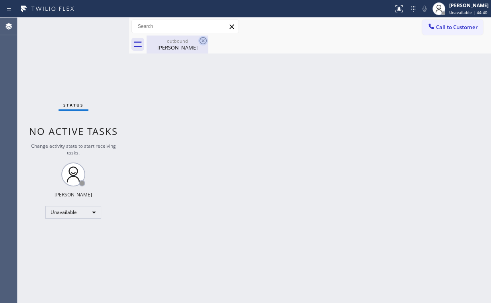
click at [174, 40] on div "outbound" at bounding box center [177, 41] width 60 height 6
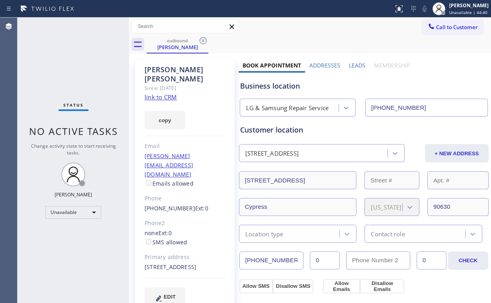
drag, startPoint x: 199, startPoint y: 39, endPoint x: 282, endPoint y: 62, distance: 86.2
click at [202, 39] on icon at bounding box center [204, 41] width 10 height 10
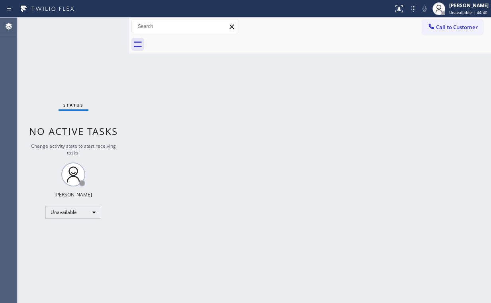
click at [352, 68] on div "Back to Dashboard Change Sender ID Customers Technicians Select a contact Outbo…" at bounding box center [310, 160] width 362 height 285
drag, startPoint x: 450, startPoint y: 27, endPoint x: 272, endPoint y: 136, distance: 208.4
click at [448, 28] on span "Call to Customer" at bounding box center [457, 27] width 42 height 7
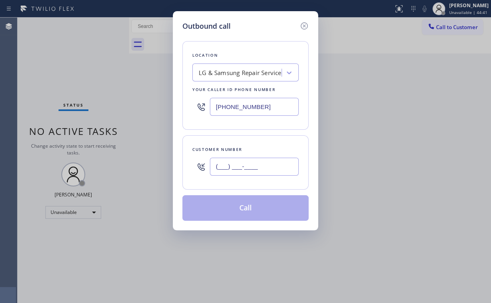
click at [257, 169] on input "(___) ___-____" at bounding box center [254, 166] width 89 height 18
paste input "714) 309-0407"
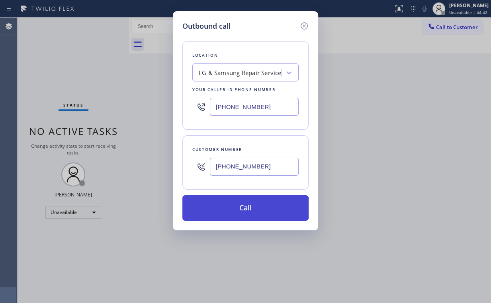
type input "[PHONE_NUMBER]"
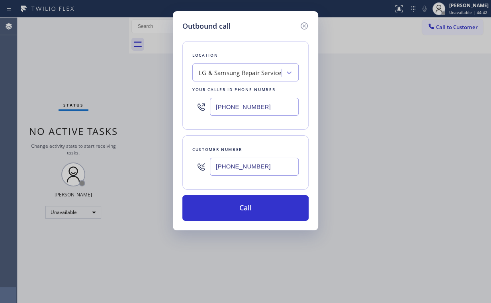
drag, startPoint x: 246, startPoint y: 209, endPoint x: 224, endPoint y: 250, distance: 47.1
click at [246, 210] on button "Call" at bounding box center [246, 208] width 126 height 26
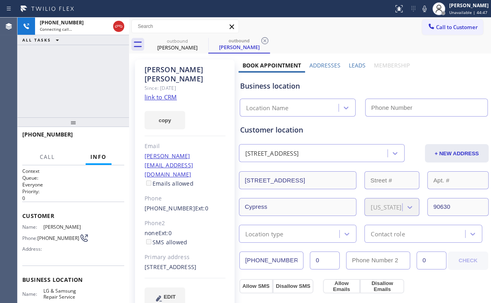
type input "[PHONE_NUMBER]"
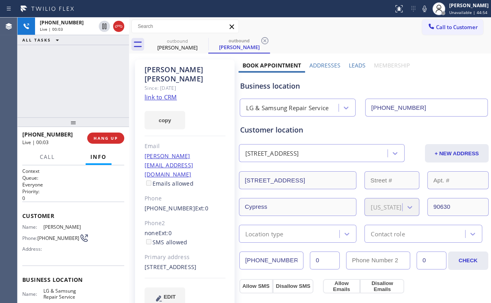
drag, startPoint x: 22, startPoint y: 48, endPoint x: 83, endPoint y: 101, distance: 80.2
click at [35, 59] on div "[PHONE_NUMBER] Live | 00:03 ALL TASKS ALL TASKS ACTIVE TASKS TASKS IN WRAP UP" at bounding box center [74, 68] width 112 height 100
click at [112, 134] on button "HANG UP" at bounding box center [105, 137] width 37 height 11
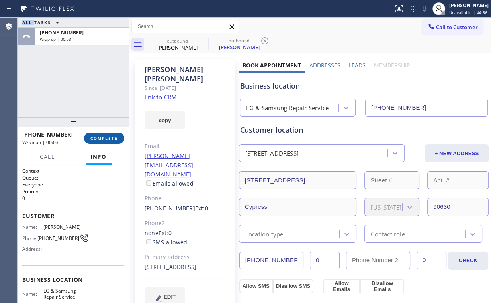
click at [112, 136] on span "COMPLETE" at bounding box center [104, 138] width 28 height 6
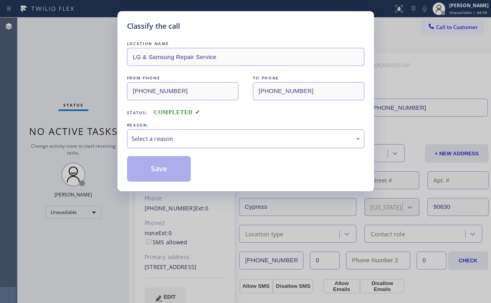
click at [163, 141] on div "Select a reason" at bounding box center [246, 138] width 229 height 9
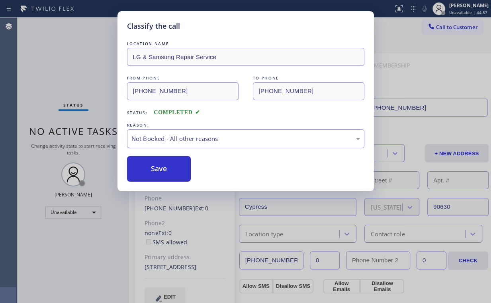
drag, startPoint x: 159, startPoint y: 167, endPoint x: 143, endPoint y: 147, distance: 25.8
click at [159, 167] on button "Save" at bounding box center [159, 169] width 64 height 26
click at [65, 69] on div "Classify the call LOCATION NAME LG & Samsung Repair Service FROM PHONE [PHONE_N…" at bounding box center [245, 151] width 491 height 303
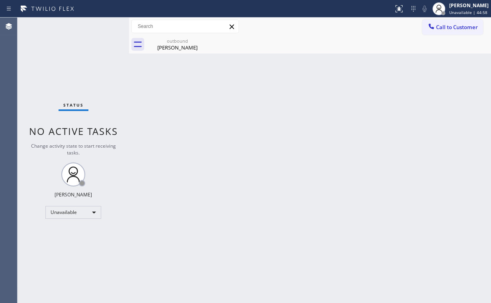
click at [92, 74] on div "Status No active tasks Change activity state to start receiving tasks. [PERSON_…" at bounding box center [74, 160] width 112 height 285
drag, startPoint x: 177, startPoint y: 47, endPoint x: 201, endPoint y: 41, distance: 24.8
click at [178, 47] on div "[PERSON_NAME]" at bounding box center [177, 47] width 60 height 7
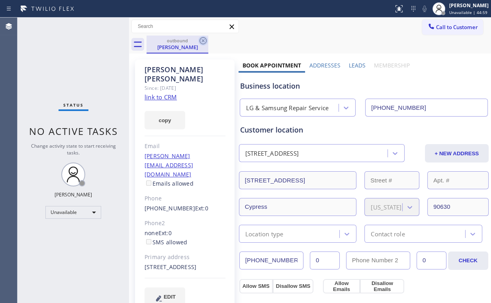
click at [202, 40] on icon at bounding box center [204, 41] width 10 height 10
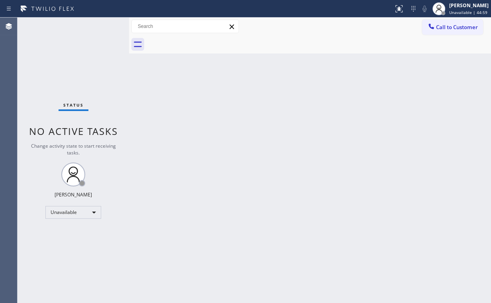
drag, startPoint x: 78, startPoint y: 60, endPoint x: 86, endPoint y: 21, distance: 39.9
click at [78, 54] on div "Status No active tasks Change activity state to start receiving tasks. [PERSON_…" at bounding box center [74, 160] width 112 height 285
drag, startPoint x: 458, startPoint y: 28, endPoint x: 265, endPoint y: 143, distance: 224.2
click at [454, 30] on span "Call to Customer" at bounding box center [457, 27] width 42 height 7
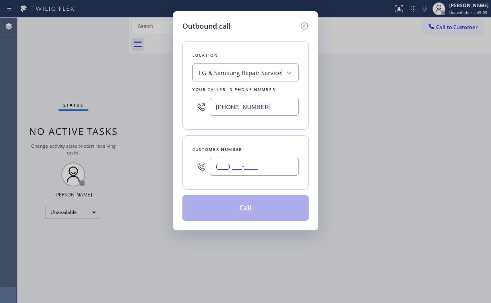
click at [270, 173] on input "(___) ___-____" at bounding box center [254, 166] width 89 height 18
paste input "949) 439-6193"
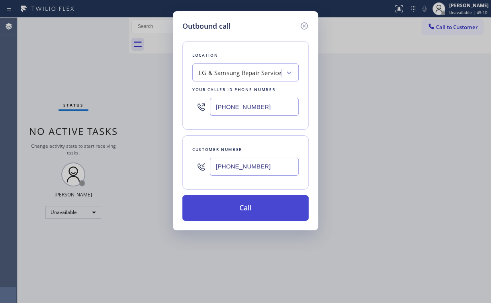
type input "[PHONE_NUMBER]"
click at [234, 210] on button "Call" at bounding box center [246, 208] width 126 height 26
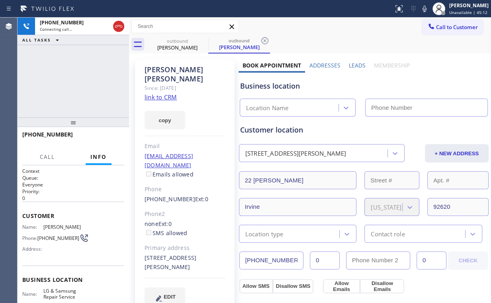
click at [72, 81] on div "[PHONE_NUMBER] Connecting call… ALL TASKS ALL TASKS ACTIVE TASKS TASKS IN WRAP …" at bounding box center [74, 68] width 112 height 100
type input "[PHONE_NUMBER]"
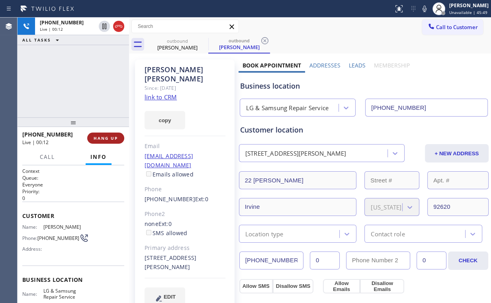
click at [115, 139] on span "HANG UP" at bounding box center [106, 138] width 24 height 6
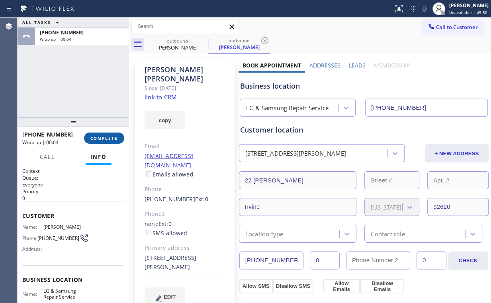
click at [115, 139] on span "COMPLETE" at bounding box center [104, 138] width 28 height 6
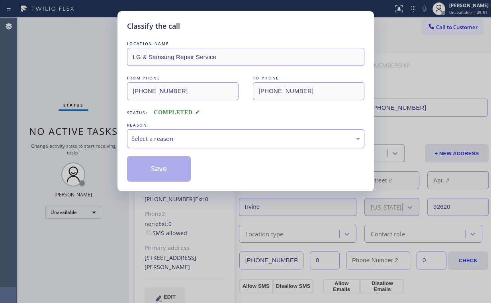
click at [145, 140] on div "Select a reason" at bounding box center [246, 138] width 229 height 9
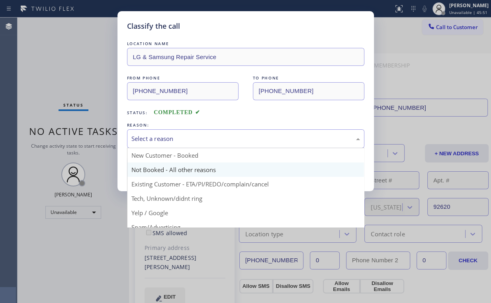
click at [151, 166] on button "Save" at bounding box center [159, 169] width 64 height 26
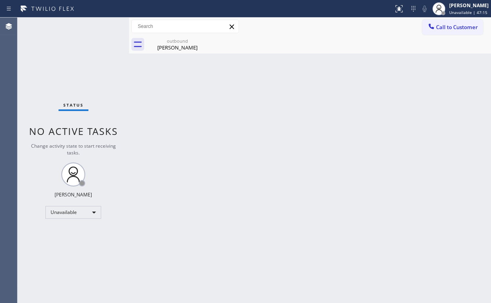
drag, startPoint x: 443, startPoint y: 21, endPoint x: 334, endPoint y: 90, distance: 129.6
click at [442, 23] on button "Call to Customer" at bounding box center [453, 27] width 61 height 15
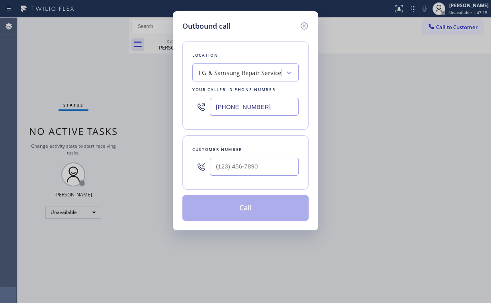
drag, startPoint x: 267, startPoint y: 105, endPoint x: 148, endPoint y: 116, distance: 118.9
click at [175, 112] on div "Outbound call Location LG & Samsung Repair Service Your caller id phone number …" at bounding box center [245, 120] width 145 height 219
paste input "463-1693"
type input "[PHONE_NUMBER]"
drag, startPoint x: 246, startPoint y: 45, endPoint x: 251, endPoint y: 73, distance: 28.8
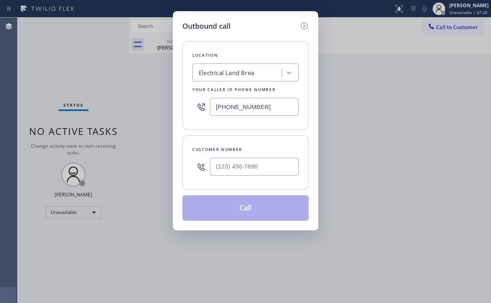
click at [246, 45] on div "Location Electrical Land Brea Your caller id phone number [PHONE_NUMBER]" at bounding box center [246, 85] width 126 height 88
click at [244, 174] on input "(___) ___-____" at bounding box center [254, 166] width 89 height 18
paste input "229) 894-2403"
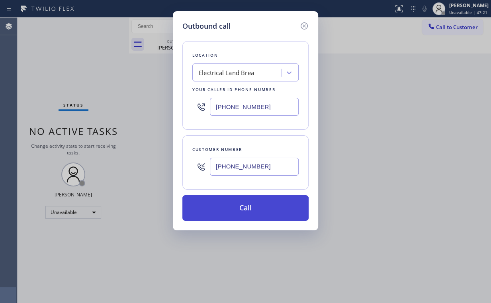
type input "[PHONE_NUMBER]"
drag, startPoint x: 232, startPoint y: 202, endPoint x: 214, endPoint y: 293, distance: 92.7
click at [232, 203] on button "Call" at bounding box center [246, 208] width 126 height 26
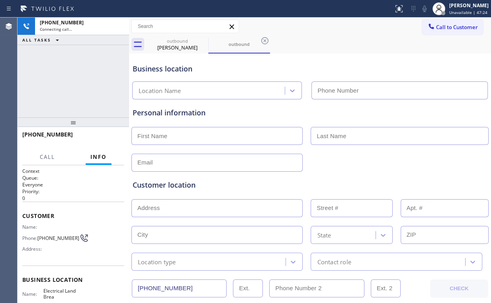
click at [75, 82] on div "[PHONE_NUMBER] Connecting call… ALL TASKS ALL TASKS ACTIVE TASKS TASKS IN WRAP …" at bounding box center [74, 68] width 112 height 100
type input "[PHONE_NUMBER]"
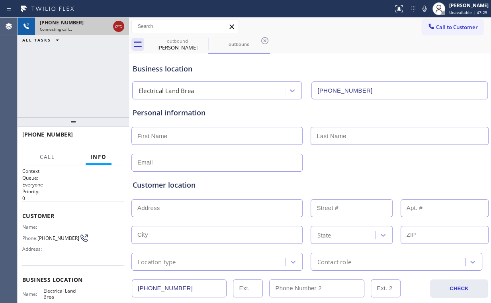
click at [117, 23] on icon at bounding box center [119, 27] width 10 height 10
click at [177, 43] on div "outbound" at bounding box center [177, 41] width 60 height 6
type input "[PHONE_NUMBER]"
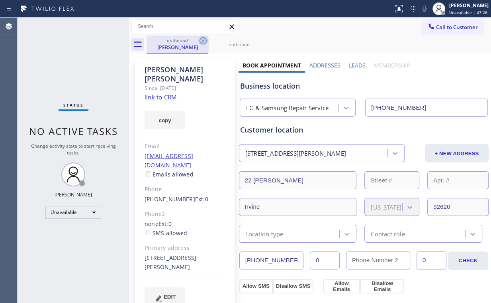
click at [201, 40] on icon at bounding box center [204, 41] width 10 height 10
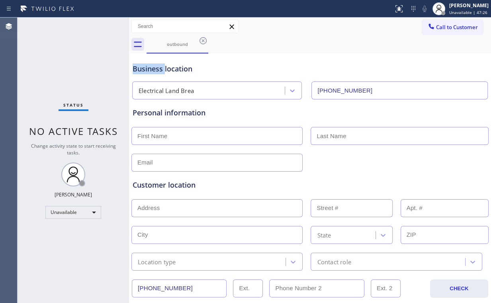
drag, startPoint x: 201, startPoint y: 40, endPoint x: 204, endPoint y: 54, distance: 14.4
click at [201, 40] on icon at bounding box center [204, 41] width 10 height 10
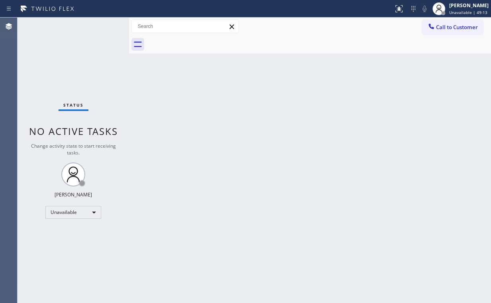
click at [442, 24] on span "Call to Customer" at bounding box center [457, 27] width 42 height 7
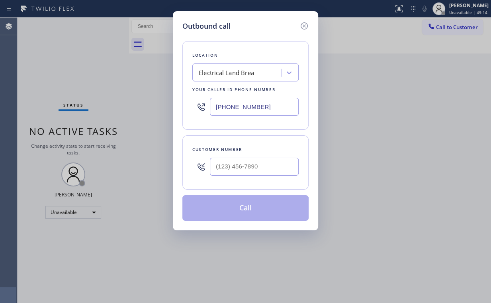
drag, startPoint x: 269, startPoint y: 102, endPoint x: 182, endPoint y: 115, distance: 88.3
click at [214, 110] on input "[PHONE_NUMBER]" at bounding box center [254, 107] width 89 height 18
paste input "805) 600-8518"
type input "[PHONE_NUMBER]"
click at [238, 38] on div "Location Smart Home Air and Heating [GEOGRAPHIC_DATA] Your caller id phone numb…" at bounding box center [246, 125] width 126 height 189
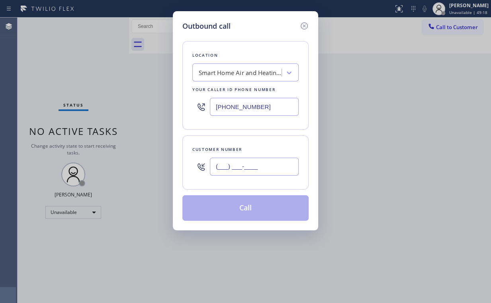
drag, startPoint x: 248, startPoint y: 165, endPoint x: 258, endPoint y: 164, distance: 10.8
click at [248, 165] on input "(___) ___-____" at bounding box center [254, 166] width 89 height 18
paste input "805) 312-7050"
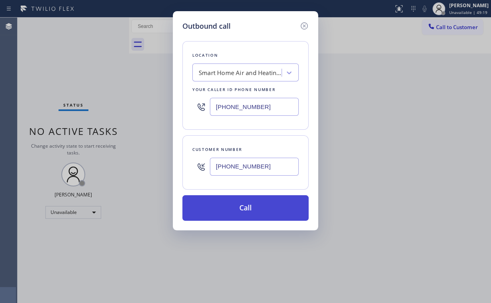
type input "[PHONE_NUMBER]"
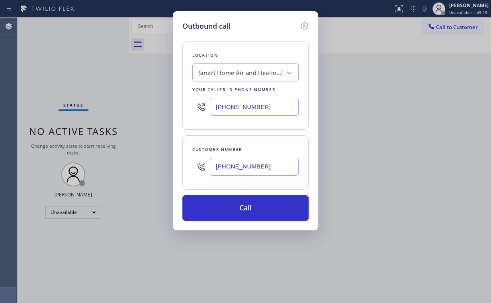
drag, startPoint x: 230, startPoint y: 205, endPoint x: 224, endPoint y: 230, distance: 25.3
click at [230, 209] on button "Call" at bounding box center [246, 208] width 126 height 26
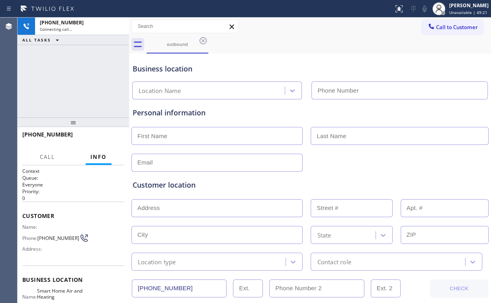
type input "[PHONE_NUMBER]"
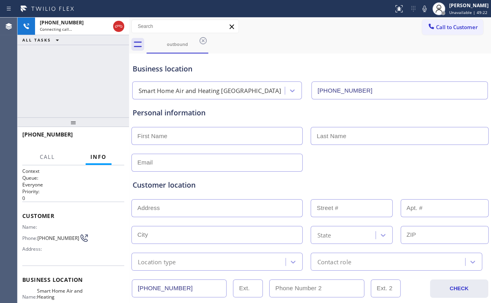
click at [60, 74] on div "[PHONE_NUMBER] Connecting call… ALL TASKS ALL TASKS ACTIVE TASKS TASKS IN WRAP …" at bounding box center [74, 68] width 112 height 100
click at [117, 24] on icon at bounding box center [119, 27] width 10 height 10
drag, startPoint x: 172, startPoint y: 49, endPoint x: 203, endPoint y: 39, distance: 32.5
click at [173, 49] on div "outbound" at bounding box center [177, 43] width 60 height 17
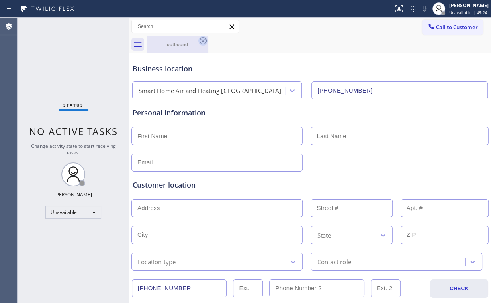
click at [204, 39] on icon at bounding box center [204, 41] width 10 height 10
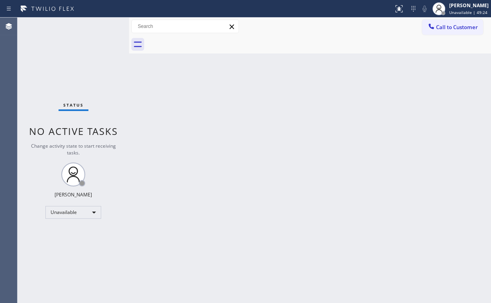
drag, startPoint x: 234, startPoint y: 134, endPoint x: 190, endPoint y: 256, distance: 129.7
click at [233, 140] on div "Back to Dashboard Change Sender ID Customers Technicians Select a contact Outbo…" at bounding box center [310, 160] width 362 height 285
click at [305, 140] on div "Back to Dashboard Change Sender ID Customers Technicians Select a contact Outbo…" at bounding box center [310, 160] width 362 height 285
click at [303, 146] on div "Back to Dashboard Change Sender ID Customers Technicians Select a contact Outbo…" at bounding box center [310, 160] width 362 height 285
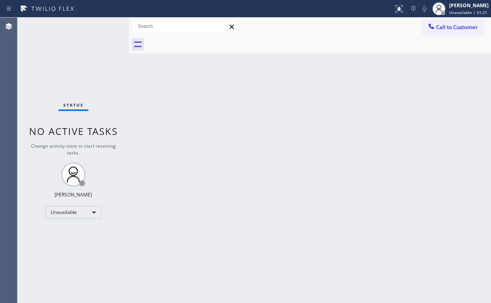
click at [297, 147] on div "Back to Dashboard Change Sender ID Customers Technicians Select a contact Outbo…" at bounding box center [310, 160] width 362 height 285
click at [291, 149] on div "Back to Dashboard Change Sender ID Customers Technicians Select a contact Outbo…" at bounding box center [310, 160] width 362 height 285
drag, startPoint x: 445, startPoint y: 23, endPoint x: 312, endPoint y: 73, distance: 141.8
click at [438, 27] on span "Call to Customer" at bounding box center [457, 27] width 42 height 7
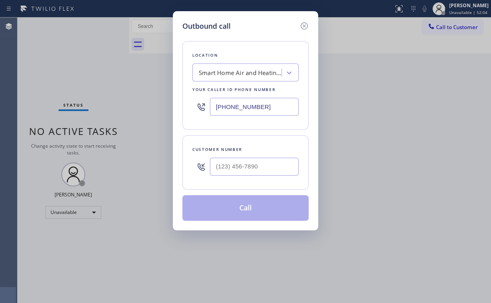
drag, startPoint x: 268, startPoint y: 105, endPoint x: 166, endPoint y: 101, distance: 102.5
click at [165, 105] on div "Outbound call Location Smart Home Air and Heating [GEOGRAPHIC_DATA] Your caller…" at bounding box center [245, 151] width 491 height 303
paste input "714) 248-8165"
type input "[PHONE_NUMBER]"
drag, startPoint x: 263, startPoint y: 166, endPoint x: 271, endPoint y: 169, distance: 8.8
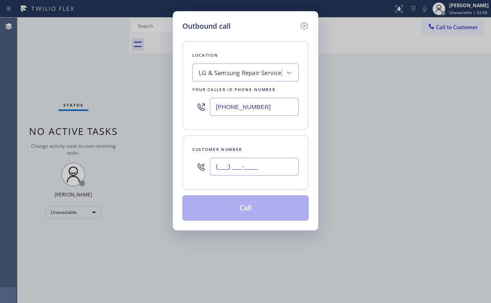
click at [263, 167] on input "(___) ___-____" at bounding box center [254, 166] width 89 height 18
paste input "949) 486-9305"
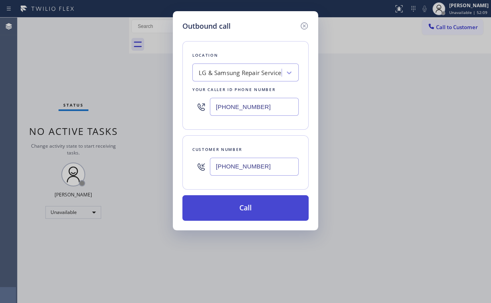
type input "[PHONE_NUMBER]"
click at [236, 209] on button "Call" at bounding box center [246, 208] width 126 height 26
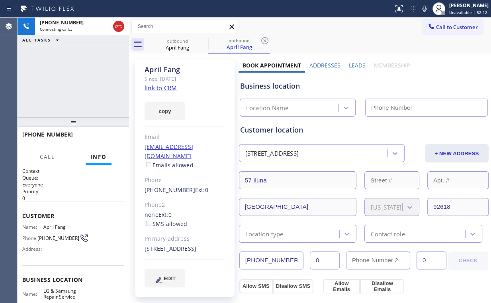
click at [84, 77] on div "[PHONE_NUMBER] Connecting call… ALL TASKS ALL TASKS ACTIVE TASKS TASKS IN WRAP …" at bounding box center [74, 68] width 112 height 100
type input "[PHONE_NUMBER]"
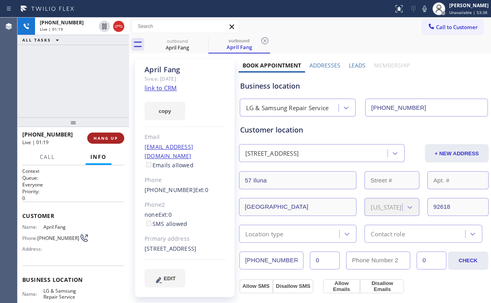
drag, startPoint x: 108, startPoint y: 132, endPoint x: 109, endPoint y: 141, distance: 9.6
click at [108, 132] on div "[PHONE_NUMBER] Live | 01:19 HANG UP" at bounding box center [73, 138] width 102 height 21
drag, startPoint x: 109, startPoint y: 141, endPoint x: 116, endPoint y: 142, distance: 6.8
click at [110, 142] on button "HANG UP" at bounding box center [105, 137] width 37 height 11
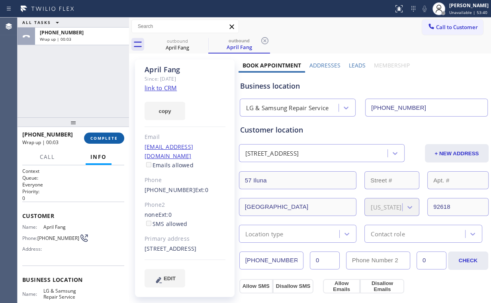
click at [113, 139] on span "COMPLETE" at bounding box center [104, 138] width 28 height 6
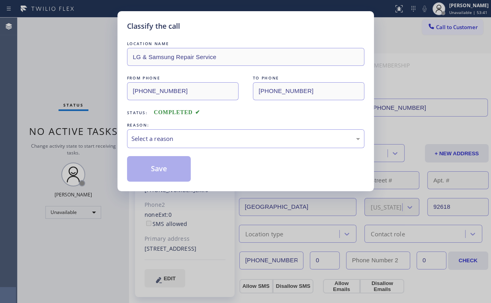
click at [114, 140] on div "Classify the call LOCATION NAME LG & Samsung Repair Service FROM PHONE [PHONE_N…" at bounding box center [245, 151] width 491 height 303
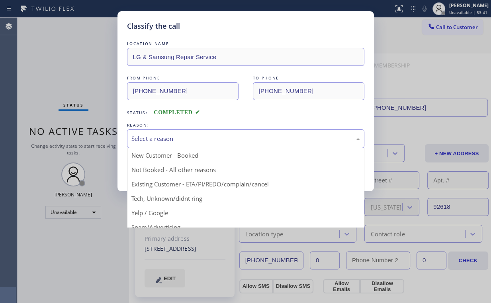
click at [144, 140] on div "Select a reason" at bounding box center [246, 138] width 229 height 9
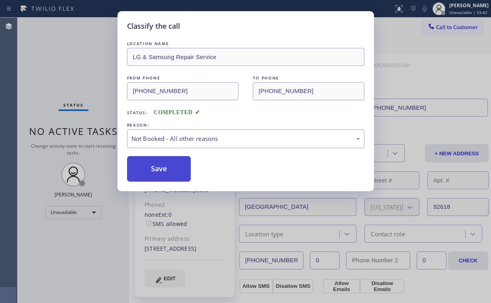
click at [156, 171] on button "Save" at bounding box center [159, 169] width 64 height 26
drag, startPoint x: 53, startPoint y: 44, endPoint x: 113, endPoint y: 75, distance: 66.9
click at [54, 45] on div "Classify the call LOCATION NAME LG & Samsung Repair Service FROM PHONE [PHONE_N…" at bounding box center [245, 151] width 491 height 303
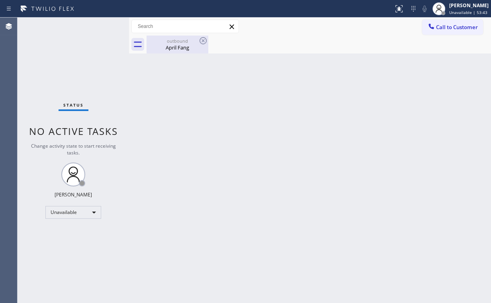
click at [175, 46] on div "April Fang" at bounding box center [177, 47] width 60 height 7
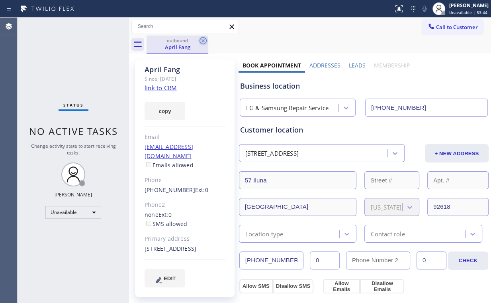
click at [206, 41] on icon at bounding box center [204, 41] width 10 height 10
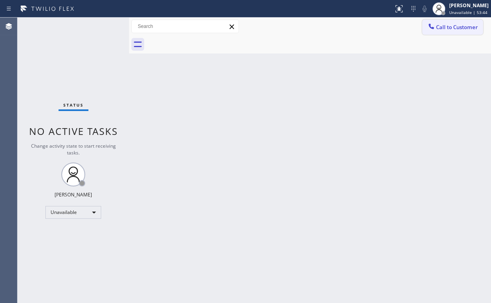
click at [428, 26] on icon at bounding box center [432, 26] width 8 height 8
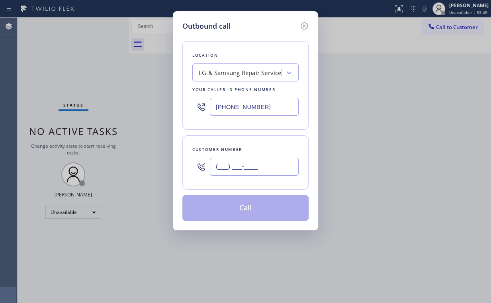
click at [250, 166] on input "(___) ___-____" at bounding box center [254, 166] width 89 height 18
paste input "949) 486-9305"
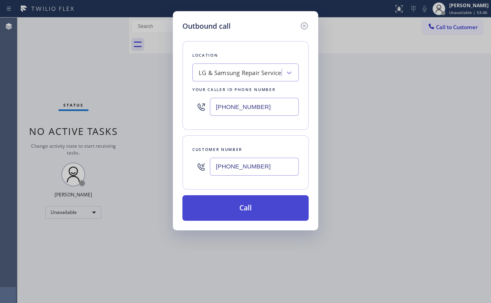
type input "[PHONE_NUMBER]"
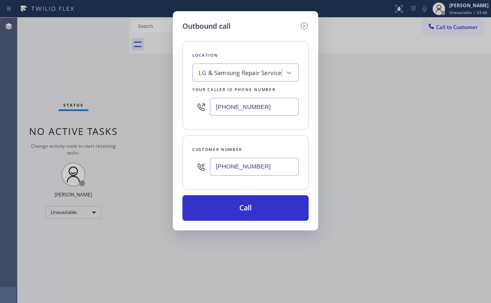
drag, startPoint x: 234, startPoint y: 202, endPoint x: 204, endPoint y: 268, distance: 72.6
click at [234, 203] on button "Call" at bounding box center [246, 208] width 126 height 26
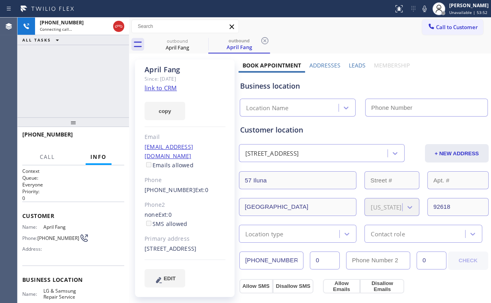
type input "[PHONE_NUMBER]"
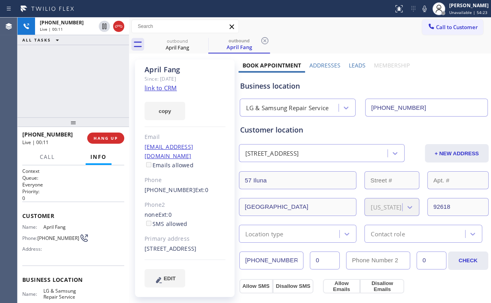
click at [71, 87] on div "[PHONE_NUMBER] Live | 00:11 ALL TASKS ALL TASKS ACTIVE TASKS TASKS IN WRAP UP" at bounding box center [74, 68] width 112 height 100
click at [117, 136] on span "HANG UP" at bounding box center [106, 138] width 24 height 6
click at [117, 137] on span "HANG UP" at bounding box center [106, 138] width 24 height 6
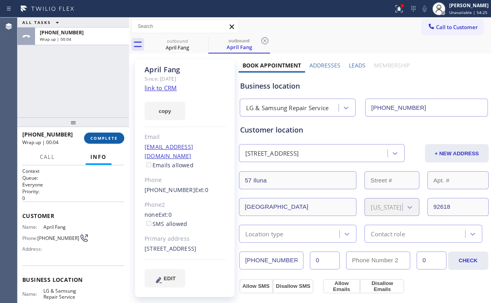
click at [107, 140] on span "COMPLETE" at bounding box center [104, 138] width 28 height 6
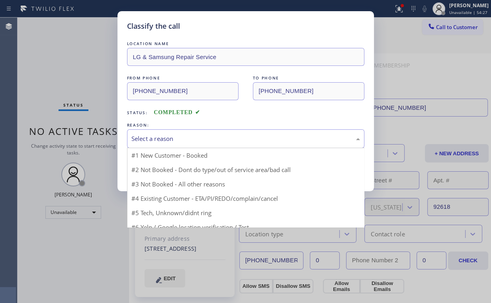
click at [151, 137] on div "Select a reason" at bounding box center [246, 138] width 229 height 9
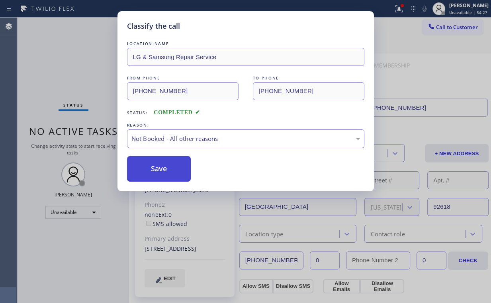
click at [158, 169] on button "Save" at bounding box center [159, 169] width 64 height 26
click at [78, 81] on div "Classify the call LOCATION NAME LG & Samsung Repair Service FROM PHONE [PHONE_N…" at bounding box center [245, 151] width 491 height 303
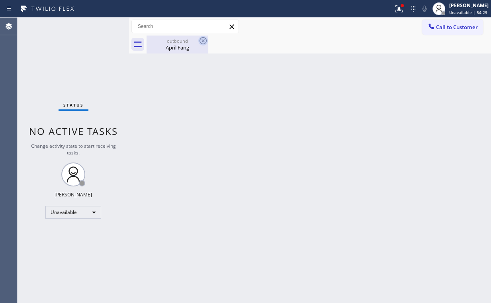
drag, startPoint x: 190, startPoint y: 50, endPoint x: 202, endPoint y: 44, distance: 13.9
click at [190, 51] on div "April Fang" at bounding box center [177, 47] width 60 height 7
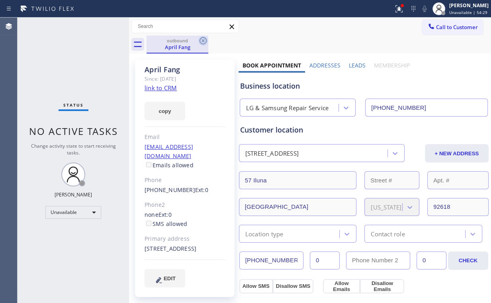
click at [202, 41] on icon at bounding box center [203, 40] width 7 height 7
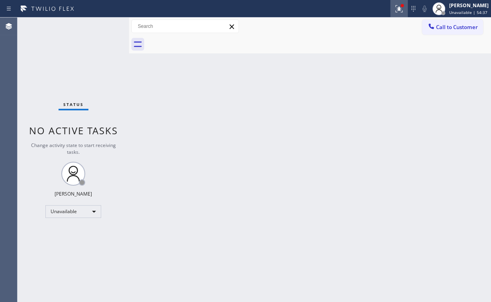
click at [397, 3] on button at bounding box center [400, 9] width 18 height 18
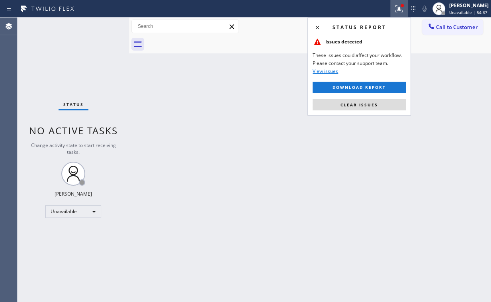
click at [352, 104] on span "Clear issues" at bounding box center [359, 105] width 37 height 6
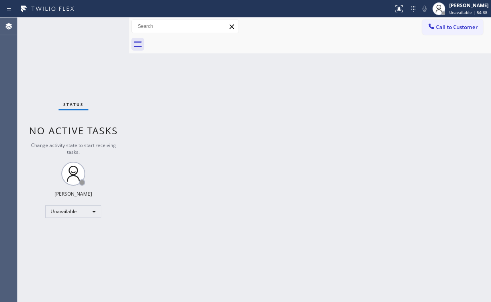
drag, startPoint x: 432, startPoint y: 83, endPoint x: 438, endPoint y: 54, distance: 29.2
click at [432, 79] on div "Back to Dashboard Change Sender ID Customers Technicians Select a contact Outbo…" at bounding box center [310, 160] width 362 height 285
drag, startPoint x: 442, startPoint y: 26, endPoint x: 259, endPoint y: 140, distance: 216.1
click at [442, 26] on span "Call to Customer" at bounding box center [457, 27] width 42 height 7
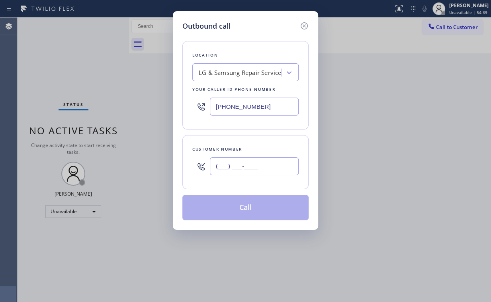
click at [257, 166] on input "(___) ___-____" at bounding box center [254, 166] width 89 height 18
paste input "714) 721-5574"
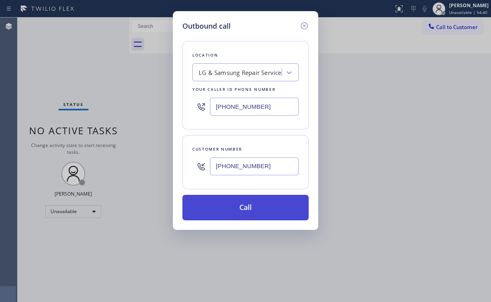
type input "[PHONE_NUMBER]"
click at [230, 207] on button "Call" at bounding box center [246, 208] width 126 height 26
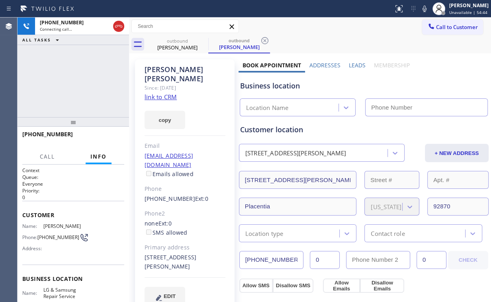
type input "[PHONE_NUMBER]"
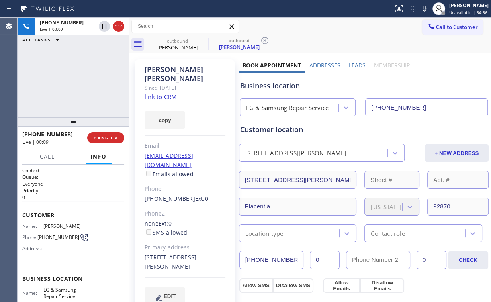
drag, startPoint x: 74, startPoint y: 77, endPoint x: 105, endPoint y: 124, distance: 56.6
click at [75, 78] on div "[PHONE_NUMBER] Live | 00:09 ALL TASKS ALL TASKS ACTIVE TASKS TASKS IN WRAP UP" at bounding box center [74, 68] width 112 height 100
click at [113, 137] on span "HANG UP" at bounding box center [106, 138] width 24 height 6
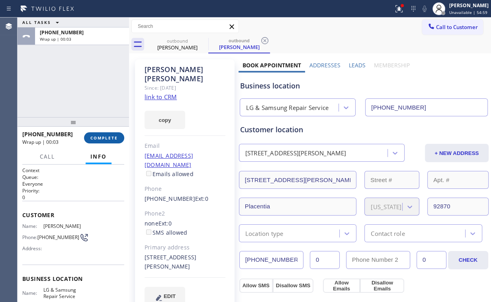
click at [99, 137] on span "COMPLETE" at bounding box center [104, 138] width 28 height 6
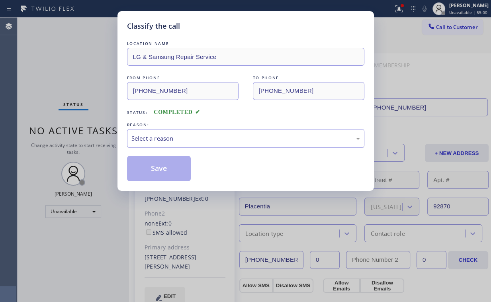
click at [153, 138] on div "Select a reason" at bounding box center [246, 138] width 229 height 9
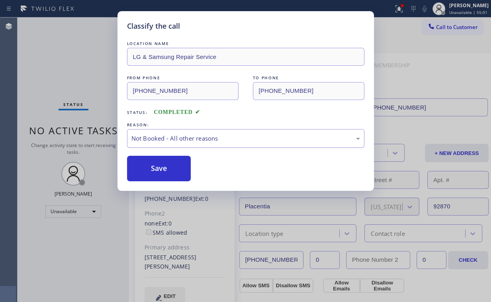
drag, startPoint x: 151, startPoint y: 164, endPoint x: 132, endPoint y: 137, distance: 33.4
click at [152, 164] on button "Save" at bounding box center [159, 169] width 64 height 26
click at [86, 70] on div "Classify the call LOCATION NAME LG & Samsung Repair Service FROM PHONE [PHONE_N…" at bounding box center [245, 151] width 491 height 302
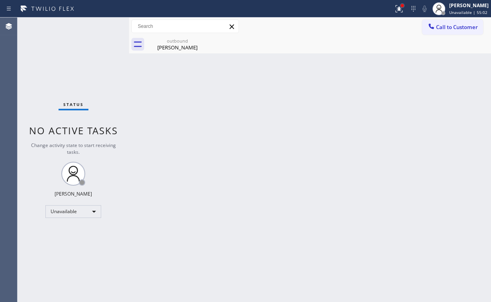
click at [405, 8] on div at bounding box center [402, 5] width 5 height 5
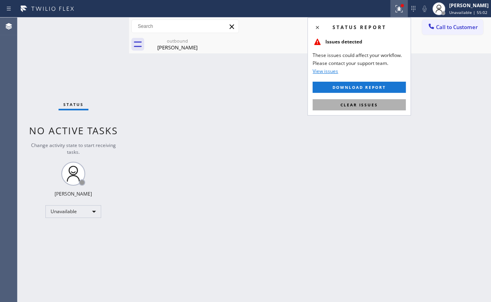
click at [373, 106] on span "Clear issues" at bounding box center [359, 105] width 37 height 6
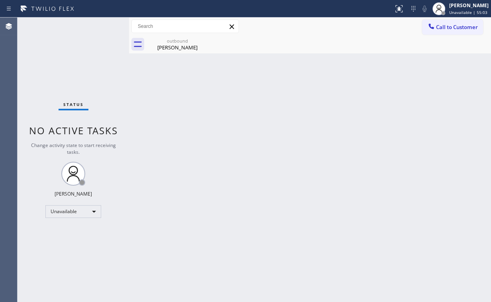
click at [234, 94] on div "Back to Dashboard Change Sender ID Customers Technicians Select a contact Outbo…" at bounding box center [310, 160] width 362 height 285
click at [182, 53] on div "Back to Dashboard Change Sender ID Customers Technicians Select a contact Outbo…" at bounding box center [310, 160] width 362 height 285
click at [0, 0] on icon at bounding box center [0, 0] width 0 height 0
drag, startPoint x: 403, startPoint y: 83, endPoint x: 450, endPoint y: 35, distance: 67.1
click at [407, 79] on div "Back to Dashboard Change Sender ID Customers Technicians Select a contact Outbo…" at bounding box center [310, 160] width 362 height 285
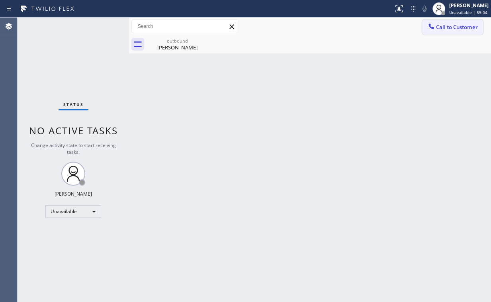
click at [457, 24] on span "Call to Customer" at bounding box center [457, 27] width 42 height 7
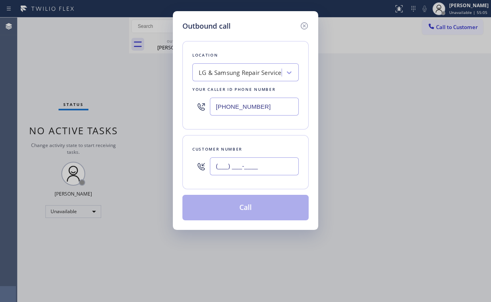
click at [273, 167] on input "(___) ___-____" at bounding box center [254, 166] width 89 height 18
paste input "714) 721-5574"
type input "[PHONE_NUMBER]"
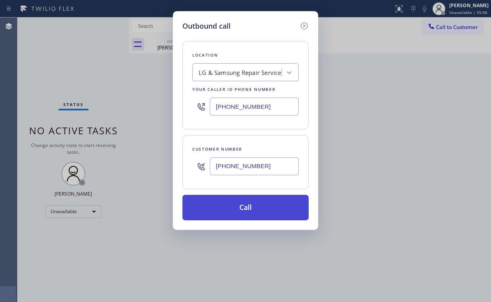
click at [224, 205] on button "Call" at bounding box center [246, 208] width 126 height 26
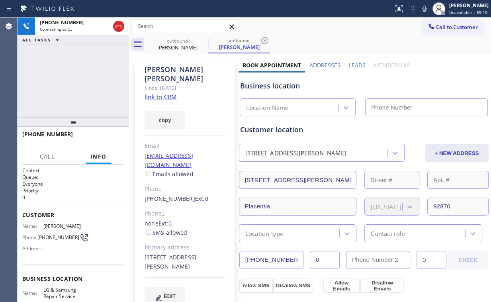
type input "[PHONE_NUMBER]"
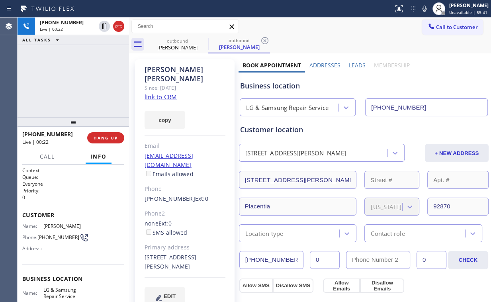
drag, startPoint x: 56, startPoint y: 81, endPoint x: 96, endPoint y: 128, distance: 62.5
click at [57, 82] on div "[PHONE_NUMBER] Live | 00:22 ALL TASKS ALL TASKS ACTIVE TASKS TASKS IN WRAP UP" at bounding box center [74, 68] width 112 height 100
click at [98, 129] on div "[PHONE_NUMBER] Live | 00:23 HANG UP" at bounding box center [73, 138] width 102 height 21
click at [102, 133] on button "HANG UP" at bounding box center [105, 137] width 37 height 11
click at [102, 133] on button "COMPLETE" at bounding box center [104, 137] width 40 height 11
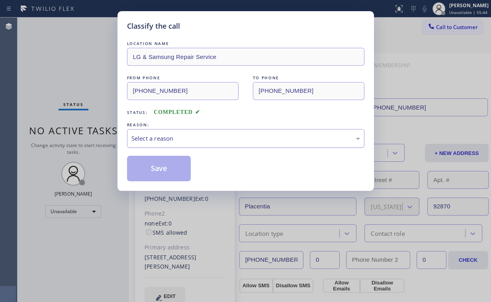
click at [143, 140] on div "Select a reason" at bounding box center [246, 138] width 229 height 9
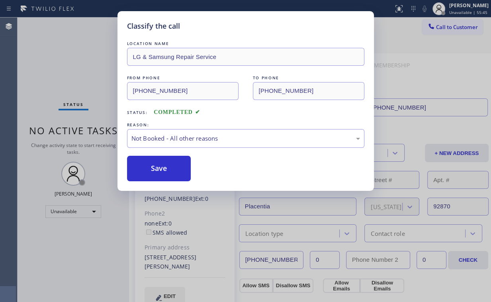
drag, startPoint x: 157, startPoint y: 169, endPoint x: 83, endPoint y: 51, distance: 139.0
click at [158, 167] on button "Save" at bounding box center [159, 169] width 64 height 26
click at [82, 47] on div "Classify the call LOCATION NAME LG & Samsung Repair Service FROM PHONE [PHONE_N…" at bounding box center [245, 151] width 491 height 302
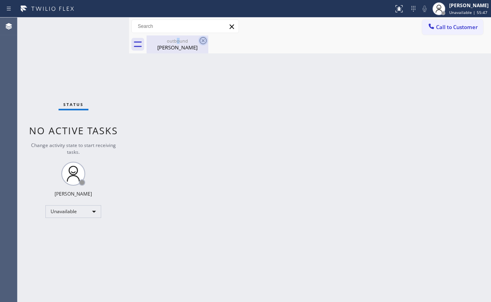
drag, startPoint x: 178, startPoint y: 40, endPoint x: 202, endPoint y: 38, distance: 24.8
click at [179, 41] on div "outbound" at bounding box center [177, 41] width 60 height 6
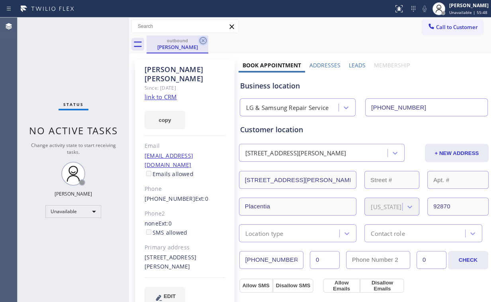
click at [202, 44] on icon at bounding box center [203, 40] width 7 height 7
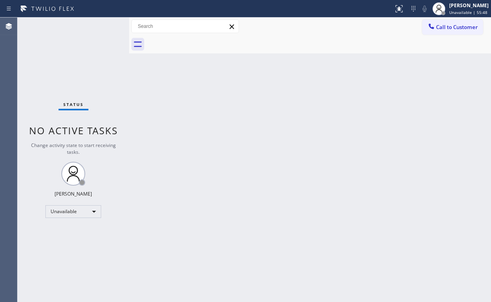
click at [297, 167] on div "Back to Dashboard Change Sender ID Customers Technicians Select a contact Outbo…" at bounding box center [310, 160] width 362 height 285
click at [81, 48] on div "Status No active tasks Change activity state to start receiving tasks. [PERSON_…" at bounding box center [74, 160] width 112 height 285
drag, startPoint x: 402, startPoint y: 9, endPoint x: 401, endPoint y: 30, distance: 20.7
click at [401, 9] on icon at bounding box center [398, 8] width 5 height 6
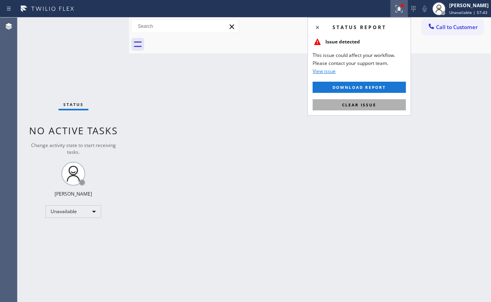
click at [352, 108] on button "Clear issue" at bounding box center [359, 104] width 93 height 11
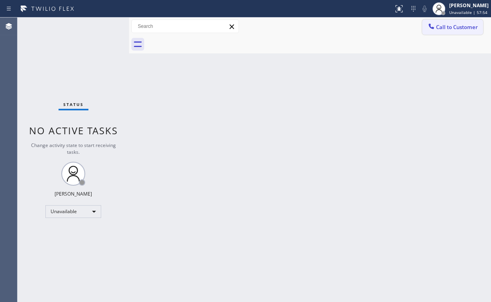
click at [446, 29] on span "Call to Customer" at bounding box center [457, 27] width 42 height 7
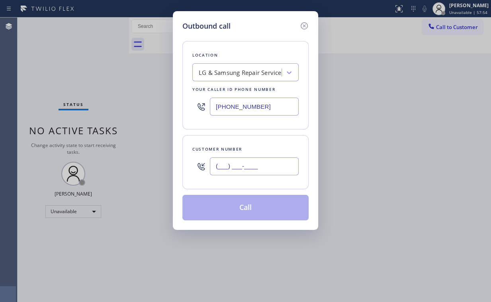
click at [252, 164] on input "(___) ___-____" at bounding box center [254, 166] width 89 height 18
paste input "714) 356-5904"
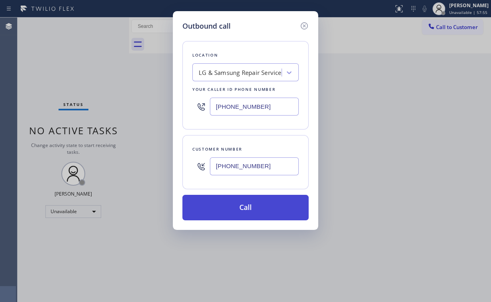
type input "[PHONE_NUMBER]"
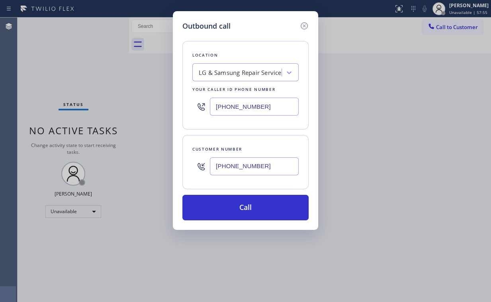
drag, startPoint x: 239, startPoint y: 205, endPoint x: 228, endPoint y: 248, distance: 43.9
click at [239, 206] on button "Call" at bounding box center [246, 208] width 126 height 26
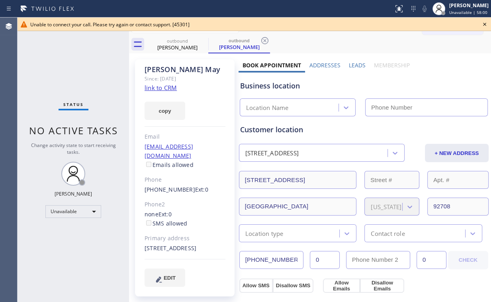
type input "[PHONE_NUMBER]"
click at [483, 22] on icon at bounding box center [485, 25] width 10 height 10
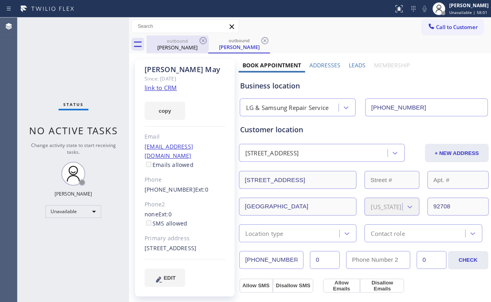
click at [158, 49] on div "[PERSON_NAME]" at bounding box center [177, 47] width 60 height 7
click at [204, 40] on icon at bounding box center [203, 40] width 7 height 7
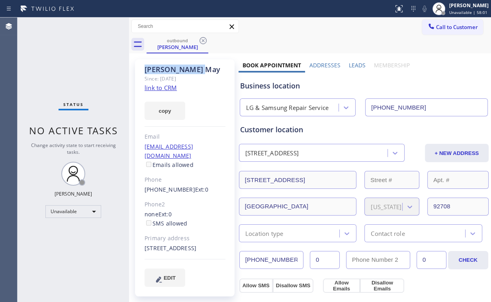
click at [204, 40] on icon at bounding box center [203, 40] width 7 height 7
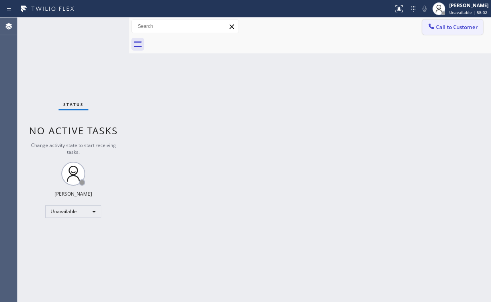
click at [448, 26] on span "Call to Customer" at bounding box center [457, 27] width 42 height 7
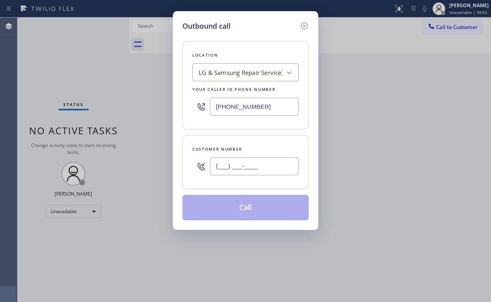
click at [271, 166] on input "(___) ___-____" at bounding box center [254, 166] width 89 height 18
paste input "714) 356-5904"
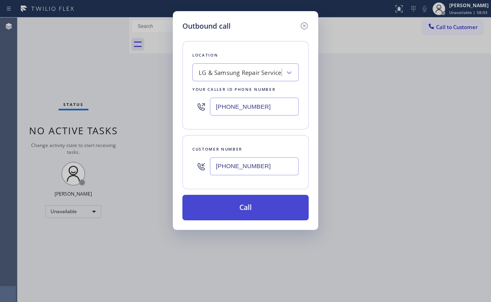
type input "[PHONE_NUMBER]"
click at [238, 206] on button "Call" at bounding box center [246, 208] width 126 height 26
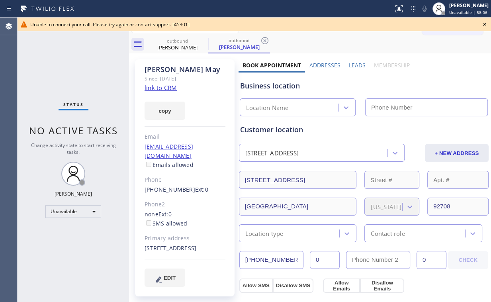
click at [83, 88] on div "Status No active tasks Change activity state to start receiving tasks. [PERSON_…" at bounding box center [74, 160] width 112 height 285
type input "[PHONE_NUMBER]"
click at [486, 24] on icon at bounding box center [485, 24] width 3 height 3
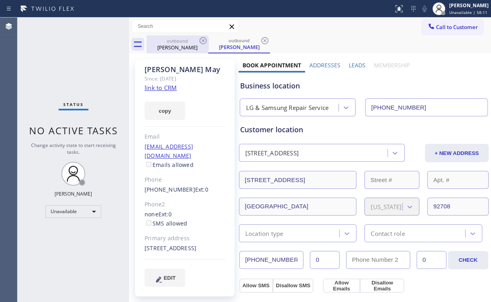
drag, startPoint x: 172, startPoint y: 47, endPoint x: 190, endPoint y: 47, distance: 17.9
click at [172, 47] on div "[PERSON_NAME]" at bounding box center [177, 47] width 60 height 7
click at [204, 38] on icon at bounding box center [204, 41] width 10 height 10
drag, startPoint x: 204, startPoint y: 38, endPoint x: 196, endPoint y: 48, distance: 12.7
click at [204, 39] on icon at bounding box center [204, 41] width 10 height 10
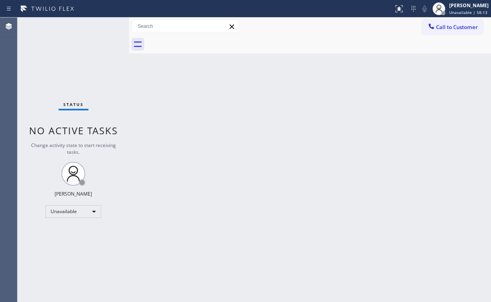
drag, startPoint x: 75, startPoint y: 48, endPoint x: 152, endPoint y: 199, distance: 169.2
click at [86, 69] on div "Status No active tasks Change activity state to start receiving tasks. [PERSON_…" at bounding box center [74, 160] width 112 height 285
click at [77, 75] on div "Status No active tasks Change activity state to start receiving tasks. [PERSON_…" at bounding box center [74, 160] width 112 height 285
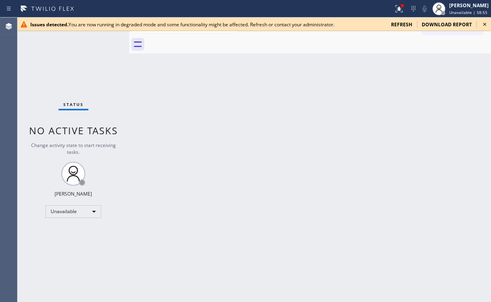
drag, startPoint x: 346, startPoint y: 84, endPoint x: 375, endPoint y: 84, distance: 29.5
click at [347, 84] on div "Back to Dashboard Change Sender ID Customers Technicians Select a contact Outbo…" at bounding box center [310, 160] width 362 height 285
click at [484, 22] on icon at bounding box center [485, 25] width 10 height 10
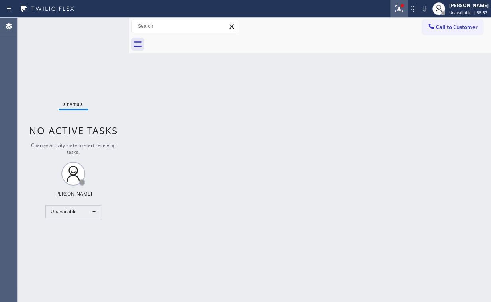
click at [401, 9] on icon at bounding box center [400, 9] width 10 height 10
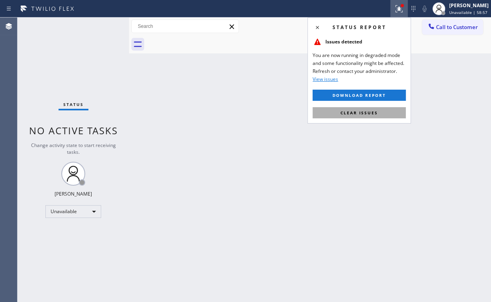
click at [357, 112] on span "Clear issues" at bounding box center [359, 113] width 37 height 6
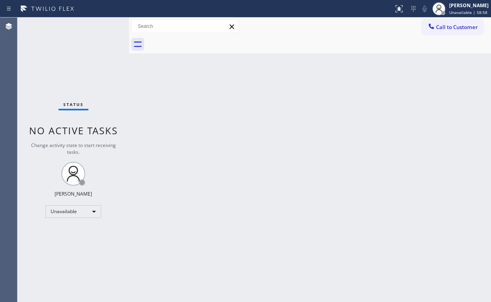
drag, startPoint x: 315, startPoint y: 116, endPoint x: 233, endPoint y: 191, distance: 111.2
click at [311, 123] on div "Back to Dashboard Change Sender ID Customers Technicians Select a contact Outbo…" at bounding box center [310, 160] width 362 height 285
click at [90, 209] on div "Unavailable" at bounding box center [73, 211] width 56 height 13
drag, startPoint x: 215, startPoint y: 216, endPoint x: 175, endPoint y: 254, distance: 55.0
click at [210, 220] on div at bounding box center [245, 151] width 491 height 302
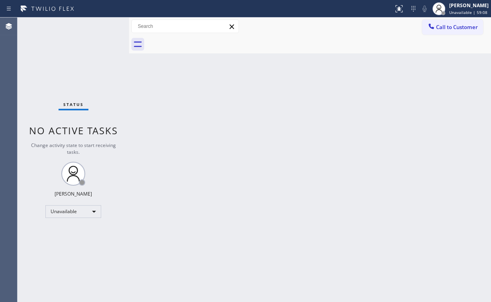
click at [70, 58] on div "Status No active tasks Change activity state to start receiving tasks. [PERSON_…" at bounding box center [74, 160] width 112 height 285
drag, startPoint x: 459, startPoint y: 30, endPoint x: 301, endPoint y: 101, distance: 173.8
click at [458, 30] on span "Call to Customer" at bounding box center [457, 27] width 42 height 7
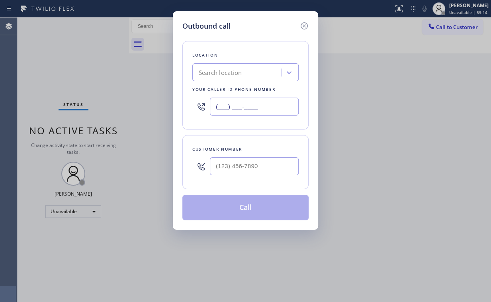
click at [101, 112] on div "Outbound call Location Search location Your caller id phone number (___) ___-__…" at bounding box center [245, 151] width 491 height 302
paste input "714) 248-8165"
type input "[PHONE_NUMBER]"
click at [253, 155] on div at bounding box center [254, 166] width 89 height 26
click at [248, 164] on input "(___) ___-____" at bounding box center [254, 166] width 89 height 18
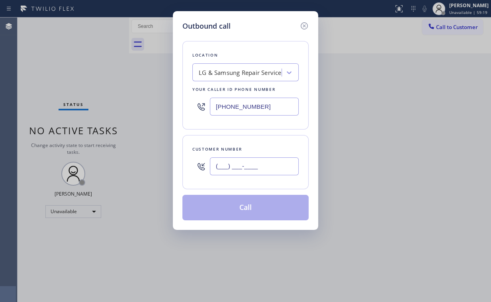
paste input "714) 639-4836"
type input "(714) 639-4836"
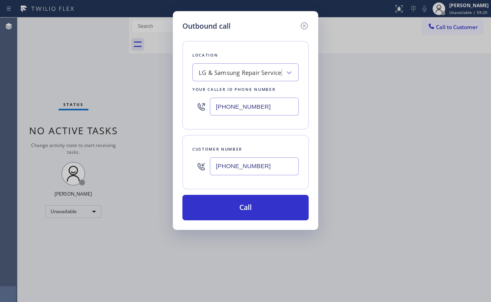
click at [232, 212] on button "Call" at bounding box center [246, 208] width 126 height 26
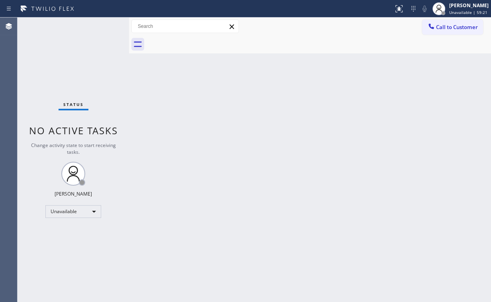
drag, startPoint x: 237, startPoint y: 66, endPoint x: 231, endPoint y: 187, distance: 121.3
click at [238, 67] on div "Back to Dashboard Change Sender ID Customers Technicians Select a contact Outbo…" at bounding box center [310, 160] width 362 height 285
drag, startPoint x: 47, startPoint y: 43, endPoint x: 272, endPoint y: 0, distance: 228.7
click at [48, 43] on div "Status No active tasks Change activity state to start receiving tasks. [PERSON_…" at bounding box center [74, 160] width 112 height 285
